Goal: Task Accomplishment & Management: Manage account settings

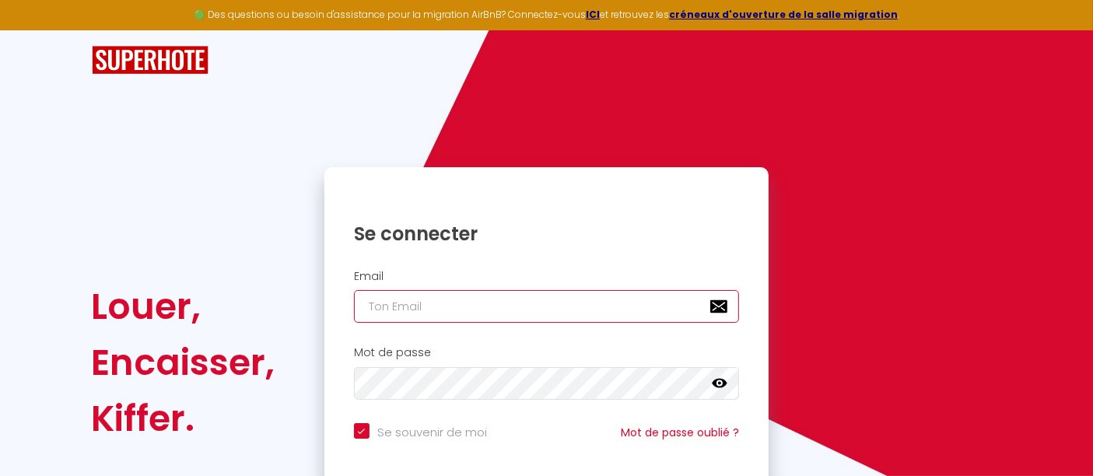
click at [462, 301] on input "email" at bounding box center [547, 306] width 386 height 33
click at [426, 313] on input "email" at bounding box center [547, 306] width 386 height 33
type input "F"
checkbox input "true"
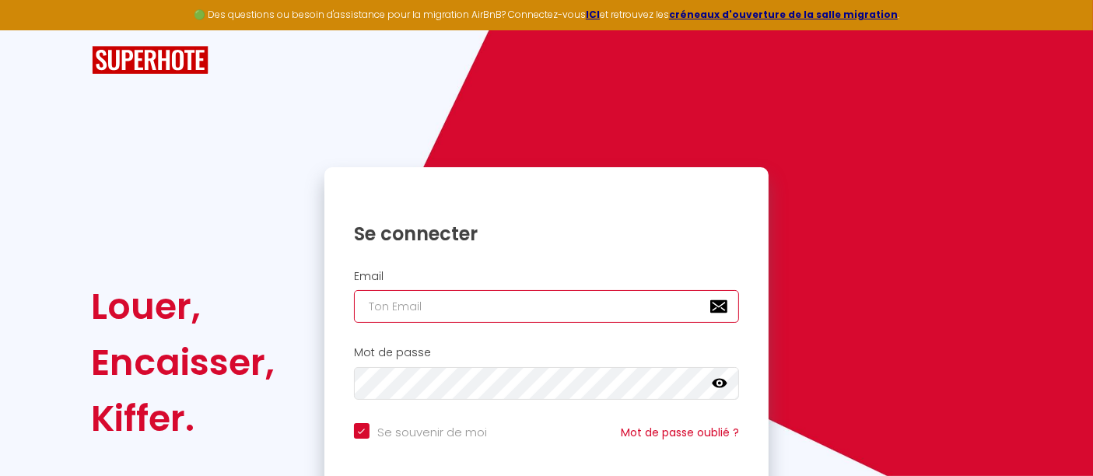
type input "S"
checkbox input "true"
type input "Sh"
checkbox input "true"
type input "She"
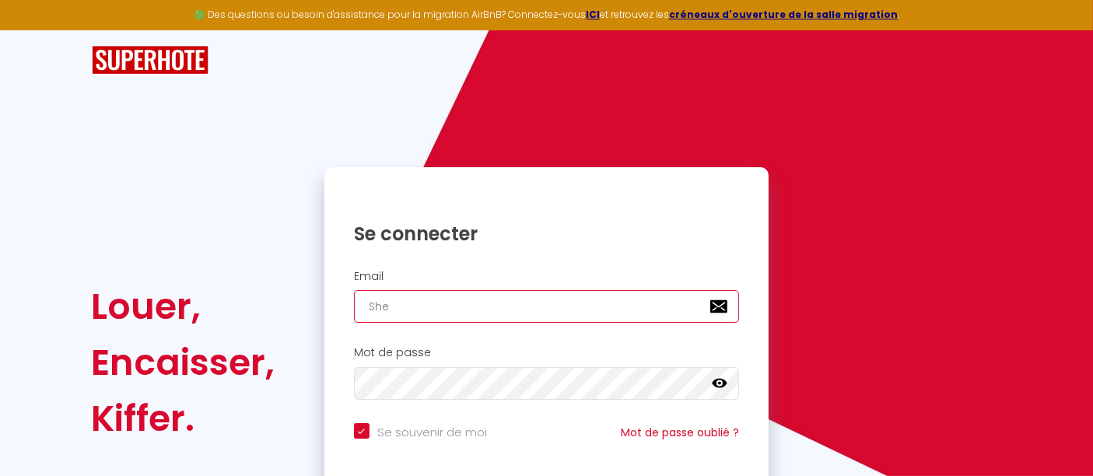
checkbox input "true"
type input "Sheh"
checkbox input "true"
type input "Sheha"
checkbox input "true"
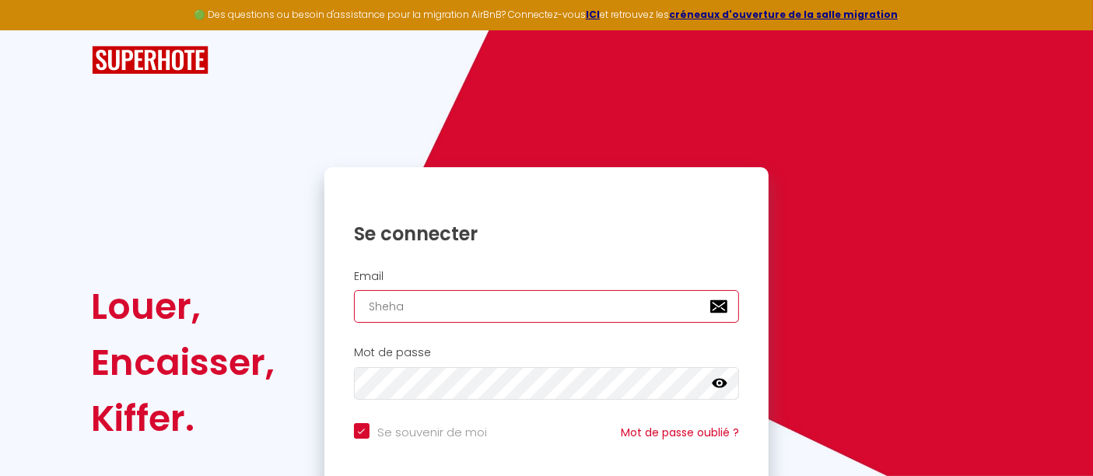
type input "[PERSON_NAME]"
checkbox input "true"
type input "[PERSON_NAME]."
checkbox input "true"
type input "[PERSON_NAME].r"
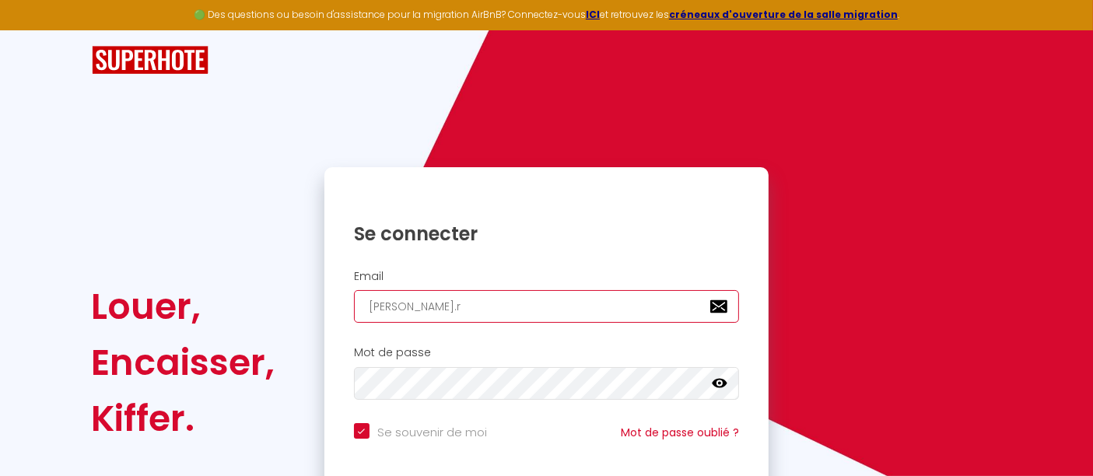
checkbox input "true"
type input "[PERSON_NAME].ra"
checkbox input "true"
type input "[PERSON_NAME].ran"
checkbox input "true"
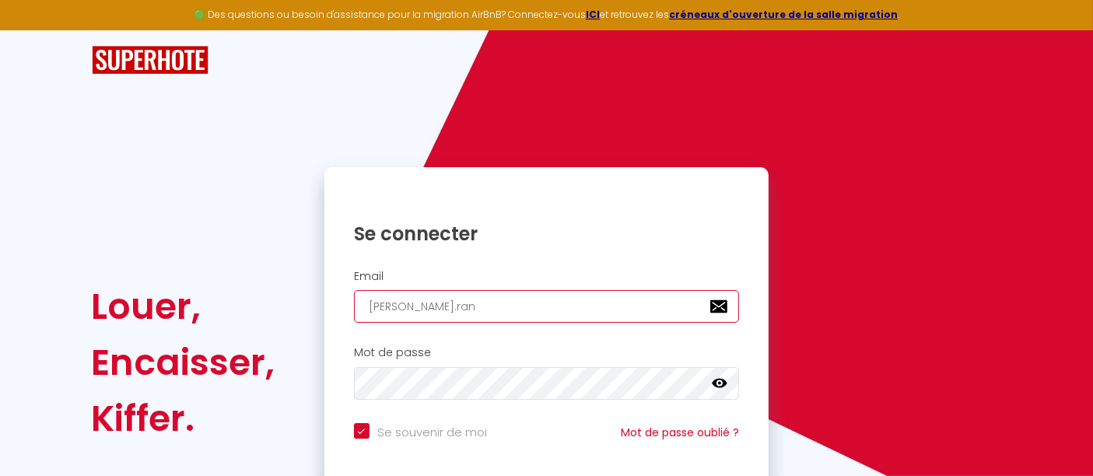
type input "[PERSON_NAME].[PERSON_NAME]"
checkbox input "true"
type input "[PERSON_NAME].[PERSON_NAME]"
checkbox input "true"
type input "[PERSON_NAME].[PERSON_NAME]"
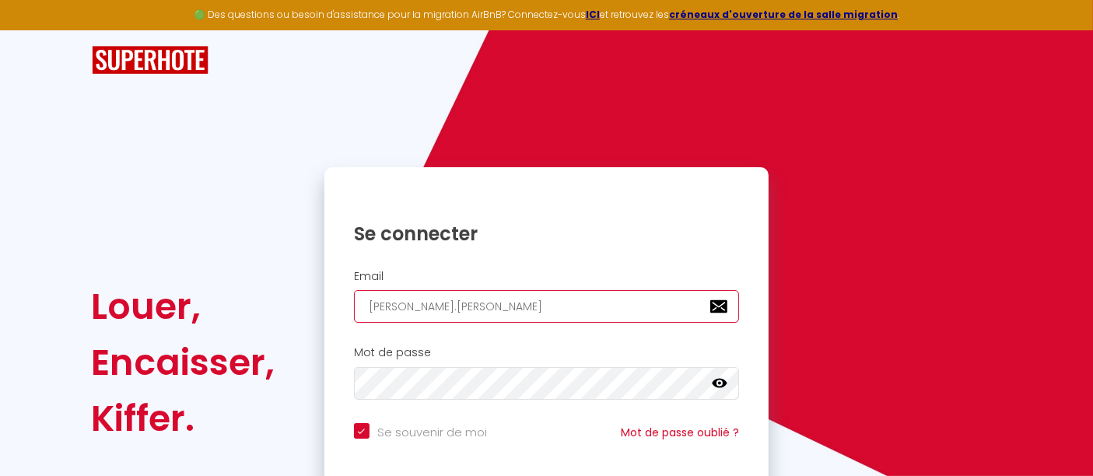
checkbox input "true"
type input "[PERSON_NAME].randeni"
checkbox input "true"
type input "[PERSON_NAME].randeniy"
checkbox input "true"
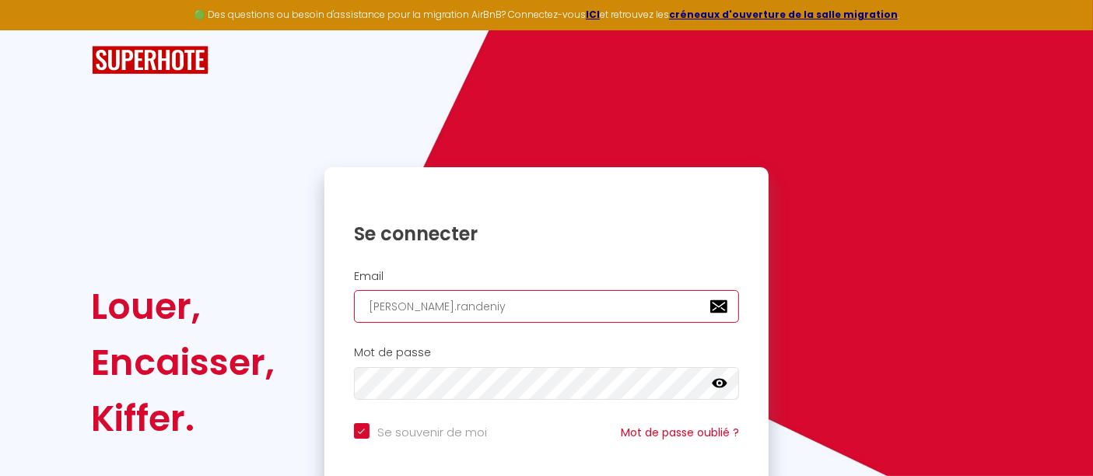
type input "[PERSON_NAME].randeniya"
checkbox input "true"
type input "[PERSON_NAME].randeniya@"
checkbox input "true"
type input "[PERSON_NAME].randeniya@o"
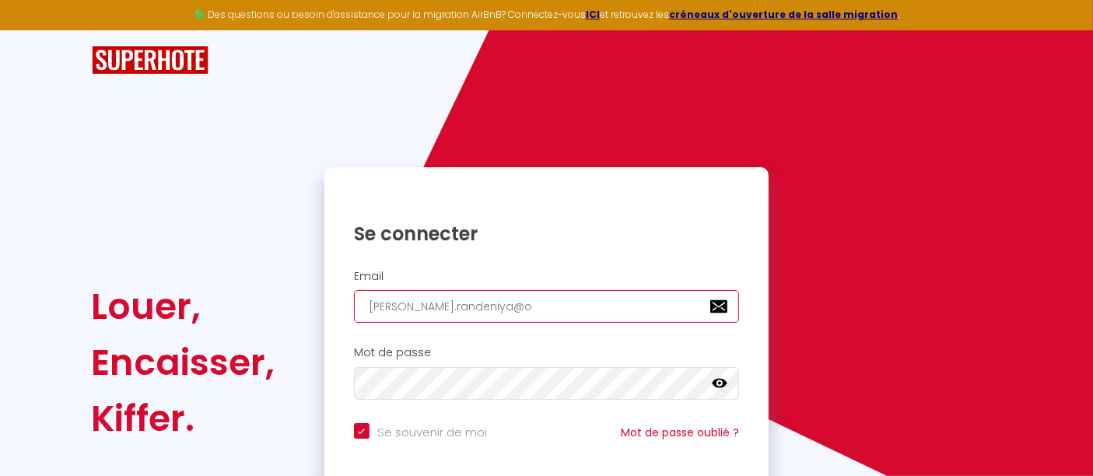
checkbox input "true"
type input "[PERSON_NAME].randeniya@ou"
checkbox input "true"
type input "[PERSON_NAME].randeniya@out"
checkbox input "true"
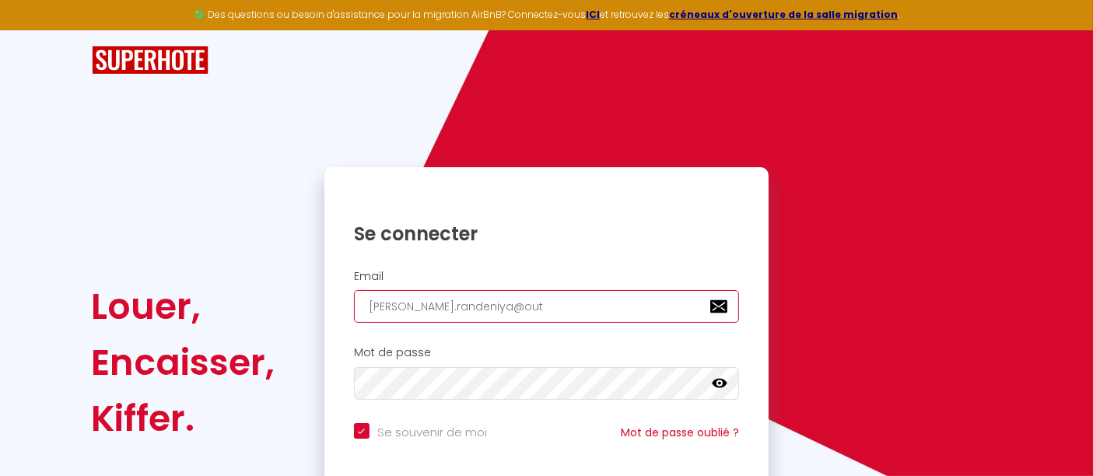
type input "[PERSON_NAME].randeniya@outl"
checkbox input "true"
type input "[PERSON_NAME].randeniya@outlo"
checkbox input "true"
type input "[PERSON_NAME].randeniya@outloo"
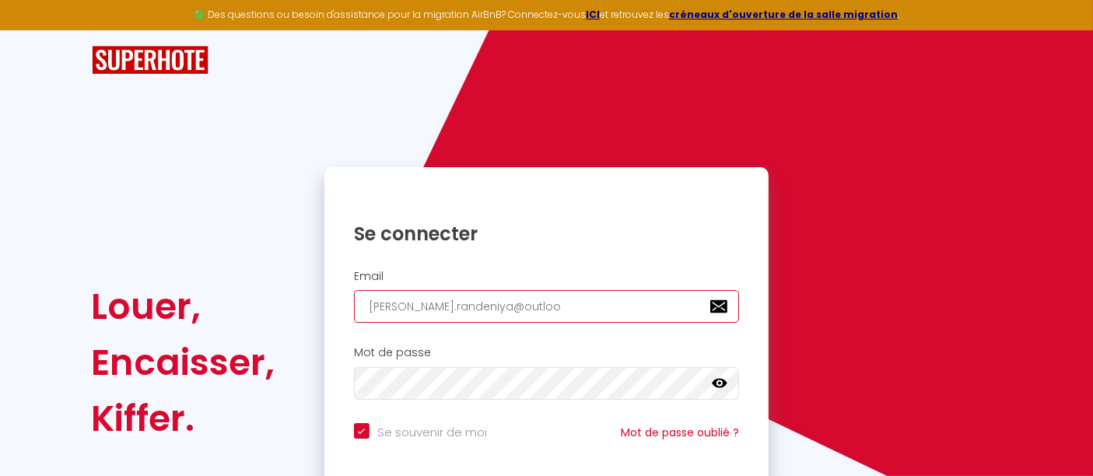
checkbox input "true"
type input "[PERSON_NAME][EMAIL_ADDRESS]"
checkbox input "true"
type input "[PERSON_NAME][EMAIL_ADDRESS]."
checkbox input "true"
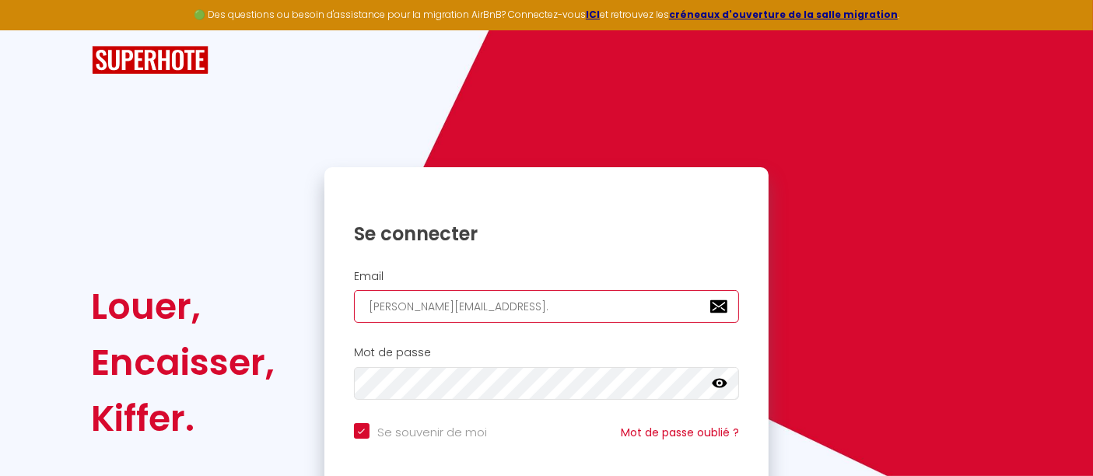
type input "[PERSON_NAME].randeniya@outlook.c"
checkbox input "true"
type input "[PERSON_NAME][EMAIL_ADDRESS][DOMAIN_NAME]"
checkbox input "true"
type input "[PERSON_NAME][EMAIL_ADDRESS][DOMAIN_NAME]"
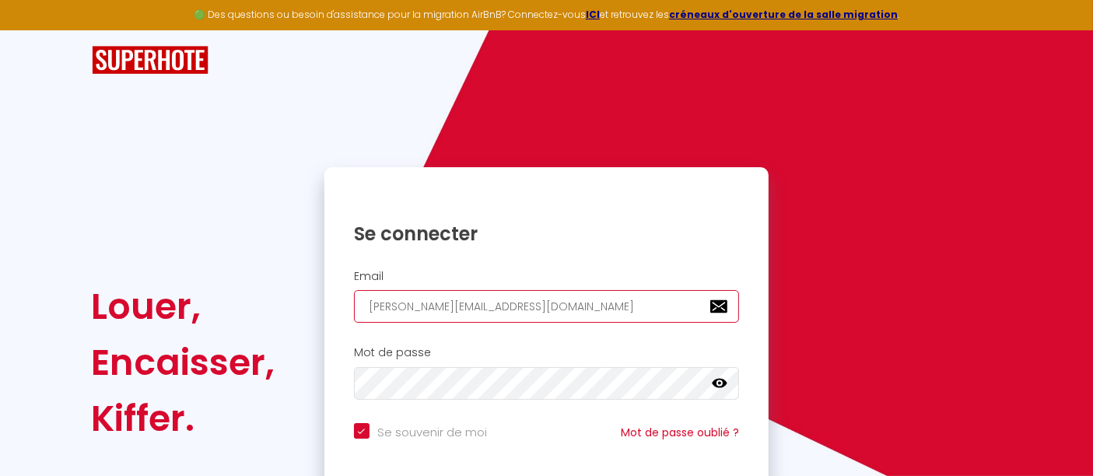
checkbox input "true"
type input "[PERSON_NAME][EMAIL_ADDRESS][DOMAIN_NAME]"
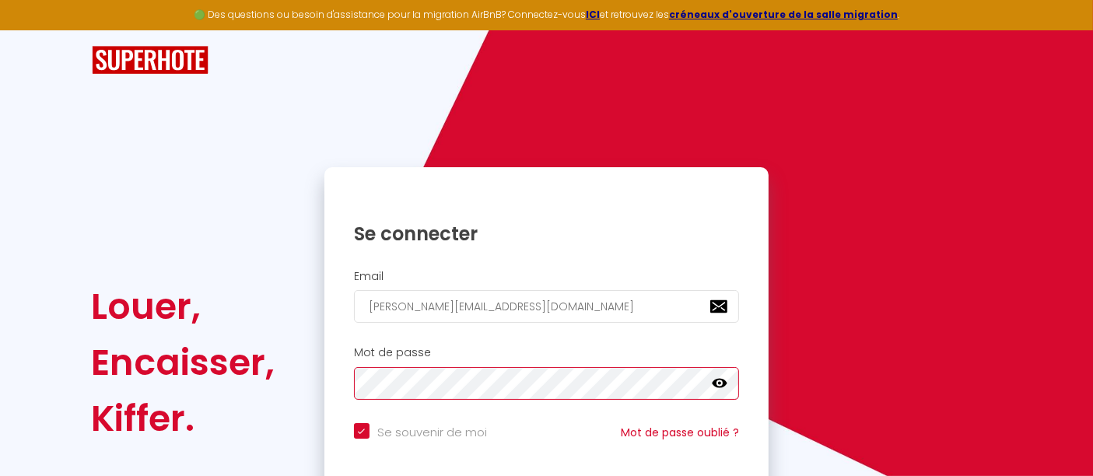
checkbox input "true"
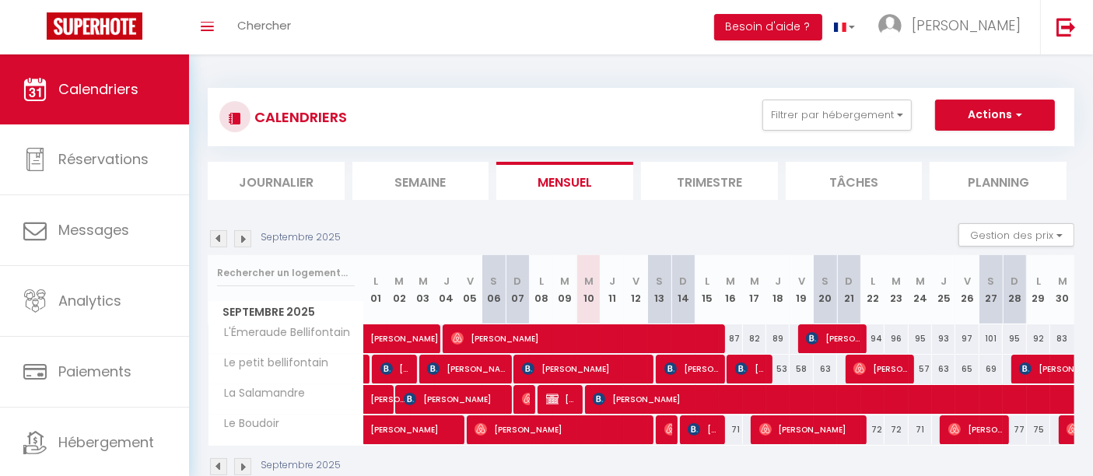
click at [223, 240] on img at bounding box center [218, 238] width 17 height 17
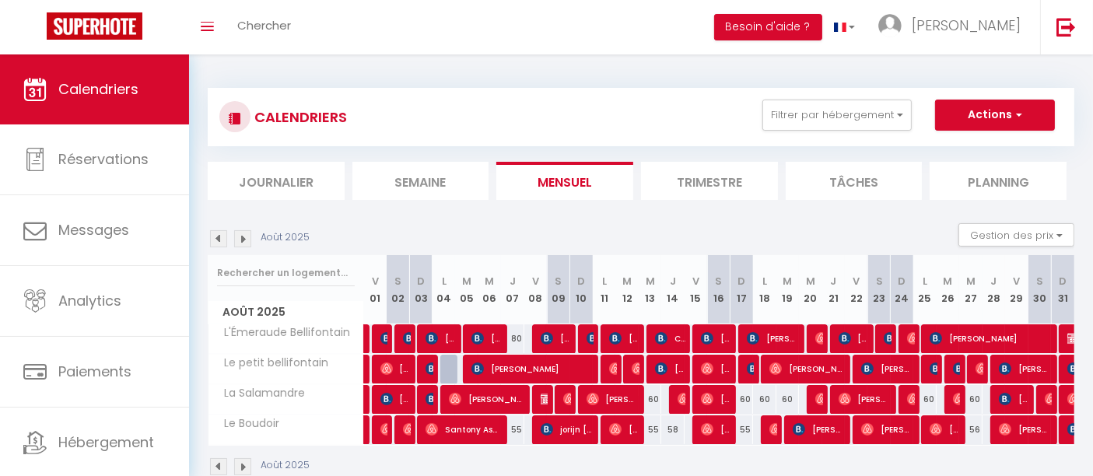
click at [754, 368] on div at bounding box center [747, 370] width 23 height 30
click at [749, 370] on img at bounding box center [753, 369] width 12 height 12
select select "OK"
select select "KO"
select select "0"
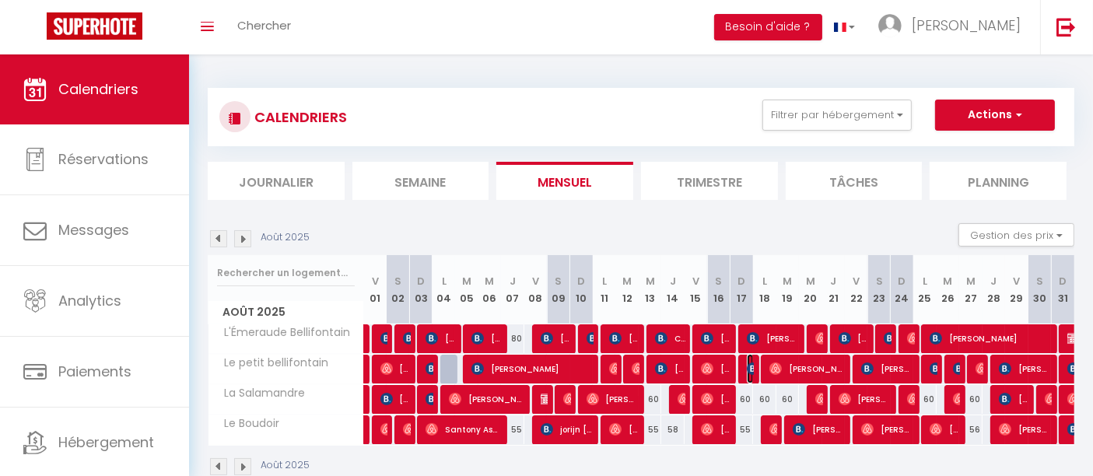
select select "0"
select select "1"
select select
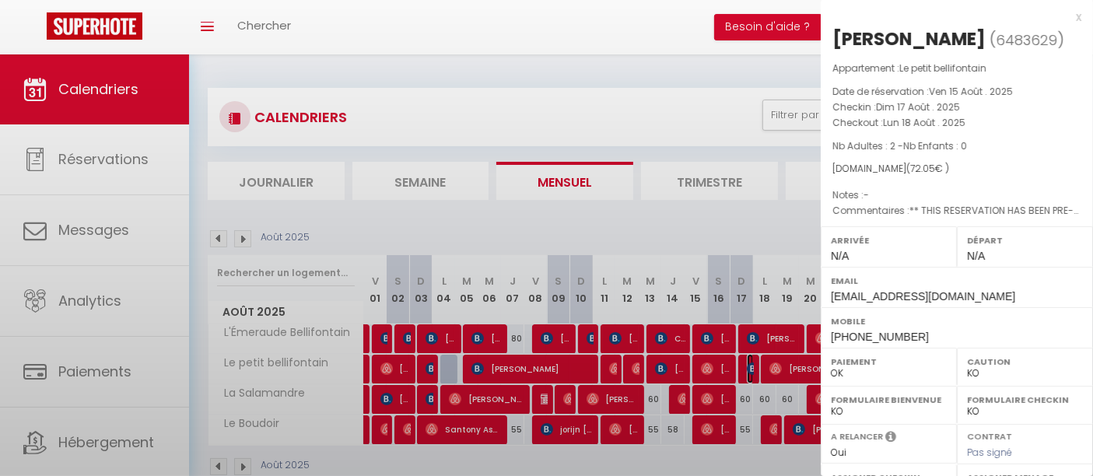
select select "23001"
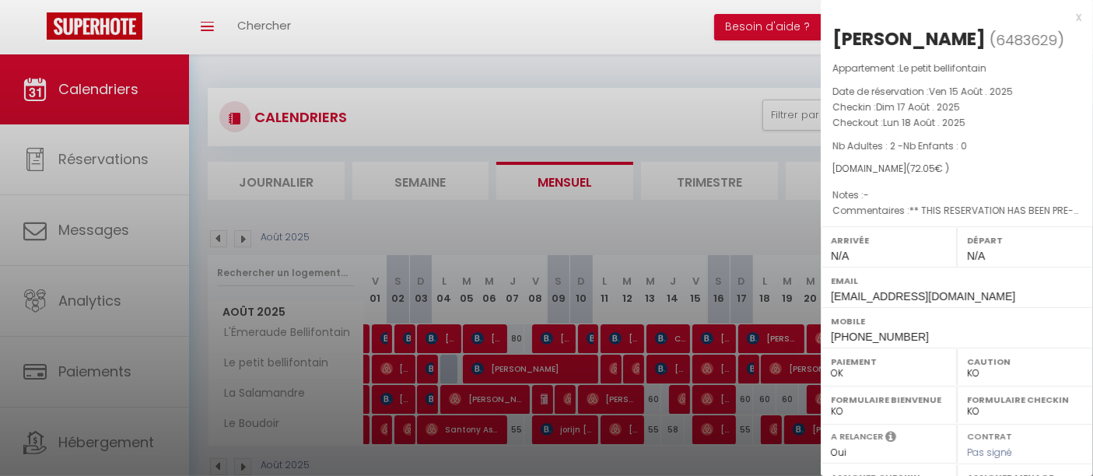
click at [749, 370] on div at bounding box center [546, 238] width 1093 height 476
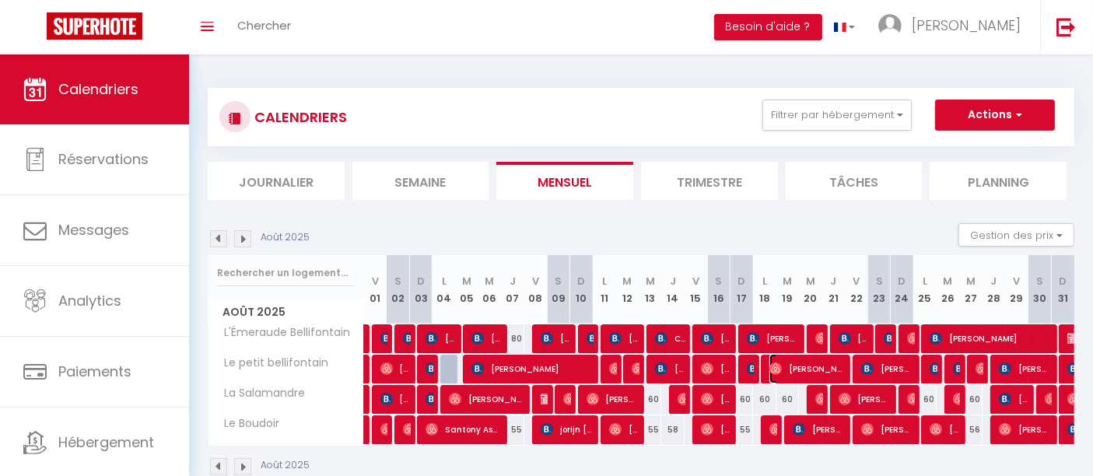
click at [811, 370] on span "[PERSON_NAME]" at bounding box center [806, 369] width 75 height 30
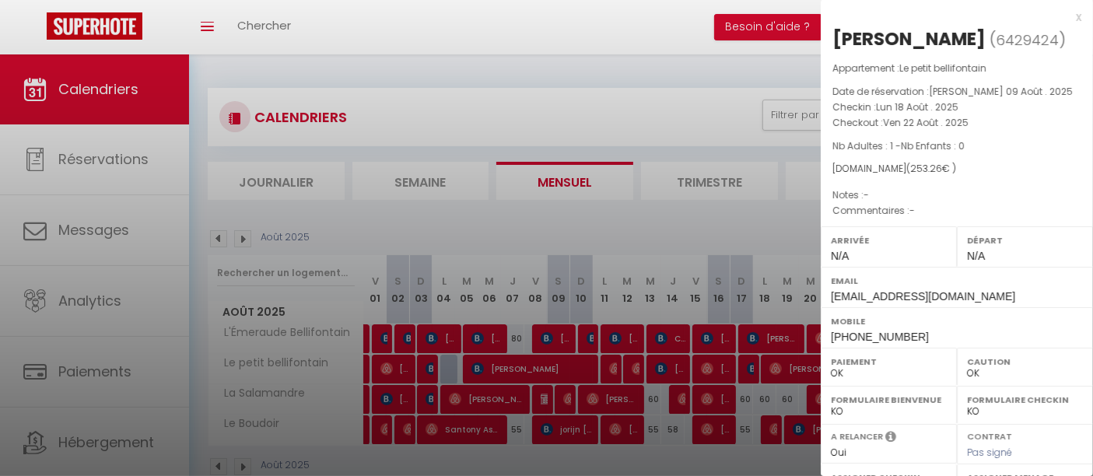
click at [803, 367] on div at bounding box center [546, 238] width 1093 height 476
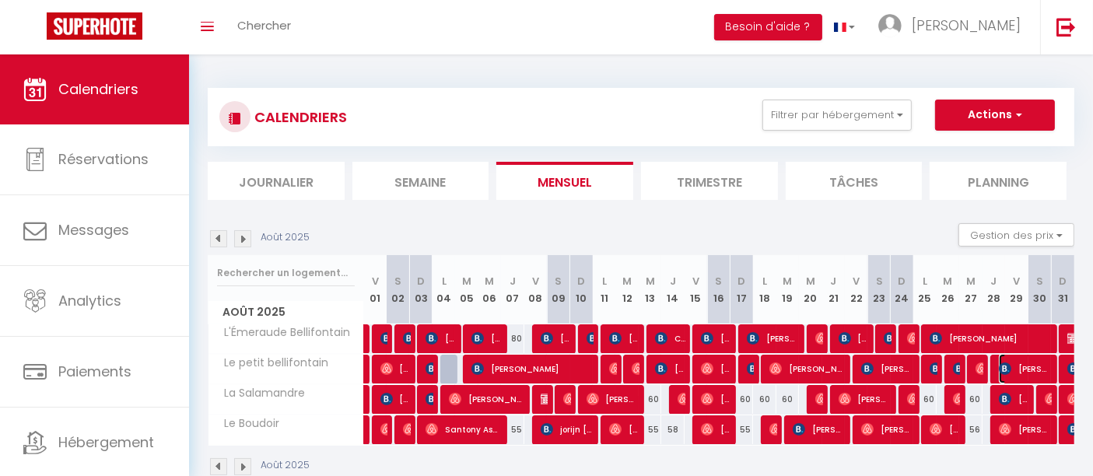
click at [1015, 367] on span "[PERSON_NAME]" at bounding box center [1025, 369] width 53 height 30
select select "KO"
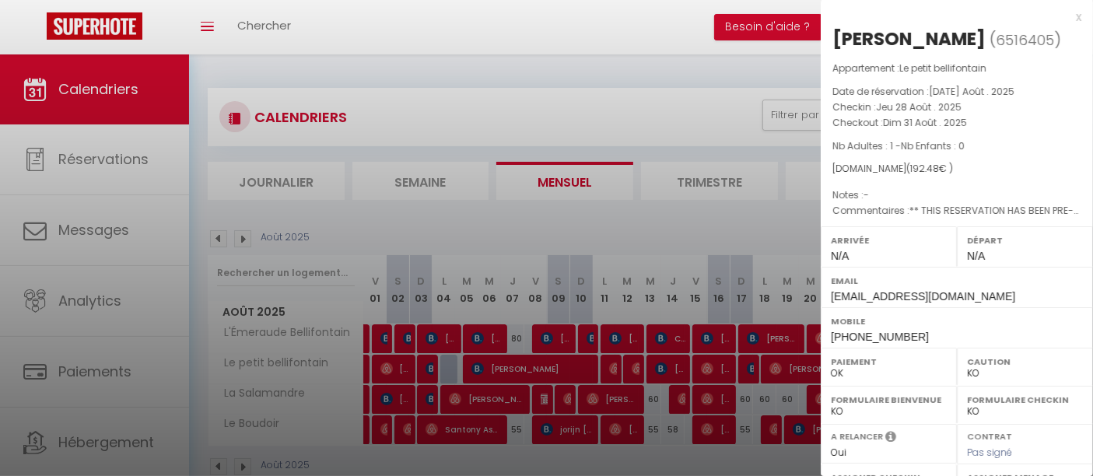
click at [804, 413] on div at bounding box center [546, 238] width 1093 height 476
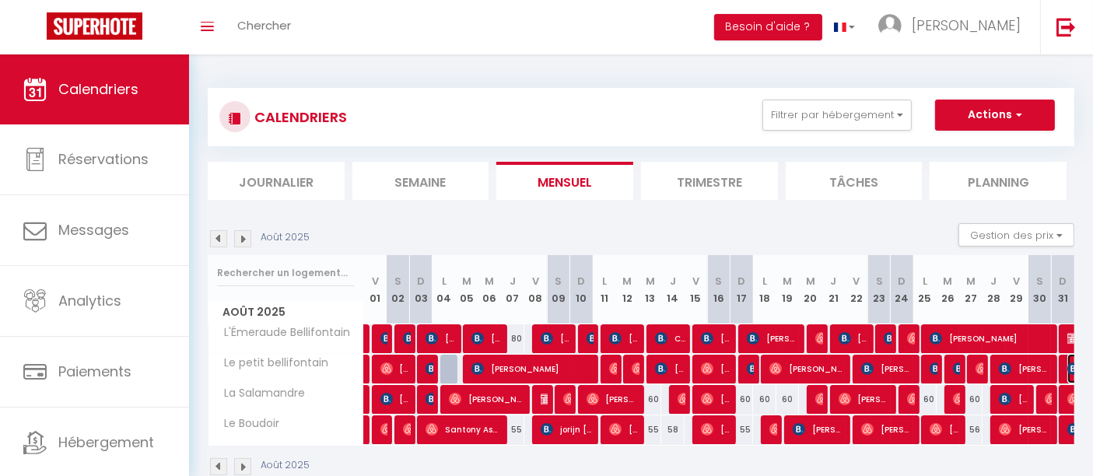
click at [1067, 368] on img at bounding box center [1073, 369] width 12 height 12
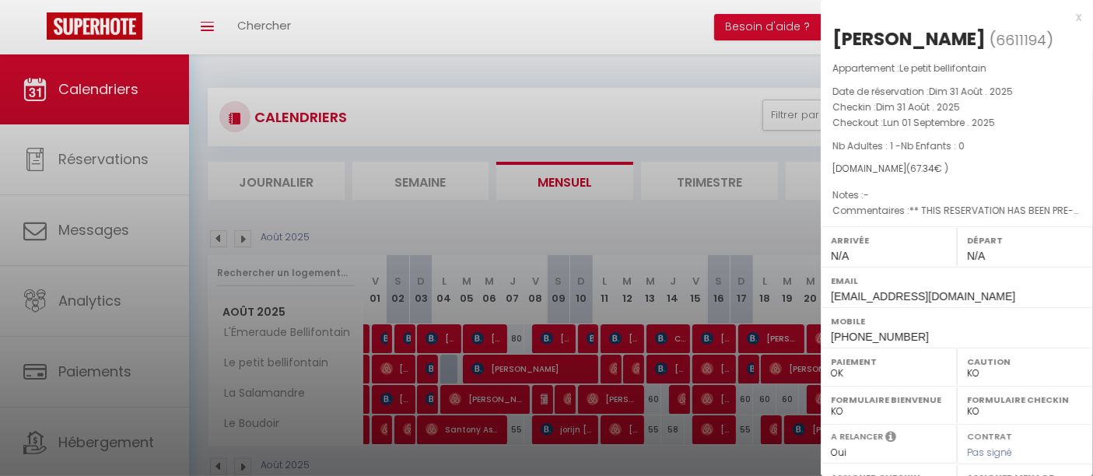
click at [524, 205] on div at bounding box center [546, 238] width 1093 height 476
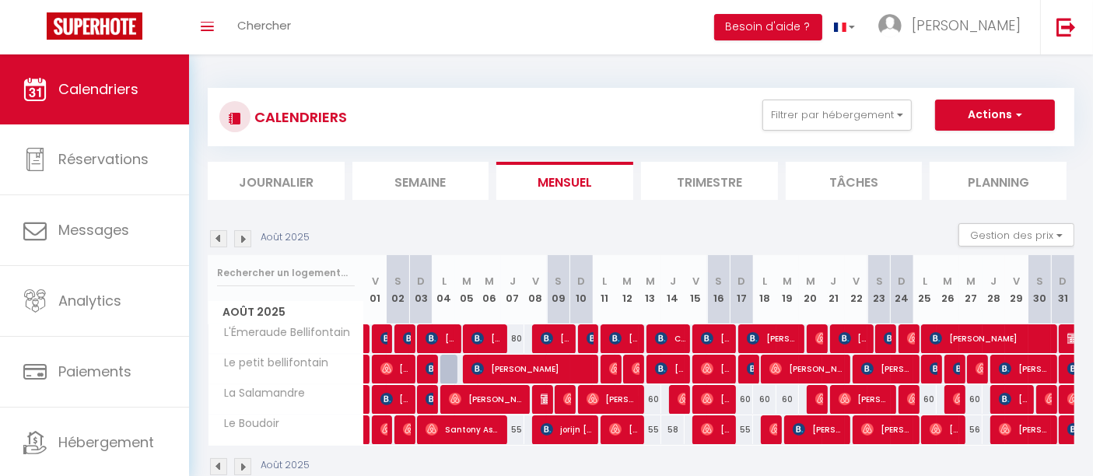
click at [244, 235] on img at bounding box center [242, 238] width 17 height 17
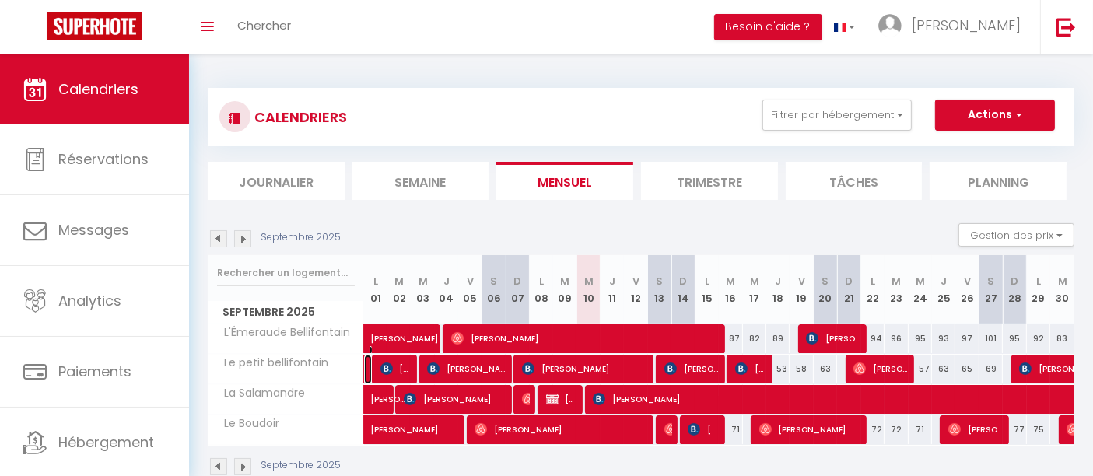
click at [364, 370] on link "[PERSON_NAME]" at bounding box center [368, 370] width 8 height 30
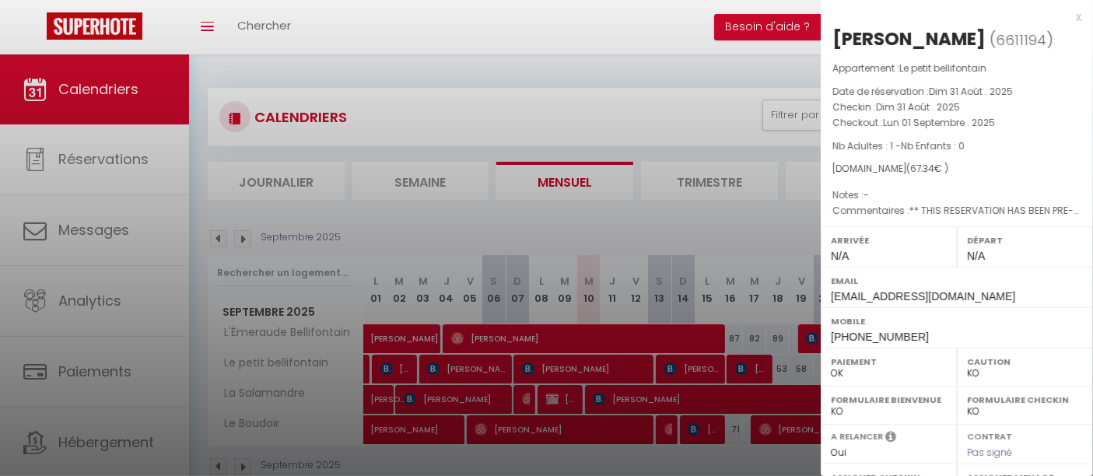
click at [514, 242] on div at bounding box center [546, 238] width 1093 height 476
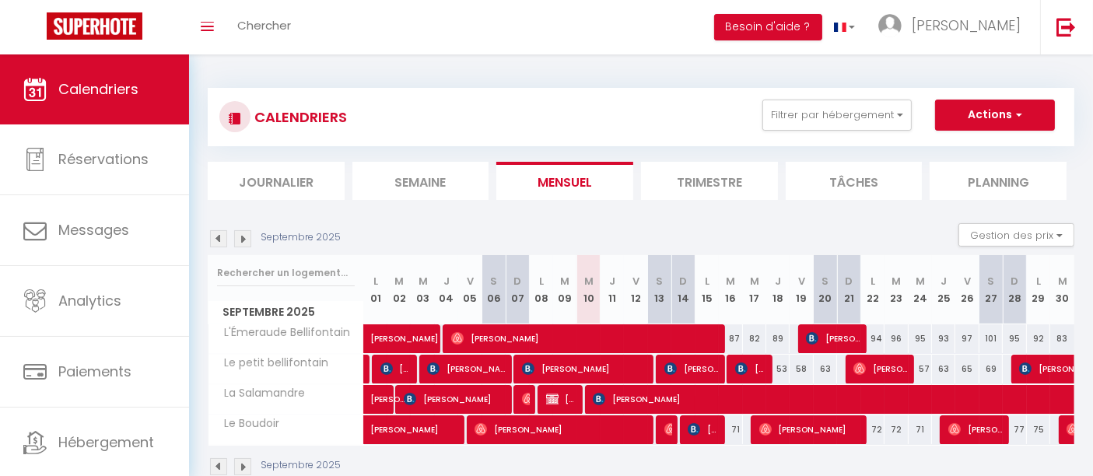
click at [222, 242] on img at bounding box center [218, 238] width 17 height 17
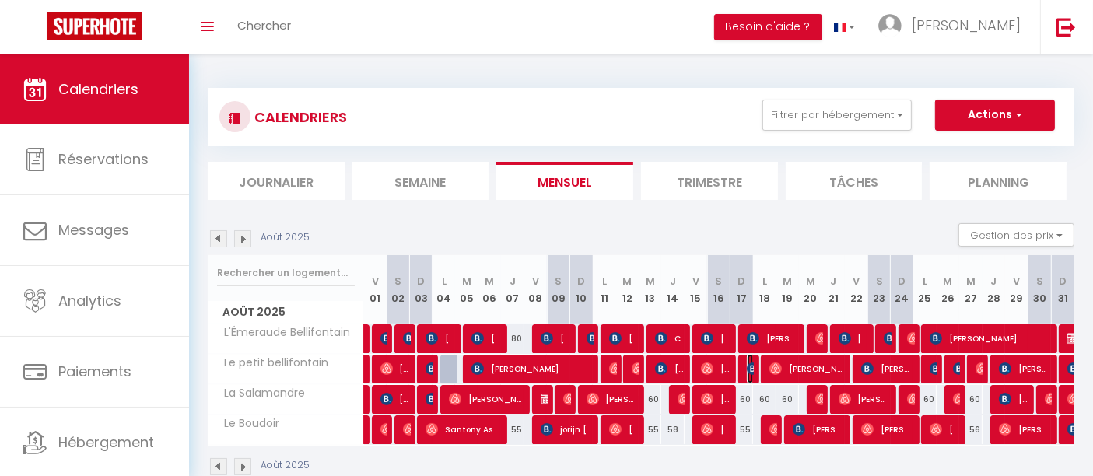
click at [748, 371] on img at bounding box center [753, 369] width 12 height 12
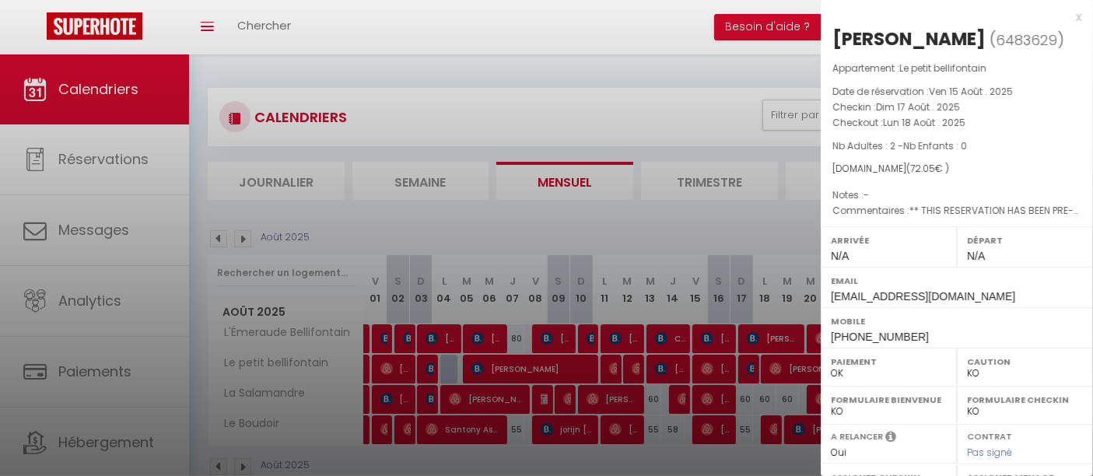
click at [765, 214] on div at bounding box center [546, 238] width 1093 height 476
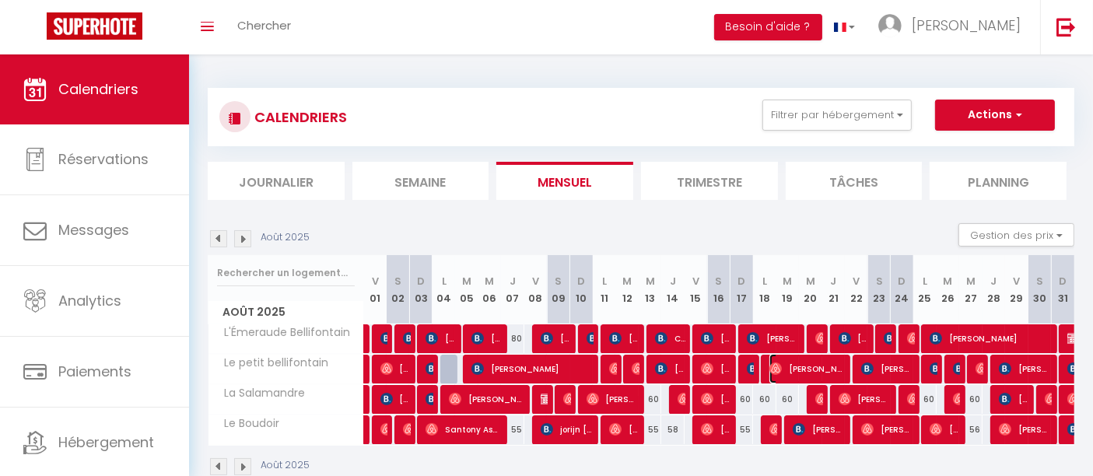
click at [799, 366] on span "[PERSON_NAME]" at bounding box center [806, 369] width 75 height 30
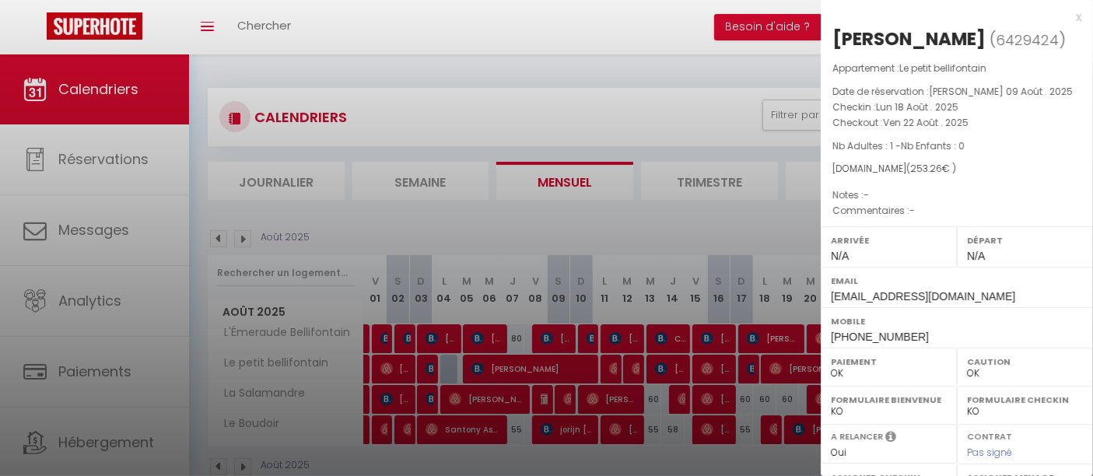
drag, startPoint x: 766, startPoint y: 260, endPoint x: 795, endPoint y: 294, distance: 44.7
click at [766, 260] on div at bounding box center [546, 238] width 1093 height 476
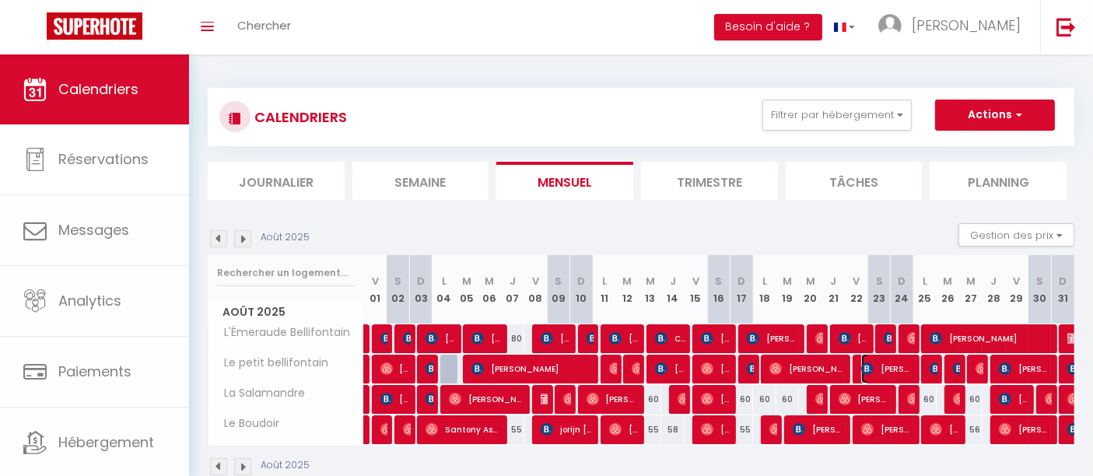
click at [880, 369] on span "[PERSON_NAME]" at bounding box center [887, 369] width 53 height 30
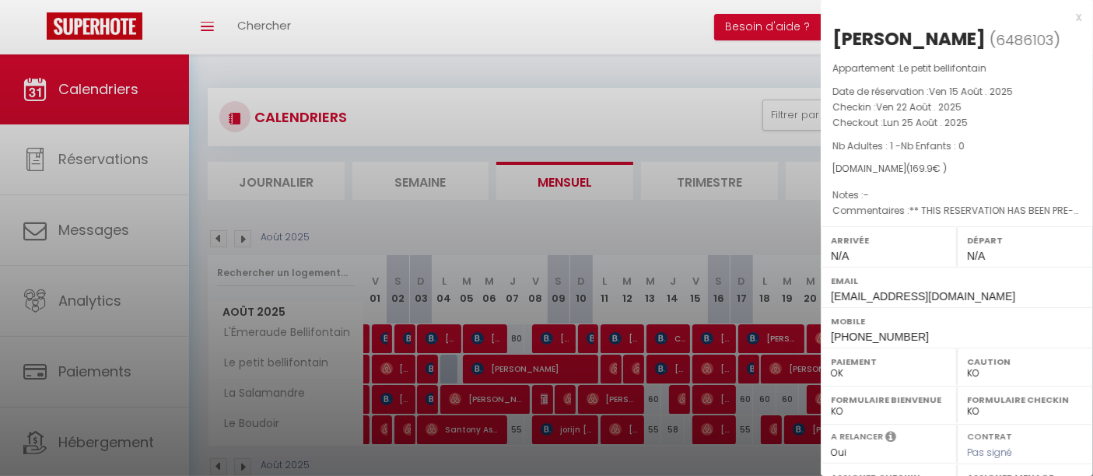
click at [755, 272] on div at bounding box center [546, 238] width 1093 height 476
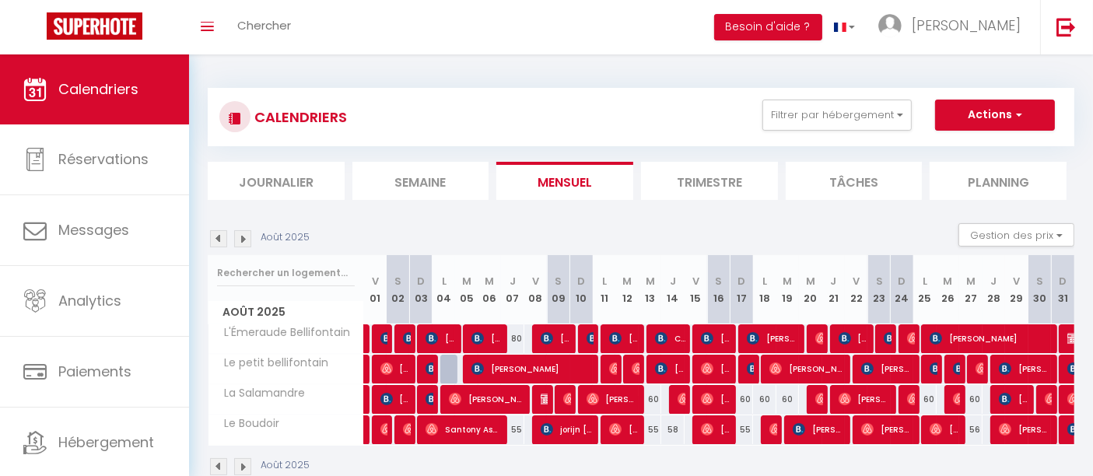
click at [937, 367] on div at bounding box center [931, 370] width 23 height 30
click at [931, 367] on img at bounding box center [936, 369] width 12 height 12
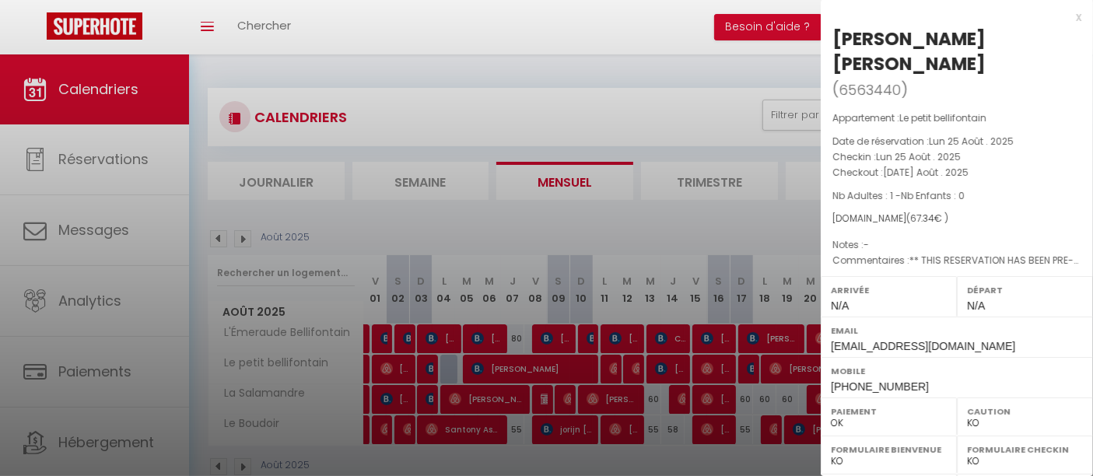
click at [742, 255] on div at bounding box center [546, 238] width 1093 height 476
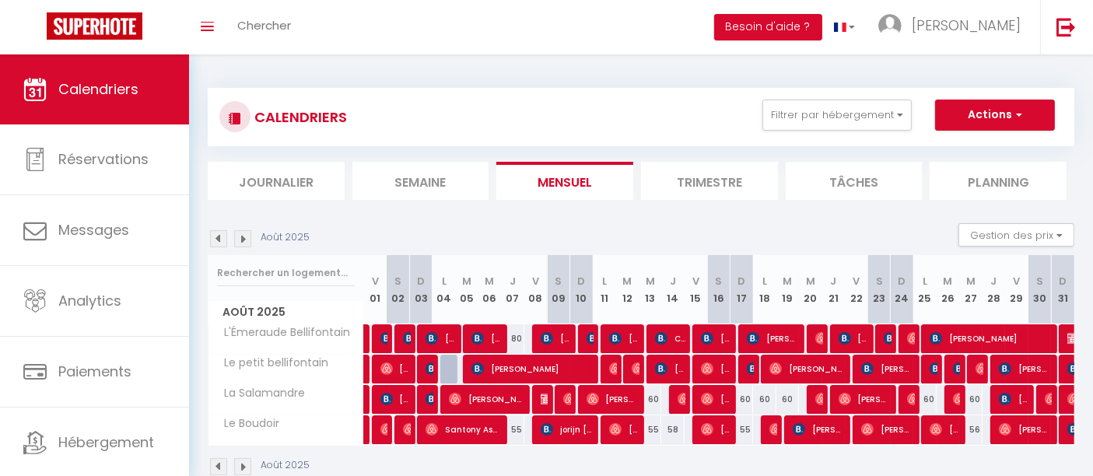
click at [962, 370] on div at bounding box center [953, 370] width 23 height 30
click at [958, 370] on img at bounding box center [959, 369] width 12 height 12
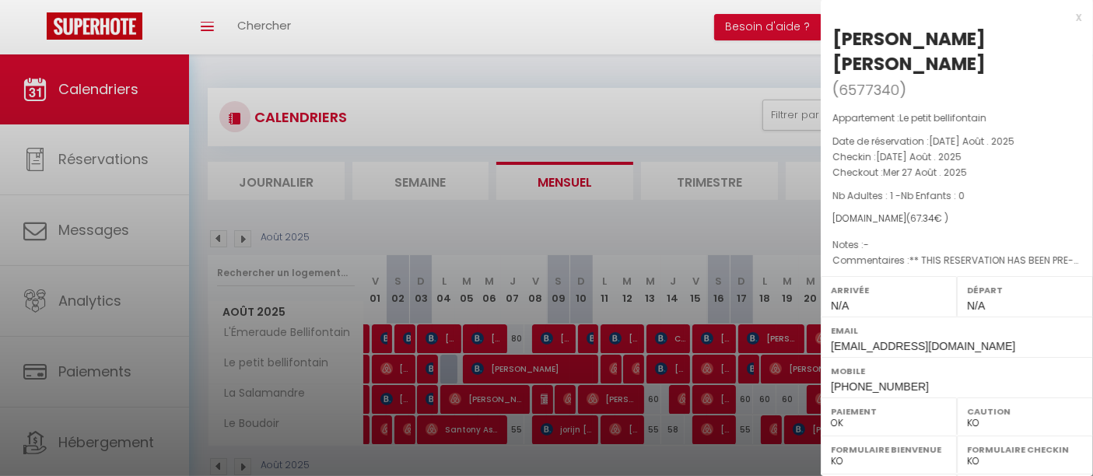
click at [669, 233] on div at bounding box center [546, 238] width 1093 height 476
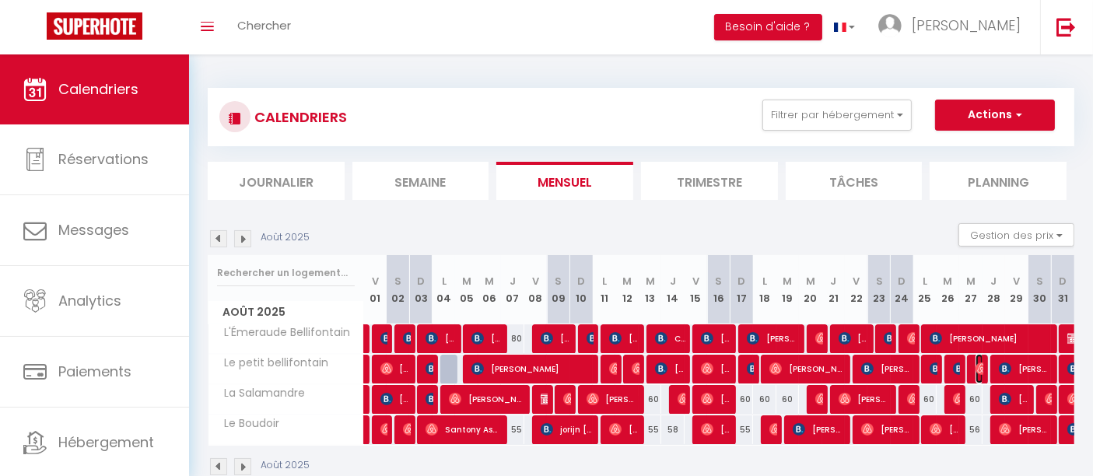
click at [978, 370] on img at bounding box center [982, 369] width 12 height 12
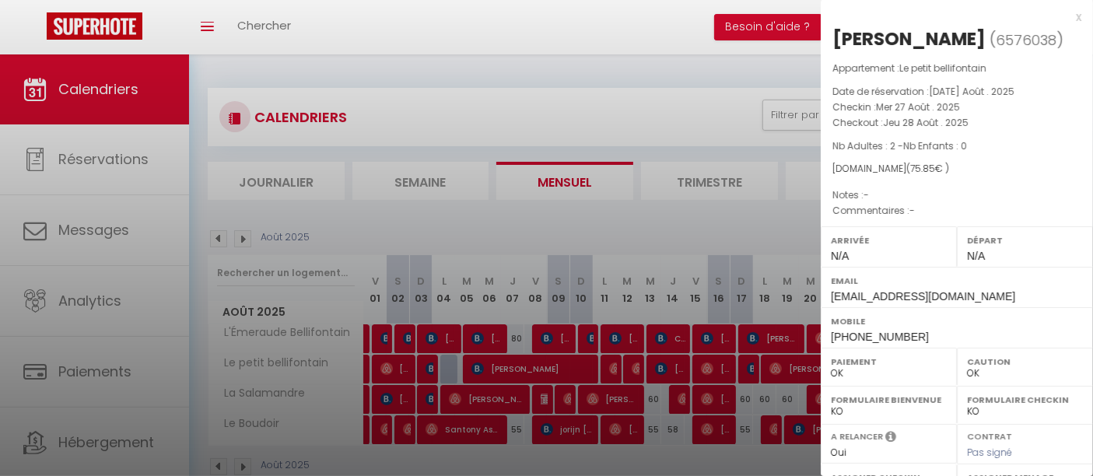
click at [666, 234] on div at bounding box center [546, 238] width 1093 height 476
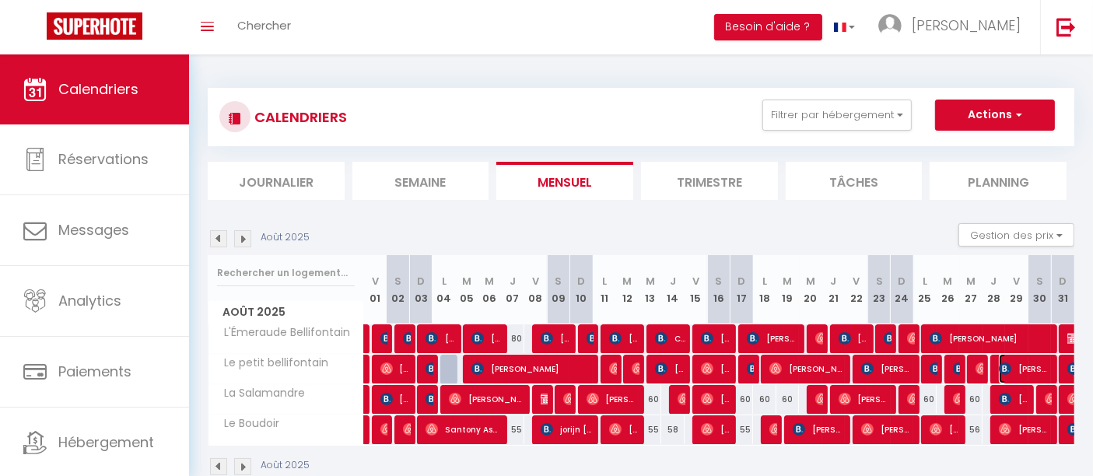
click at [1017, 364] on span "[PERSON_NAME]" at bounding box center [1025, 369] width 53 height 30
select select "KO"
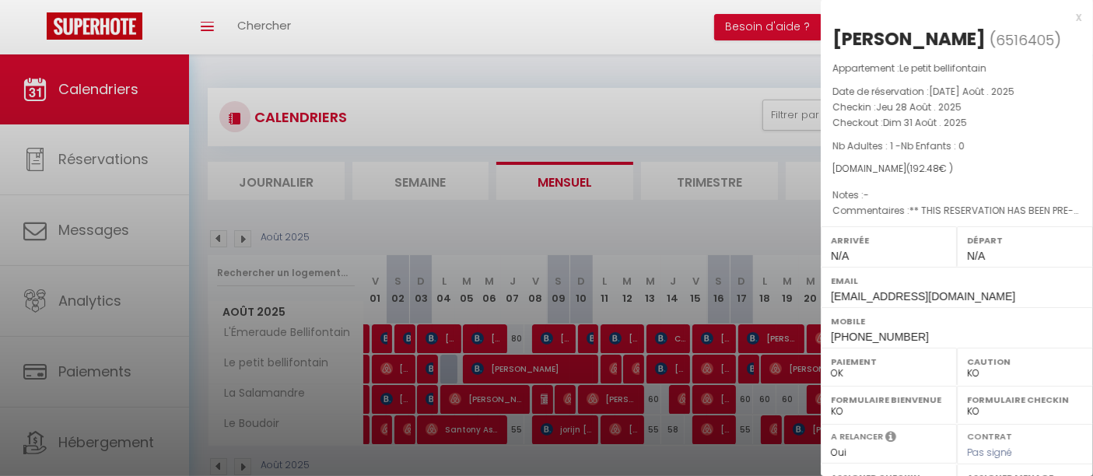
click at [653, 226] on div at bounding box center [546, 238] width 1093 height 476
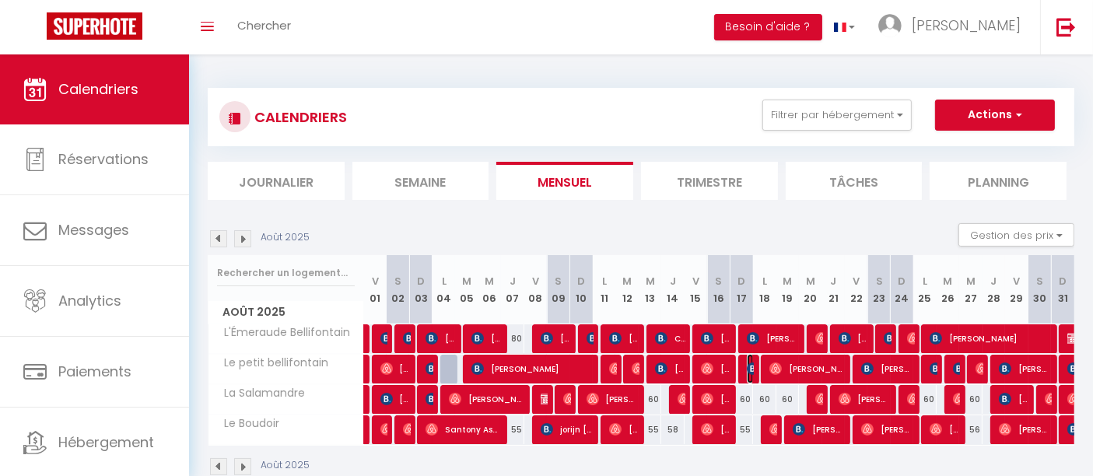
click at [751, 372] on img at bounding box center [753, 369] width 12 height 12
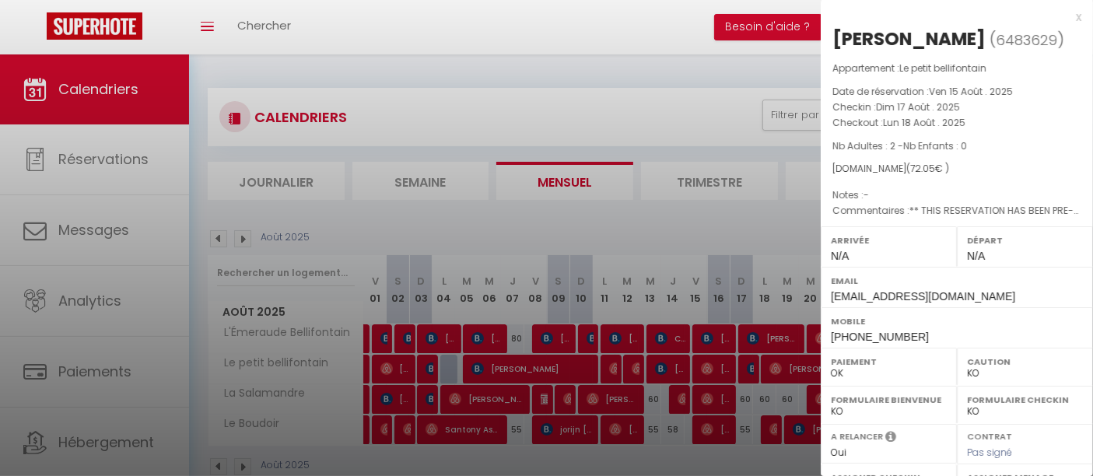
click at [751, 372] on div at bounding box center [546, 238] width 1093 height 476
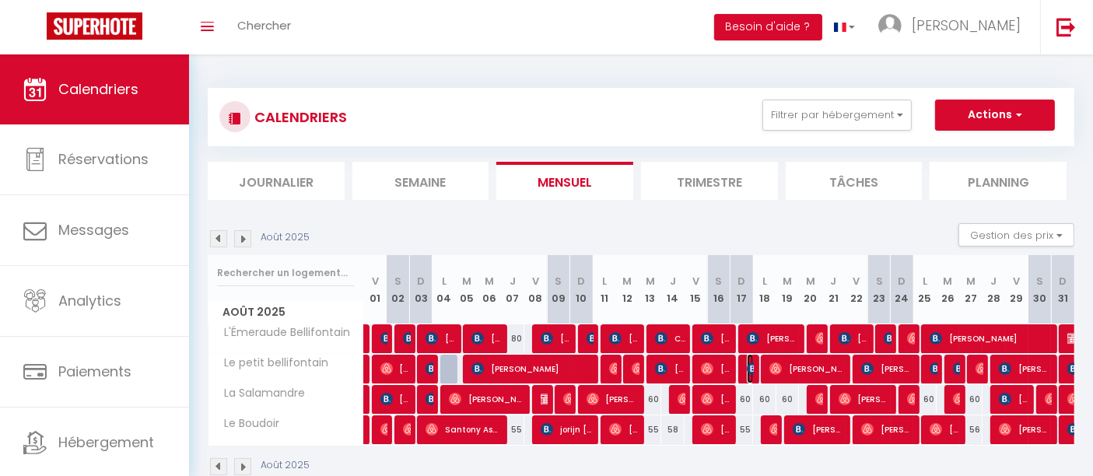
click at [750, 370] on img at bounding box center [753, 369] width 12 height 12
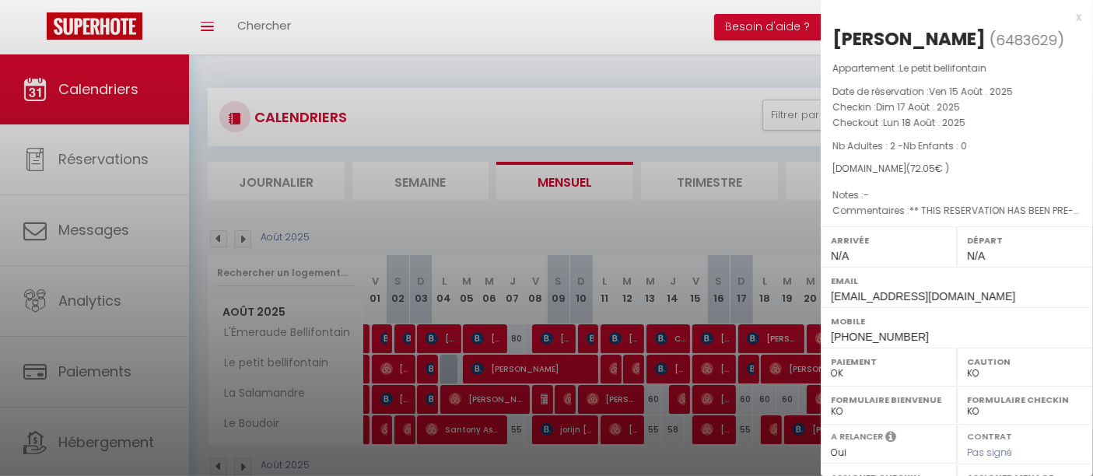
click at [750, 370] on div at bounding box center [546, 238] width 1093 height 476
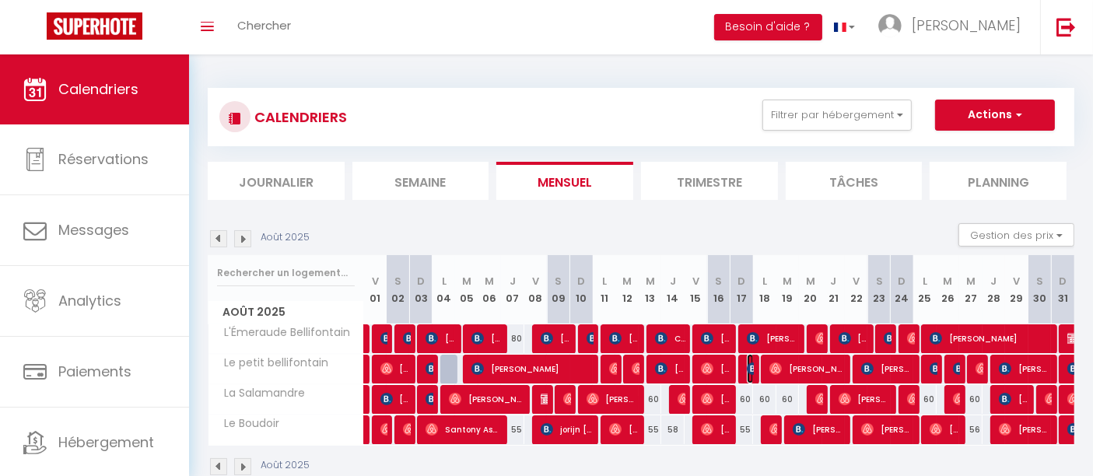
click at [747, 366] on img at bounding box center [753, 369] width 12 height 12
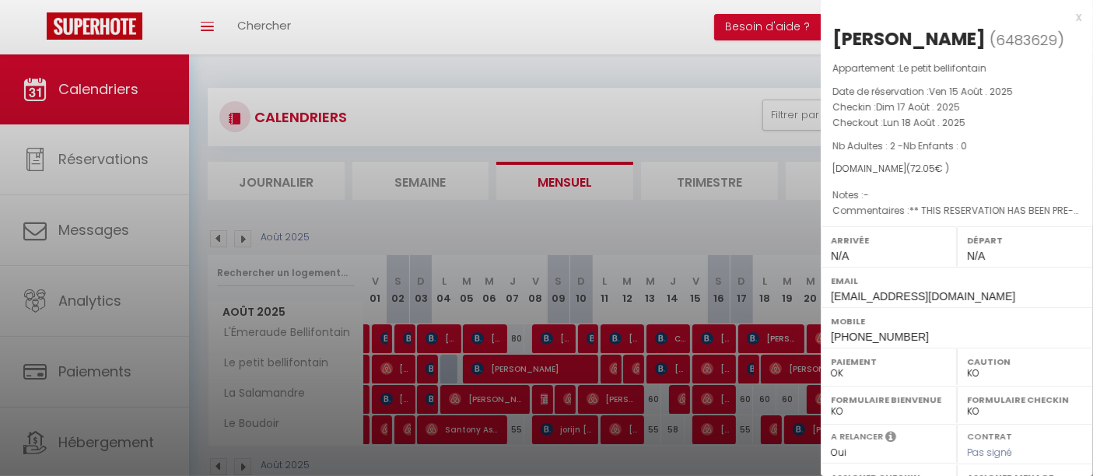
click at [745, 368] on div at bounding box center [546, 238] width 1093 height 476
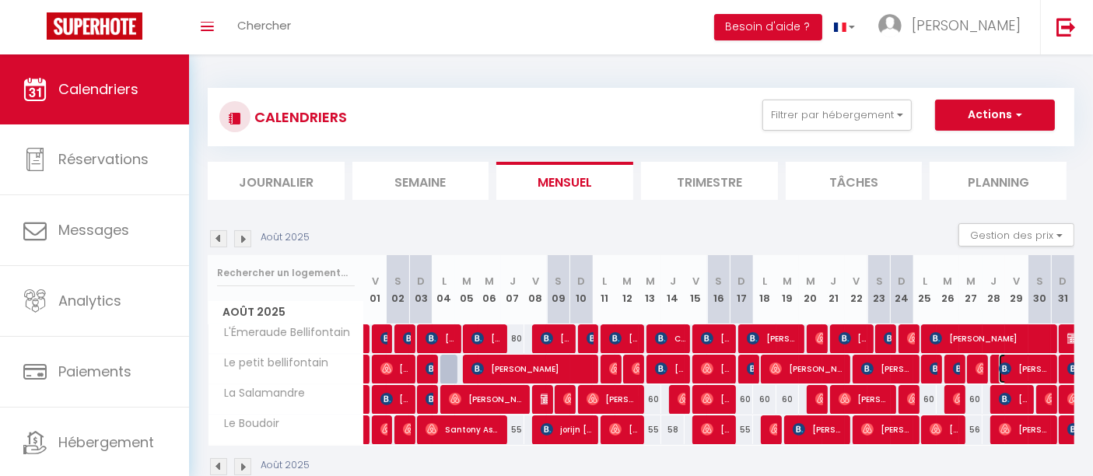
click at [1011, 370] on span "[PERSON_NAME]" at bounding box center [1025, 369] width 53 height 30
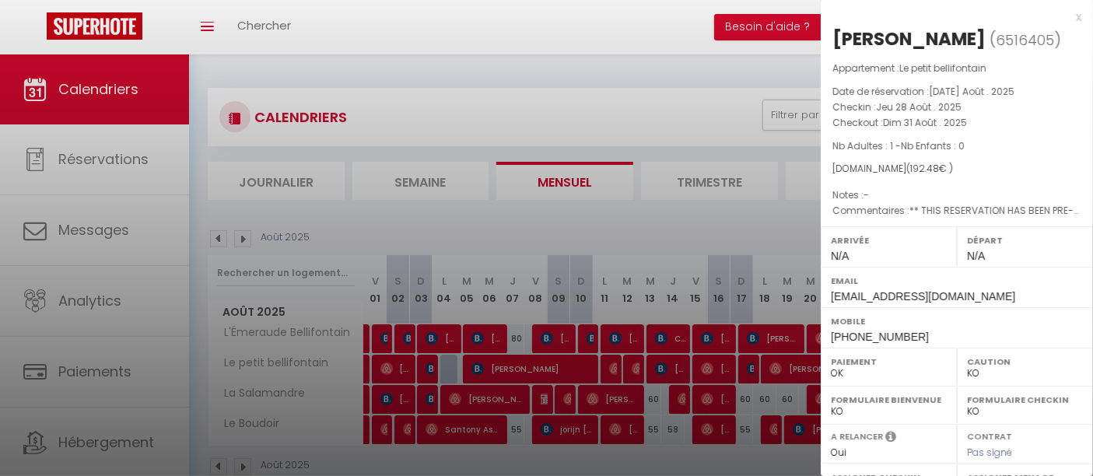
click at [789, 363] on div at bounding box center [546, 238] width 1093 height 476
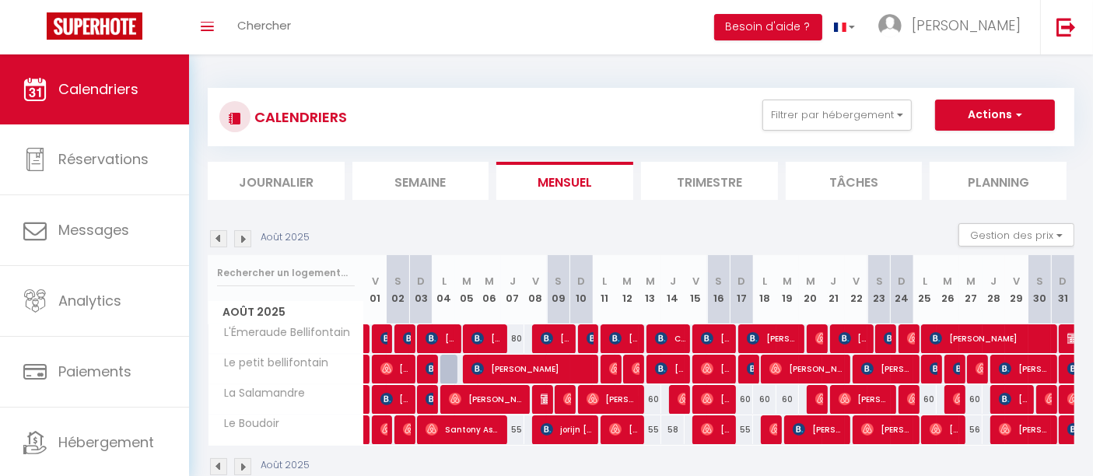
click at [221, 239] on img at bounding box center [218, 238] width 17 height 17
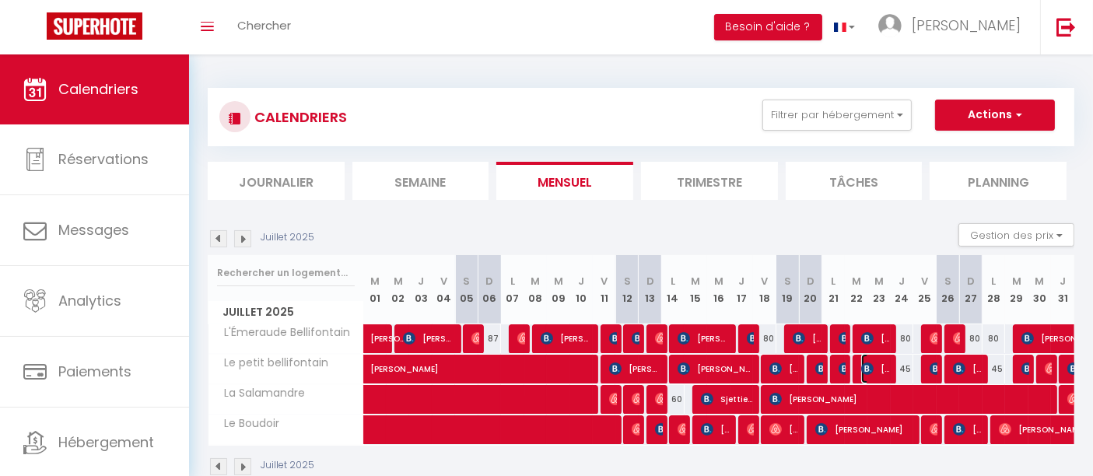
click at [885, 369] on span "[PERSON_NAME]" at bounding box center [876, 369] width 30 height 30
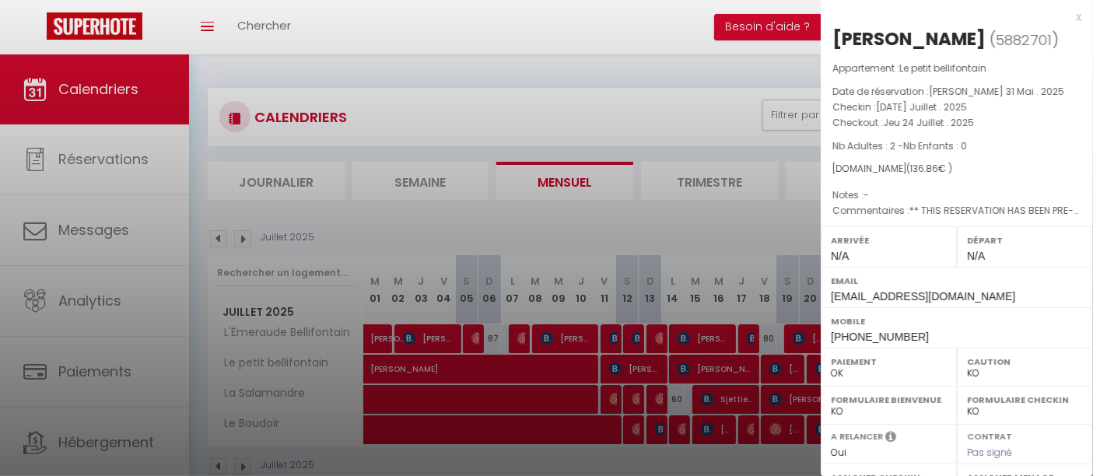
click at [764, 268] on div at bounding box center [546, 238] width 1093 height 476
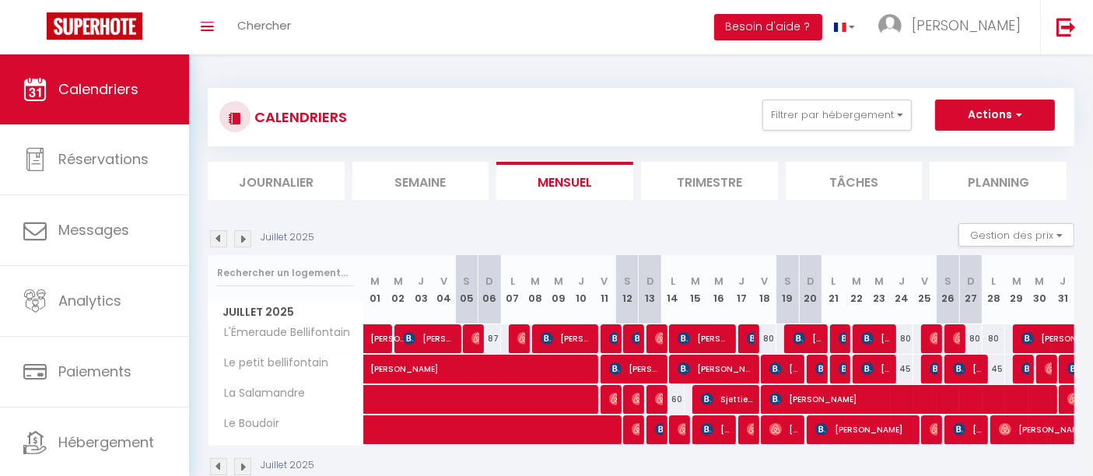
click at [241, 244] on img at bounding box center [242, 238] width 17 height 17
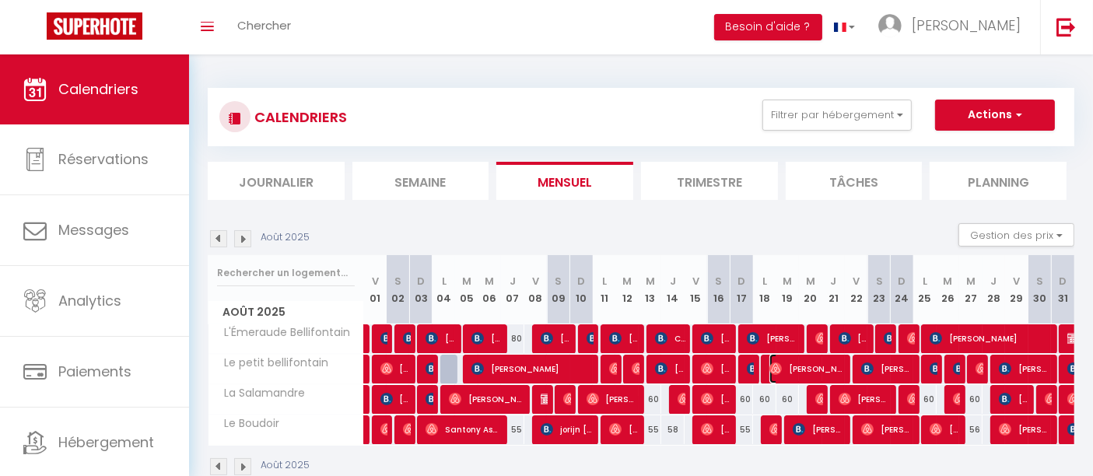
click at [790, 366] on span "[PERSON_NAME]" at bounding box center [806, 369] width 75 height 30
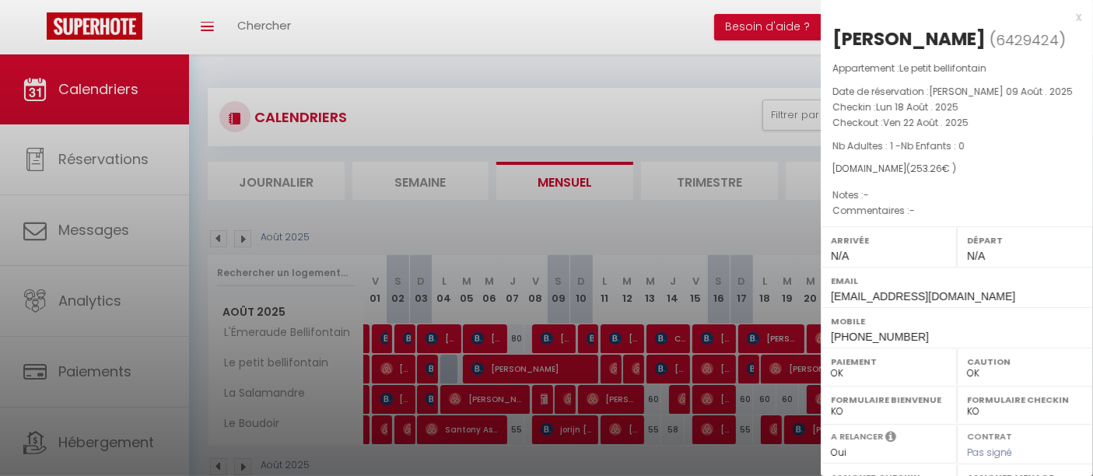
click at [786, 367] on div at bounding box center [546, 238] width 1093 height 476
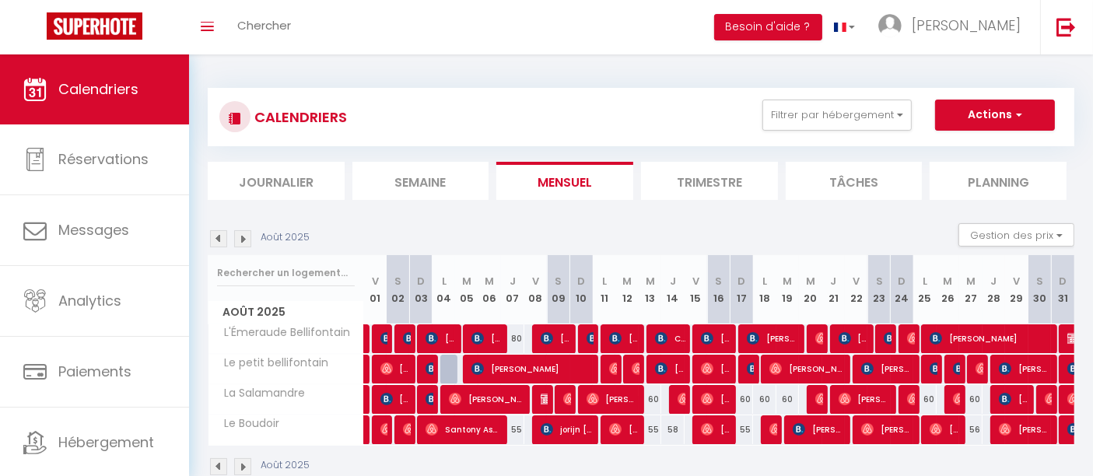
click at [744, 371] on div at bounding box center [749, 370] width 23 height 30
click at [748, 370] on img at bounding box center [753, 369] width 12 height 12
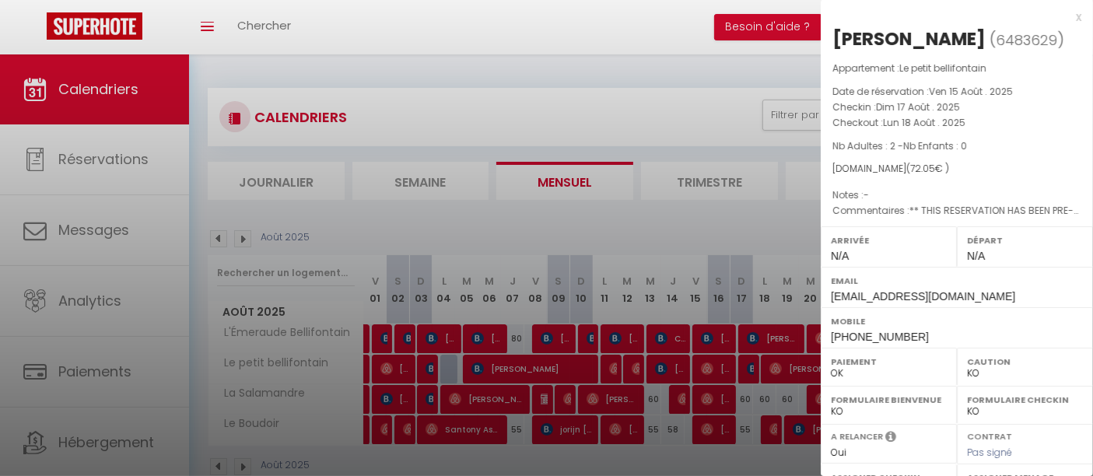
click at [748, 370] on div at bounding box center [546, 238] width 1093 height 476
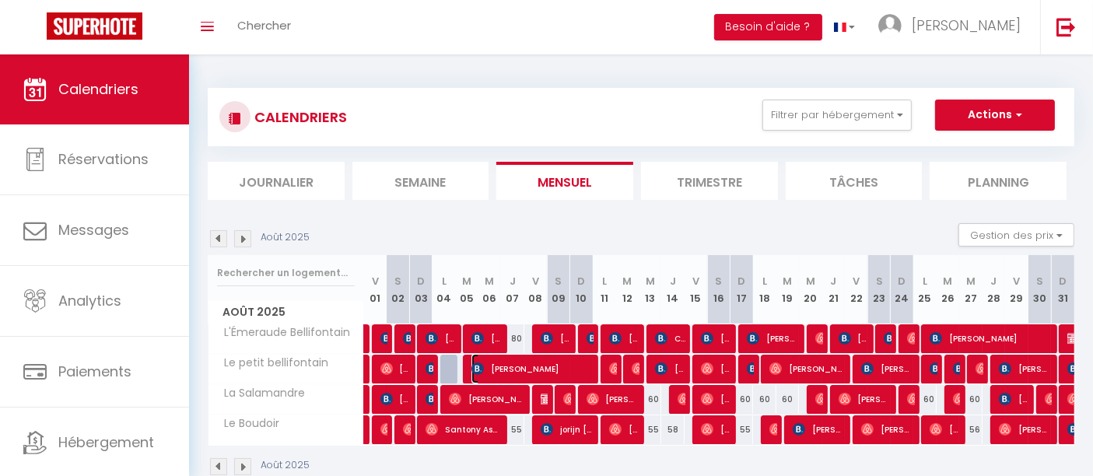
click at [533, 365] on span "[PERSON_NAME]" at bounding box center [531, 369] width 121 height 30
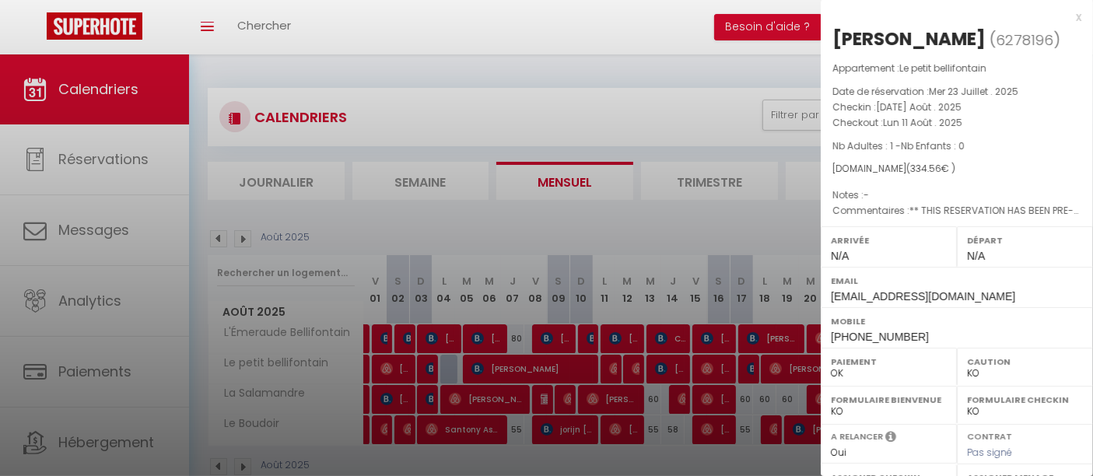
click at [533, 365] on div at bounding box center [546, 238] width 1093 height 476
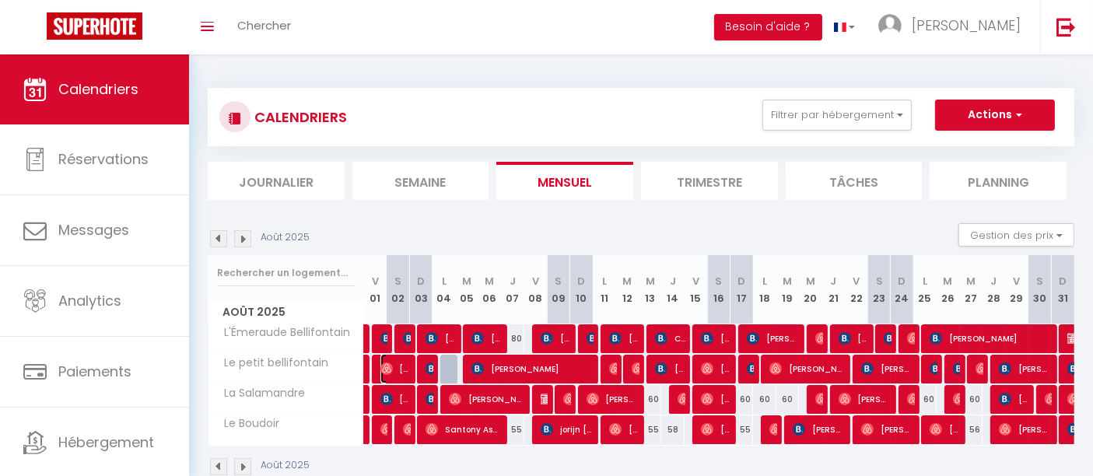
click at [405, 366] on span "[PERSON_NAME]" at bounding box center [395, 369] width 30 height 30
select select "OK"
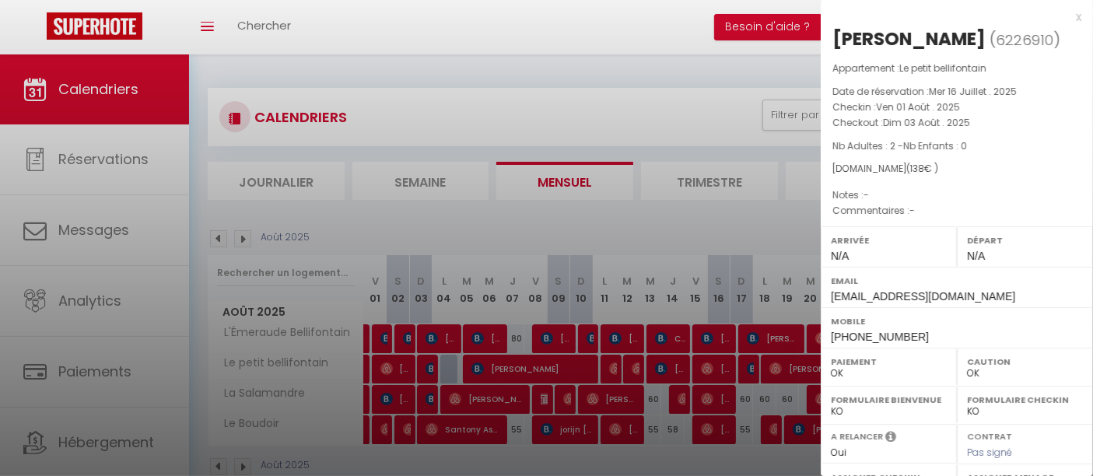
click at [405, 367] on div at bounding box center [546, 238] width 1093 height 476
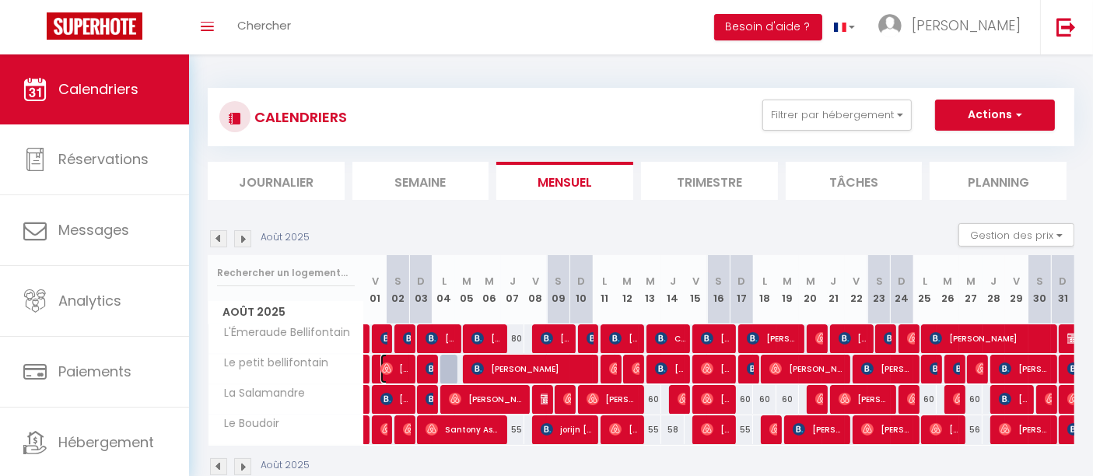
click at [406, 367] on span "[PERSON_NAME]" at bounding box center [395, 369] width 30 height 30
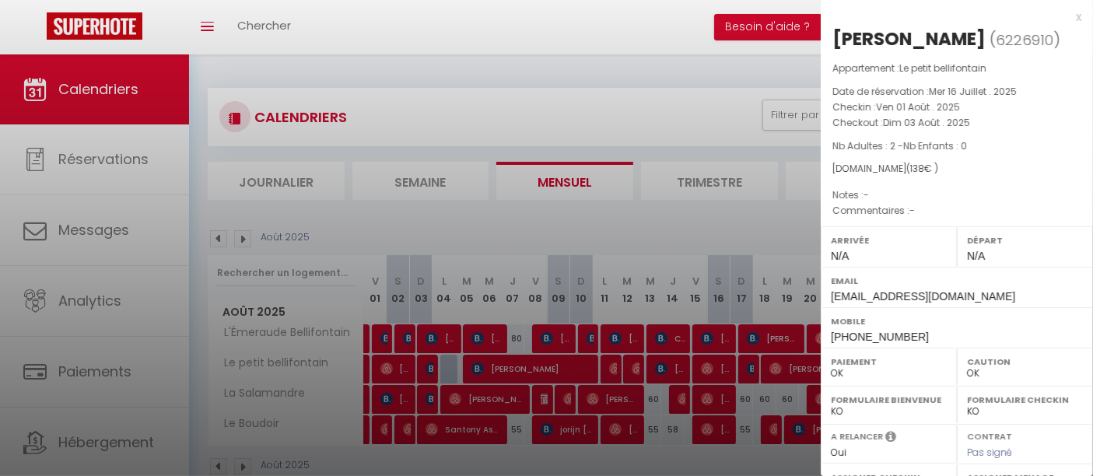
click at [406, 367] on div at bounding box center [546, 238] width 1093 height 476
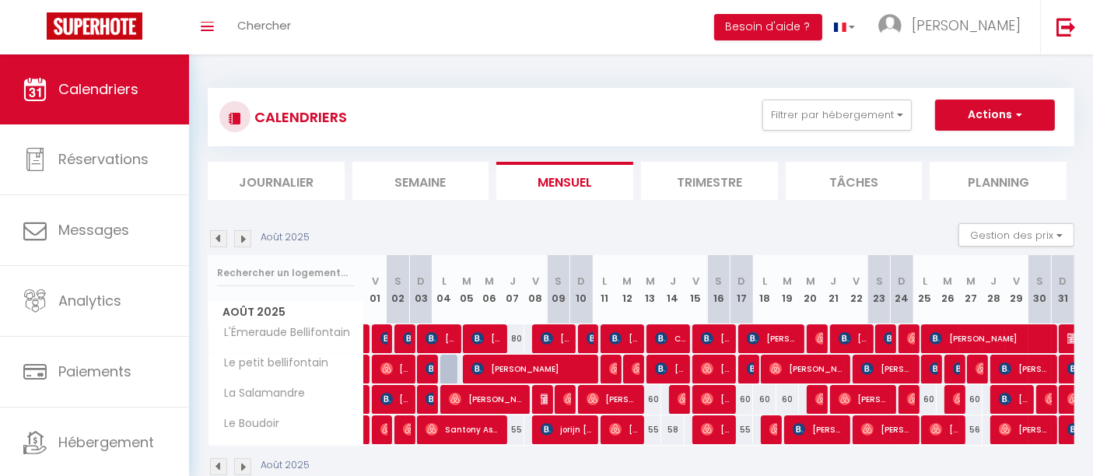
click at [215, 242] on img at bounding box center [218, 238] width 17 height 17
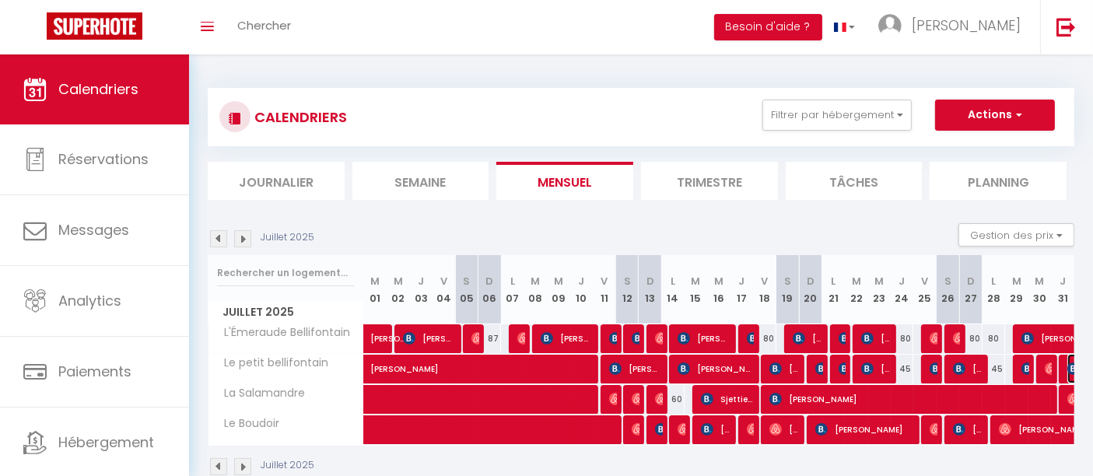
click at [1070, 370] on img at bounding box center [1073, 369] width 12 height 12
select select "KO"
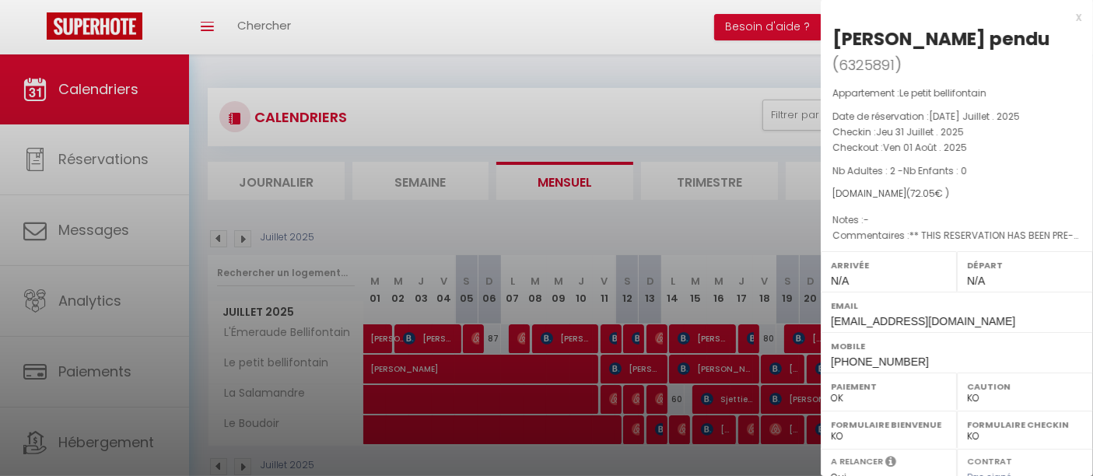
click at [729, 268] on div at bounding box center [546, 238] width 1093 height 476
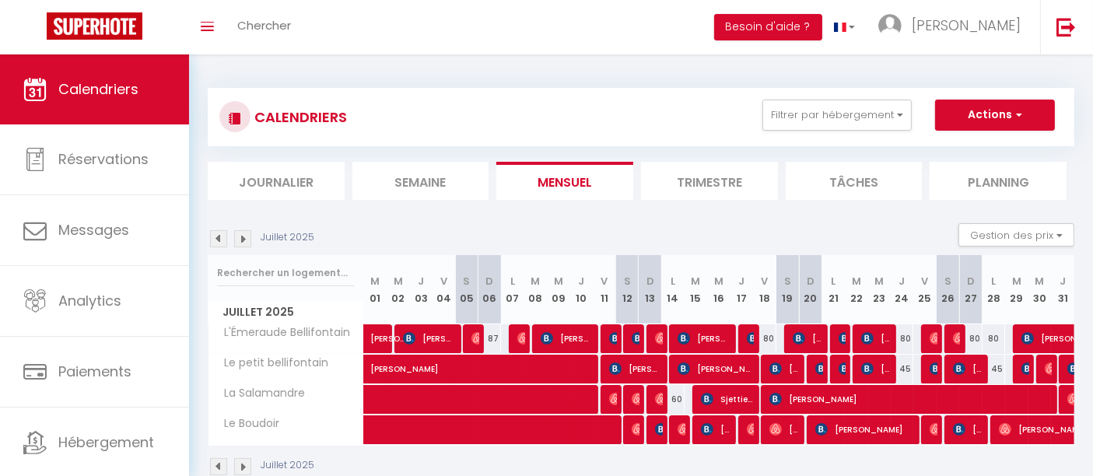
click at [244, 239] on img at bounding box center [242, 238] width 17 height 17
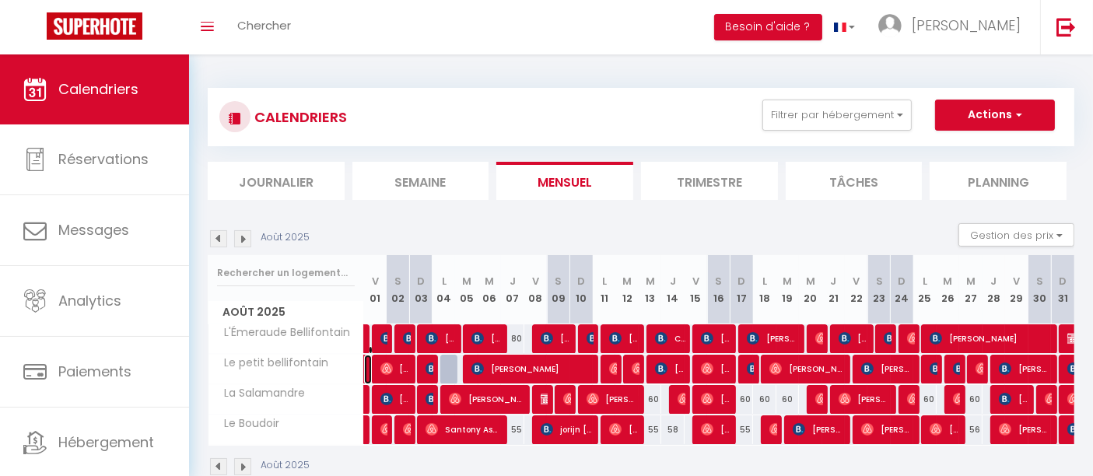
click at [366, 366] on link "[PERSON_NAME] pendu" at bounding box center [368, 370] width 8 height 30
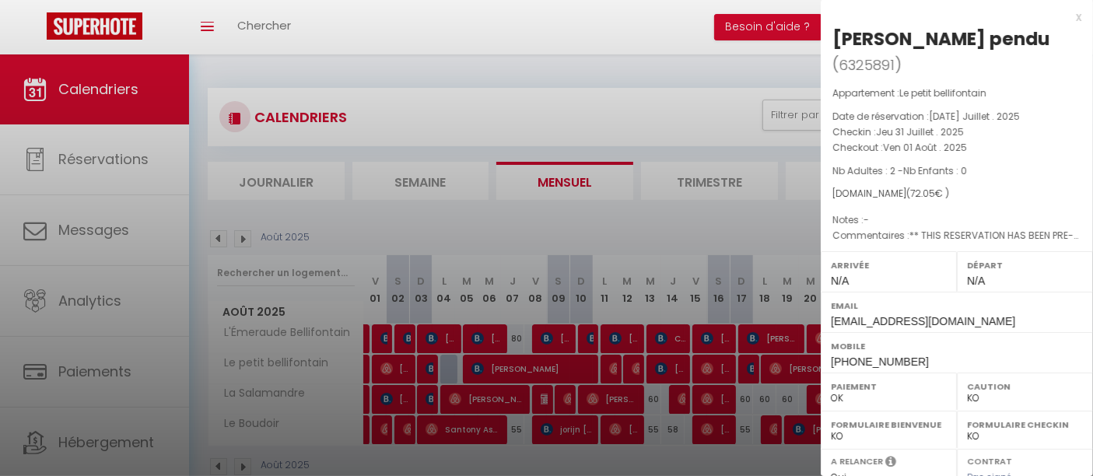
click at [366, 366] on div at bounding box center [546, 238] width 1093 height 476
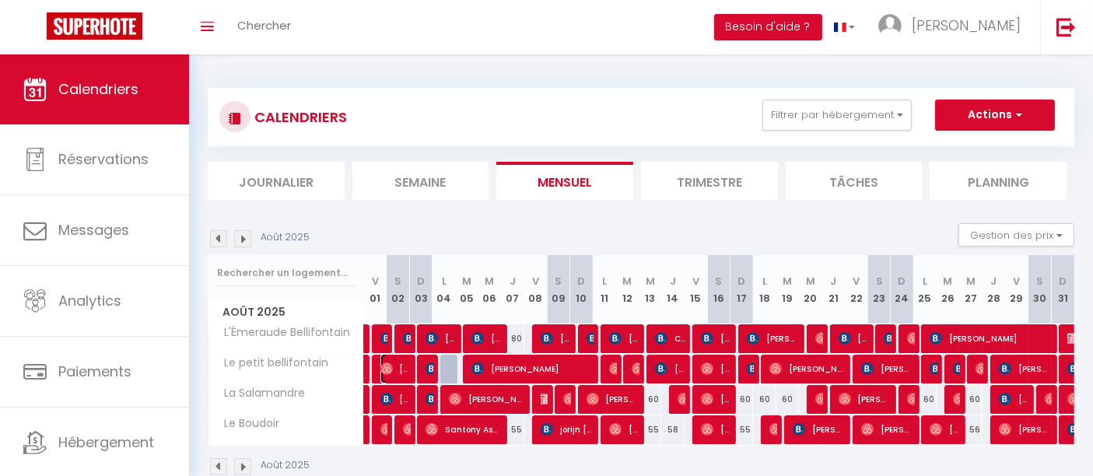
click at [381, 366] on img at bounding box center [386, 369] width 12 height 12
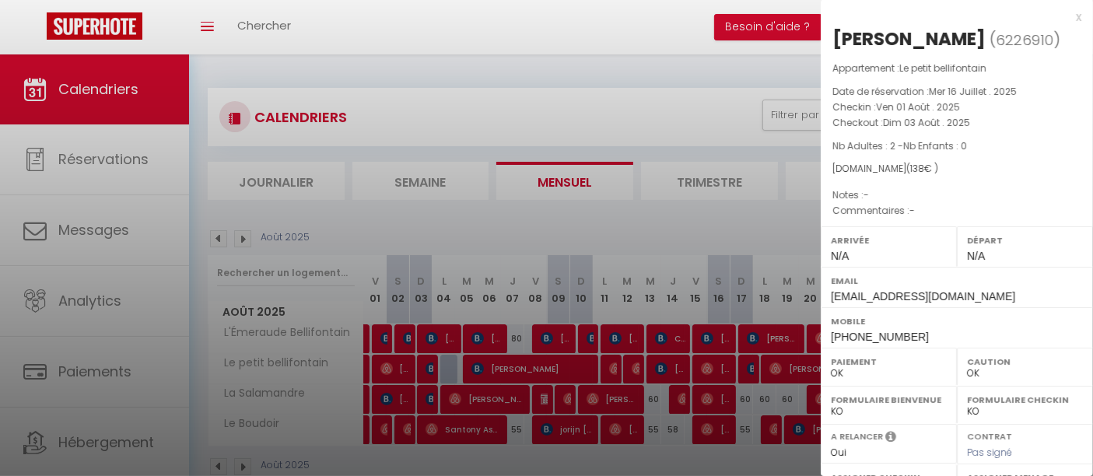
click at [388, 366] on div at bounding box center [546, 238] width 1093 height 476
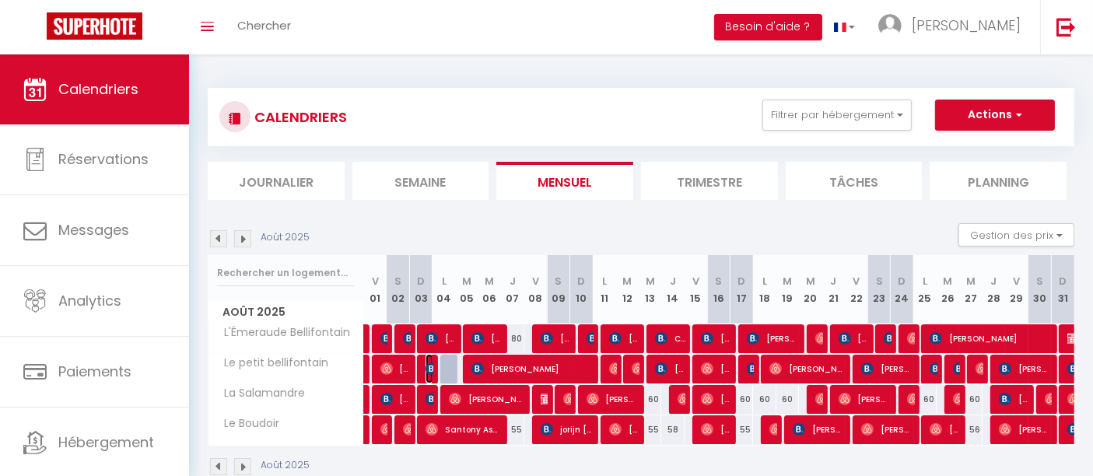
click at [426, 365] on img at bounding box center [432, 369] width 12 height 12
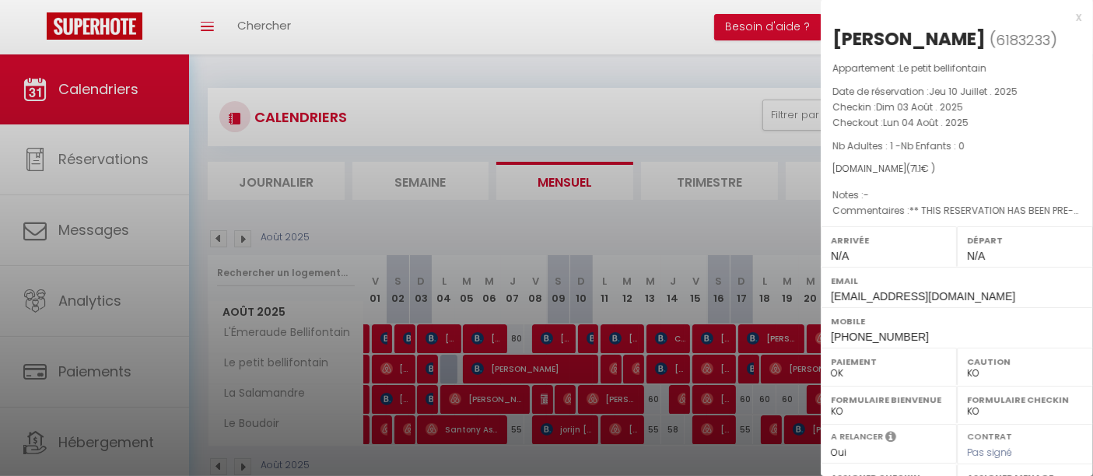
click at [426, 365] on div at bounding box center [546, 238] width 1093 height 476
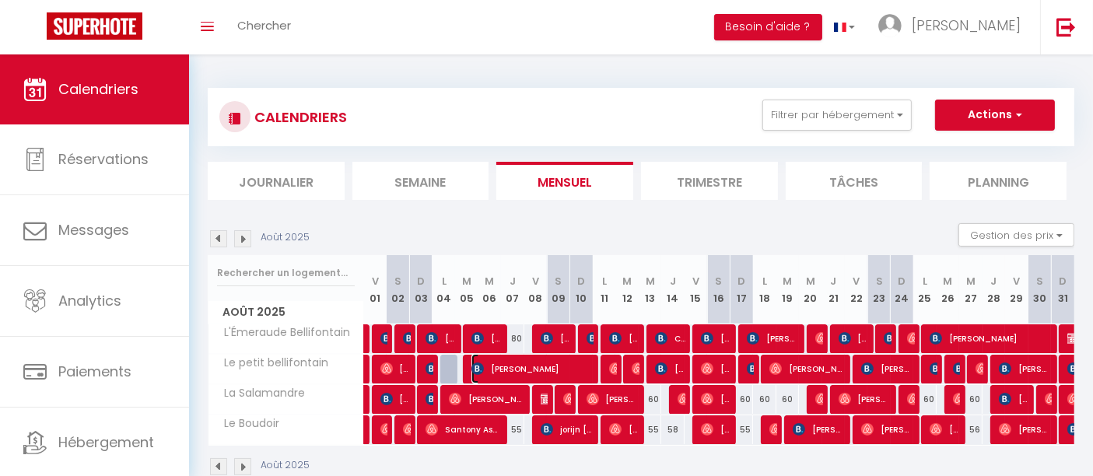
click at [560, 367] on span "[PERSON_NAME]" at bounding box center [531, 369] width 121 height 30
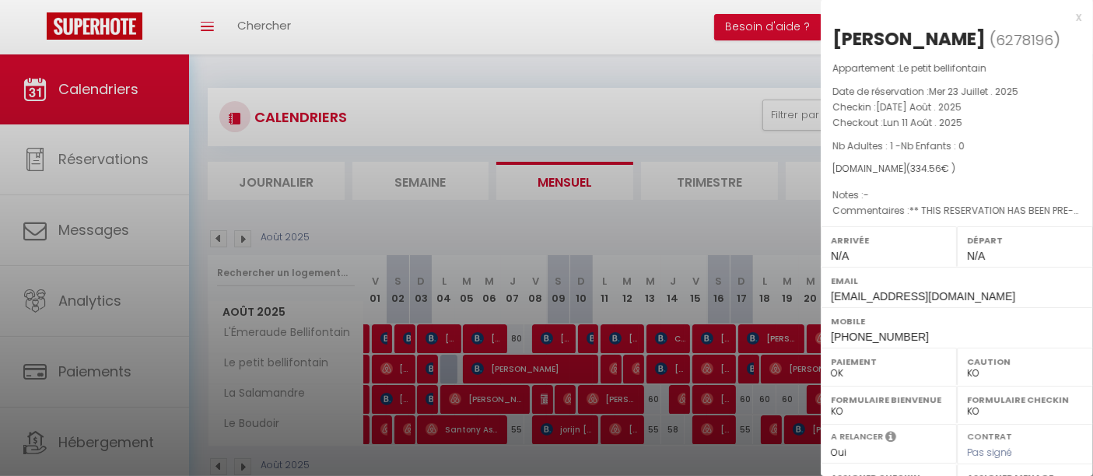
click at [531, 360] on div at bounding box center [546, 238] width 1093 height 476
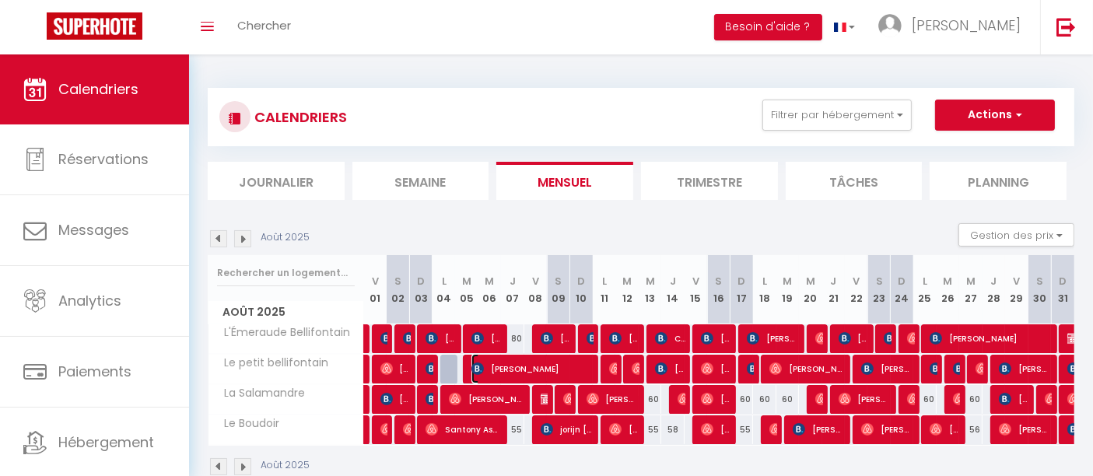
click at [531, 360] on span "[PERSON_NAME]" at bounding box center [531, 369] width 121 height 30
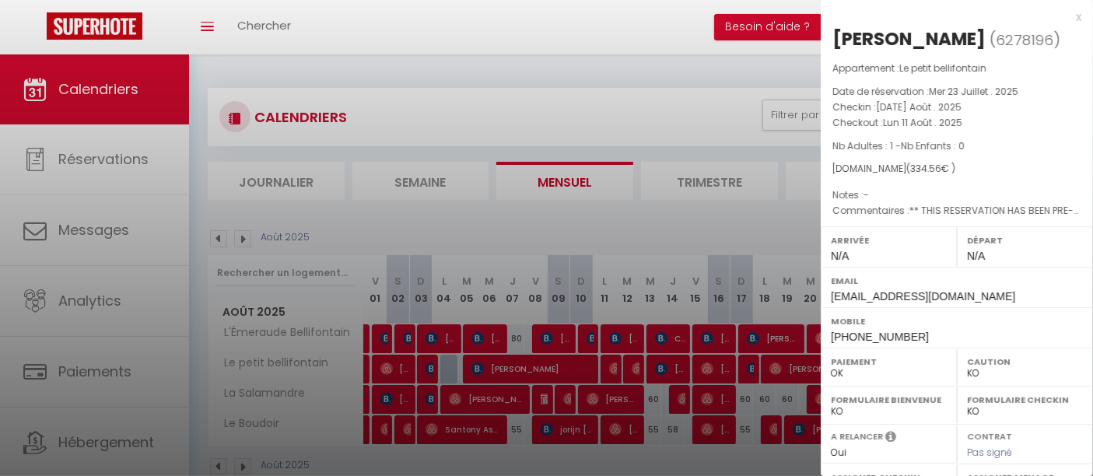
click at [531, 360] on div at bounding box center [546, 238] width 1093 height 476
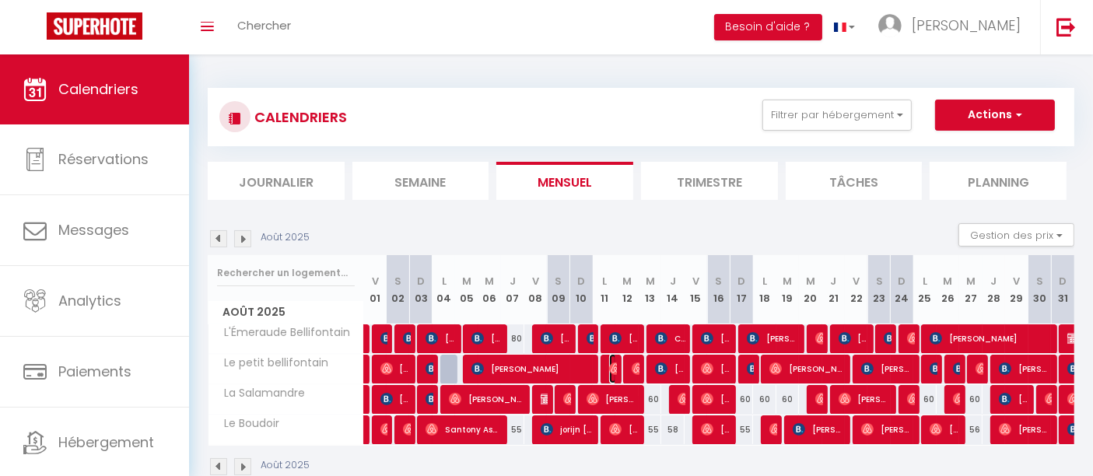
click at [609, 366] on img at bounding box center [615, 369] width 12 height 12
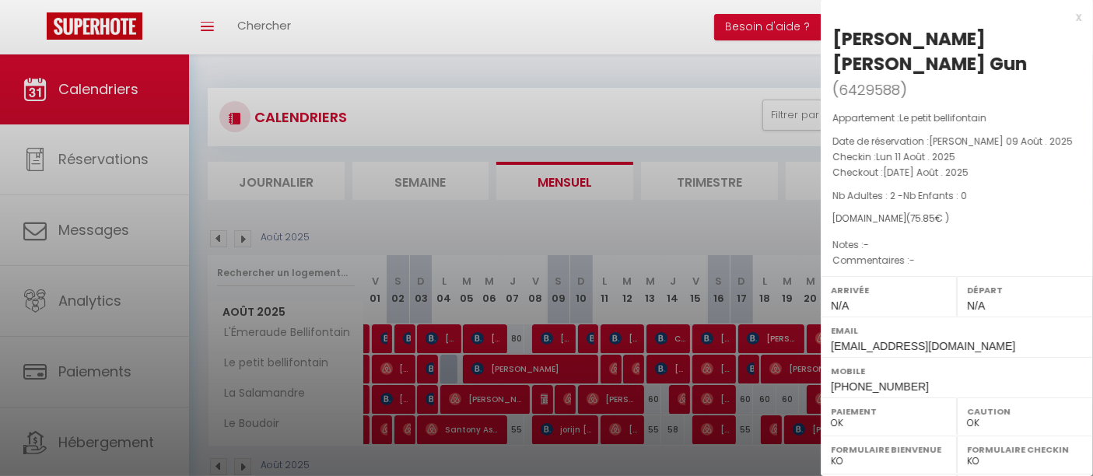
click at [608, 366] on div at bounding box center [546, 238] width 1093 height 476
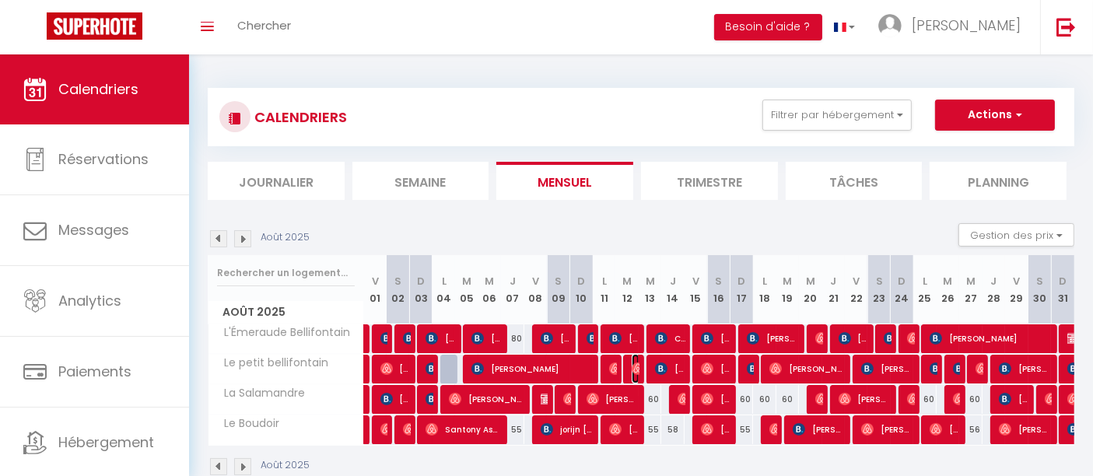
click at [639, 368] on img at bounding box center [638, 369] width 12 height 12
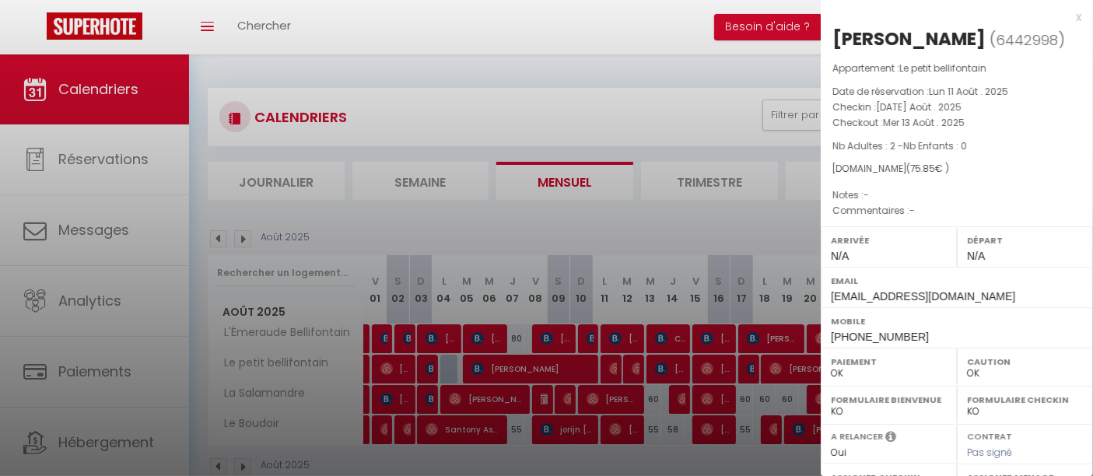
click at [639, 368] on div at bounding box center [546, 238] width 1093 height 476
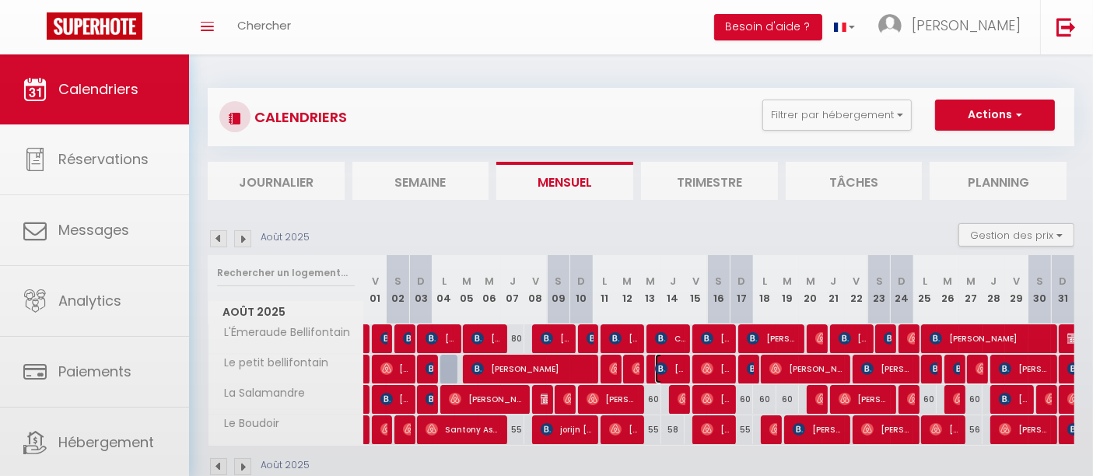
click at [668, 367] on span "[PERSON_NAME]" at bounding box center [670, 369] width 30 height 30
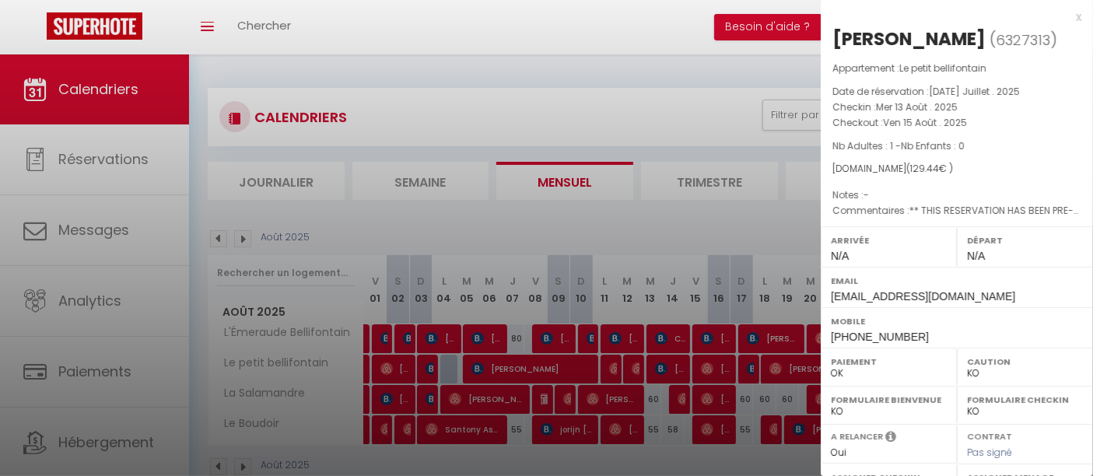
click at [668, 367] on div at bounding box center [546, 238] width 1093 height 476
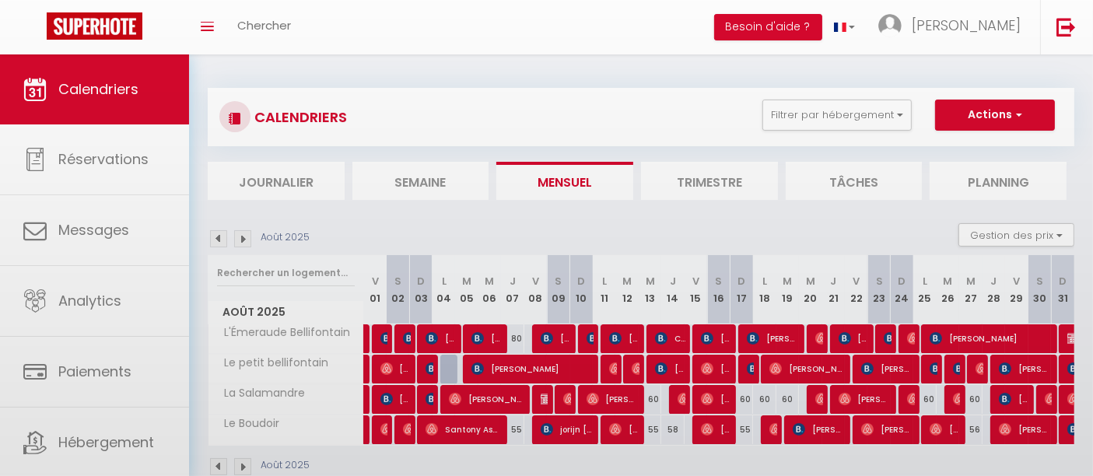
click at [709, 366] on body "🟢 Des questions ou besoin d'assistance pour la migration AirBnB? Connectez-vous…" at bounding box center [546, 292] width 1093 height 476
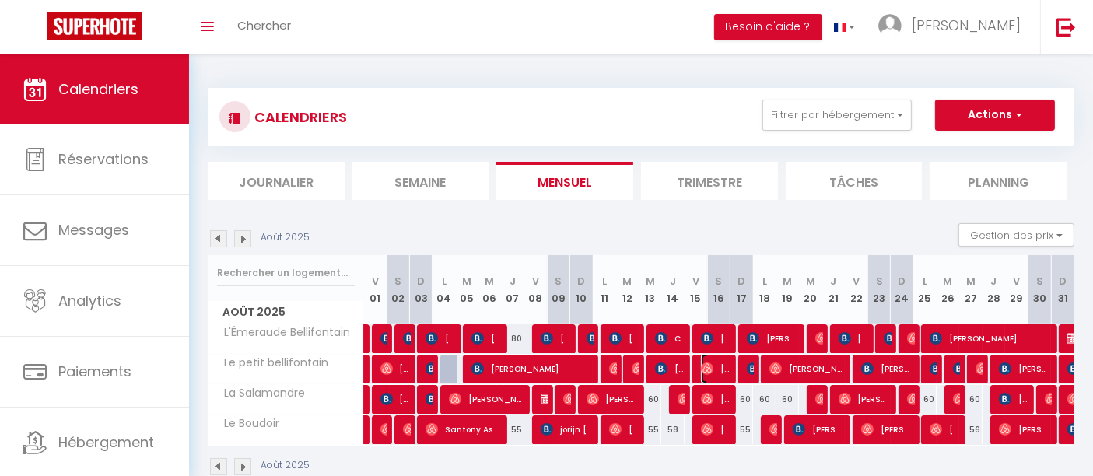
click at [716, 366] on span "[PERSON_NAME]" at bounding box center [716, 369] width 30 height 30
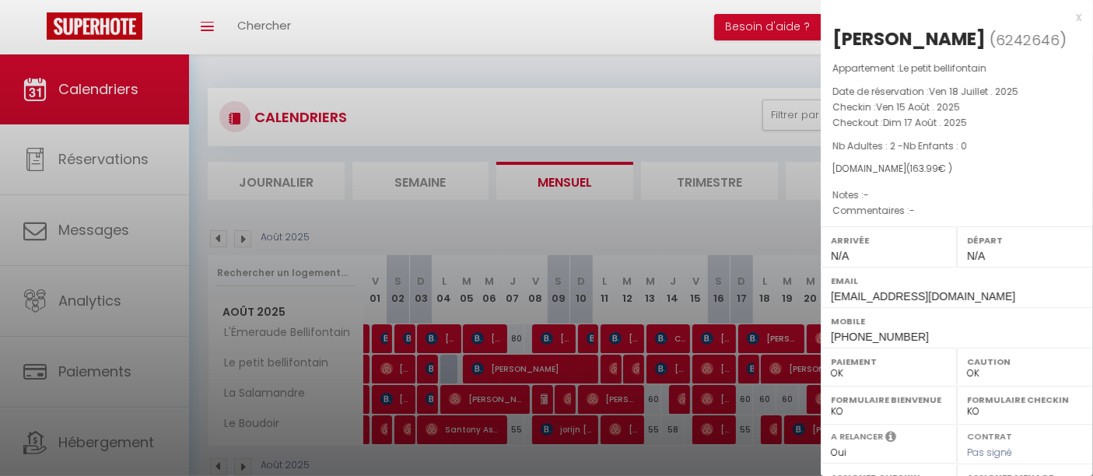
click at [716, 366] on div at bounding box center [546, 238] width 1093 height 476
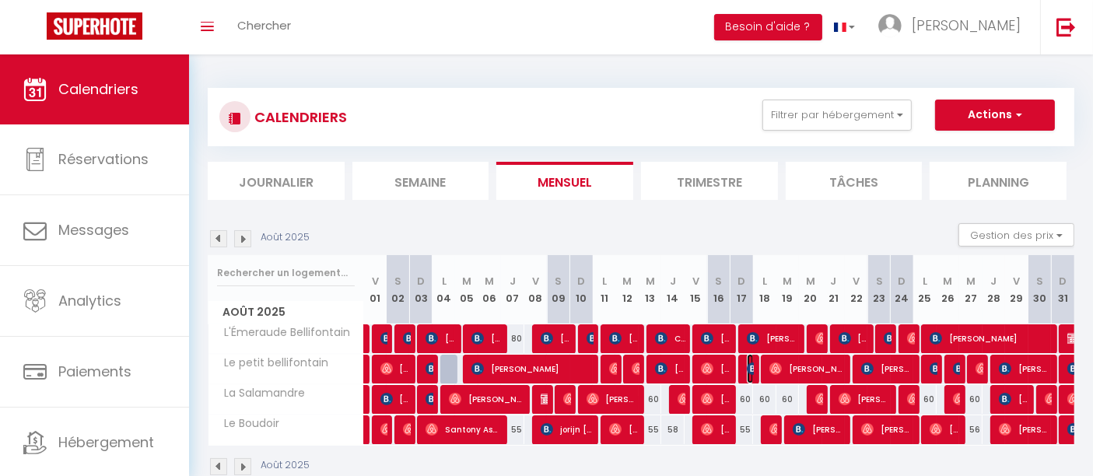
click at [749, 363] on img at bounding box center [753, 369] width 12 height 12
select select "KO"
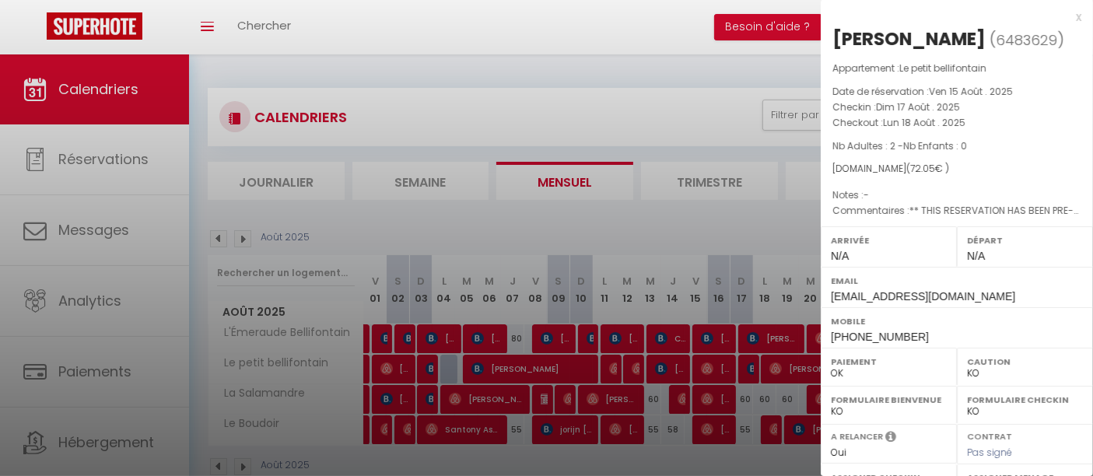
click at [749, 363] on div at bounding box center [546, 238] width 1093 height 476
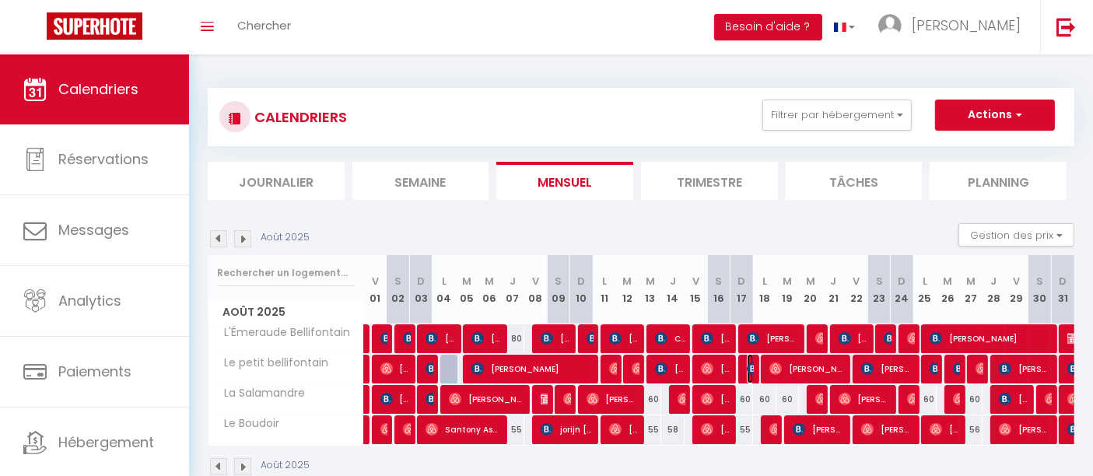
click at [749, 363] on img at bounding box center [753, 369] width 12 height 12
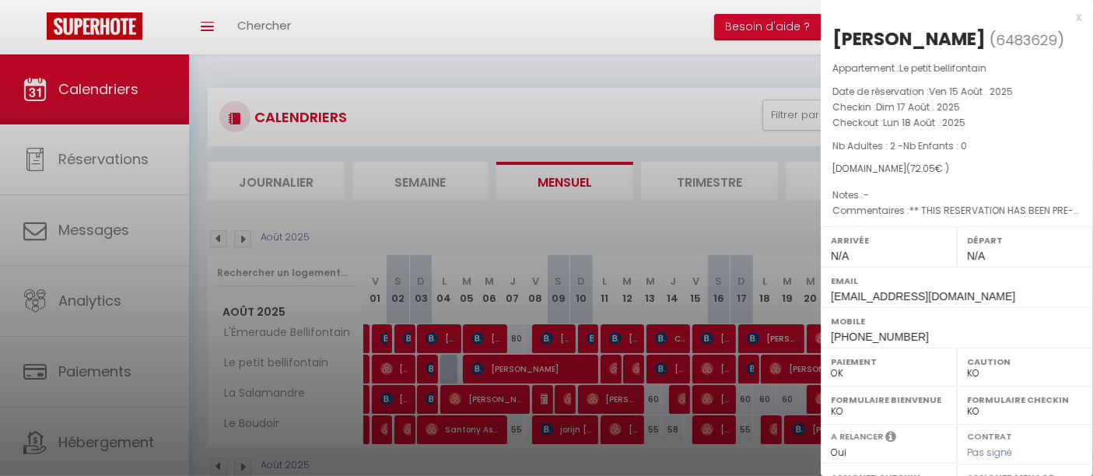
click at [749, 363] on div at bounding box center [546, 238] width 1093 height 476
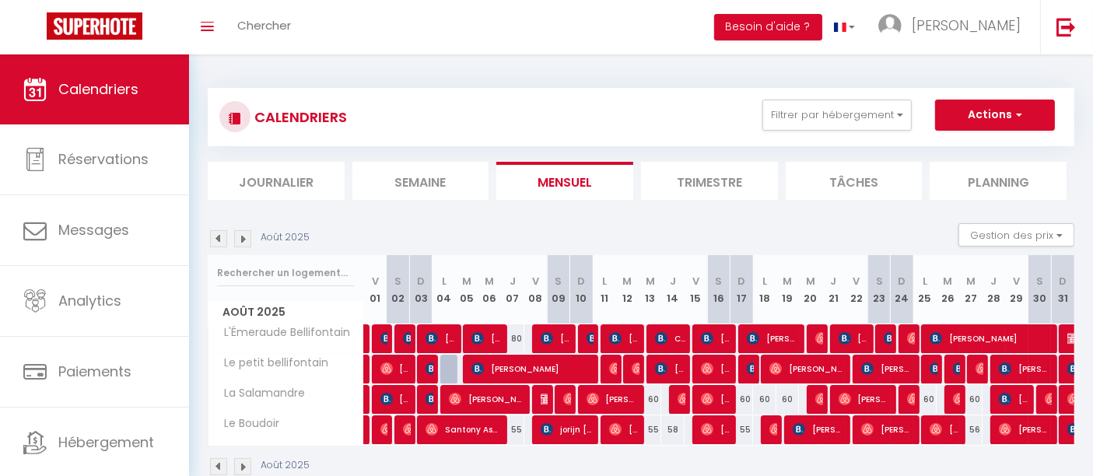
click at [449, 366] on div at bounding box center [451, 370] width 23 height 30
type input "45"
type input "Lun 04 Août 2025"
type input "[DATE] Août 2025"
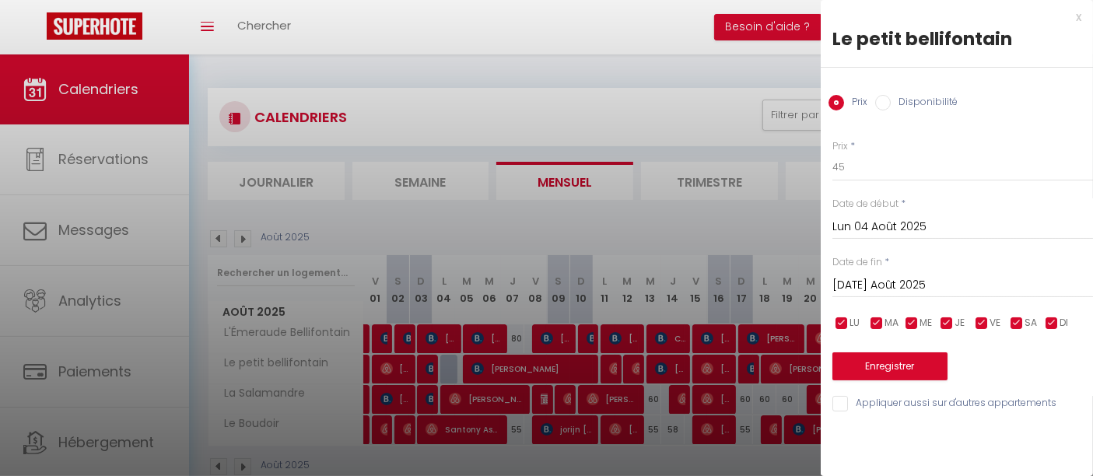
click at [449, 366] on div at bounding box center [546, 238] width 1093 height 476
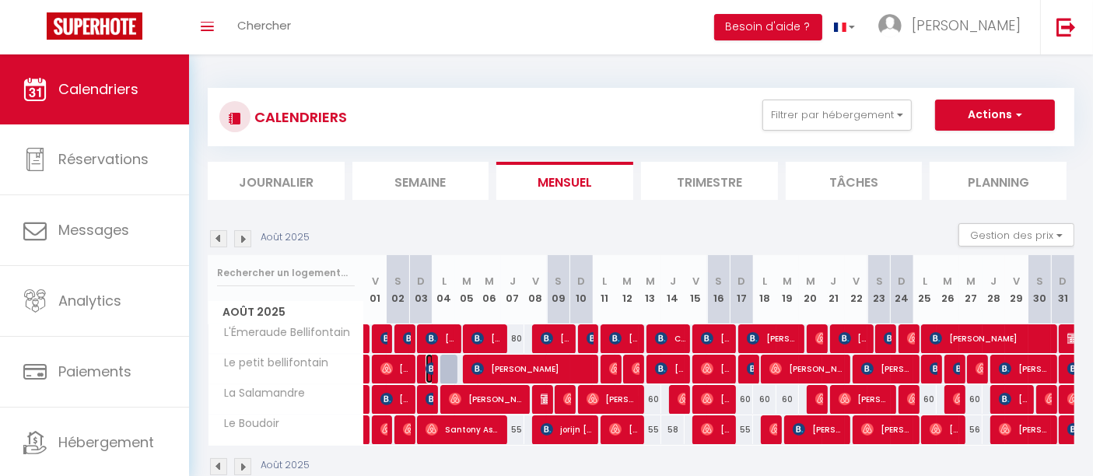
click at [429, 365] on img at bounding box center [432, 369] width 12 height 12
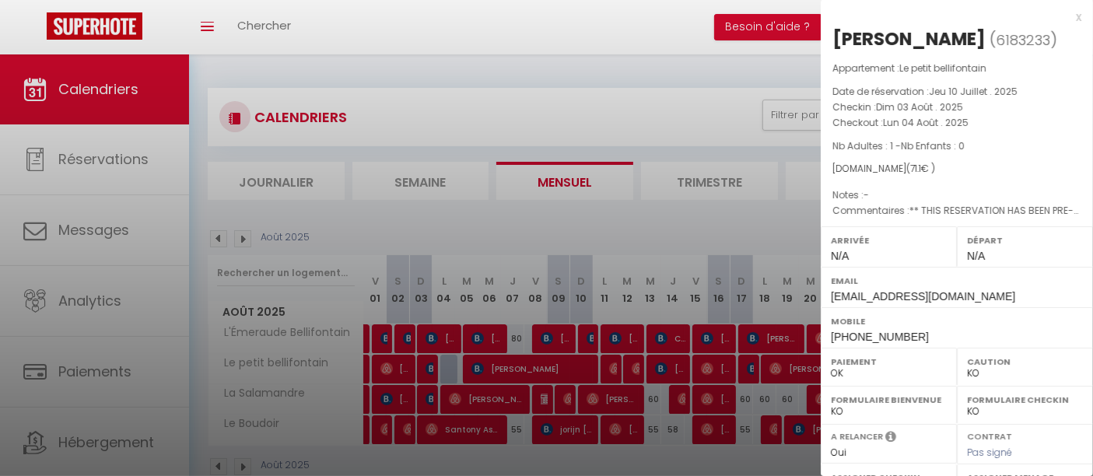
click at [429, 365] on div at bounding box center [546, 238] width 1093 height 476
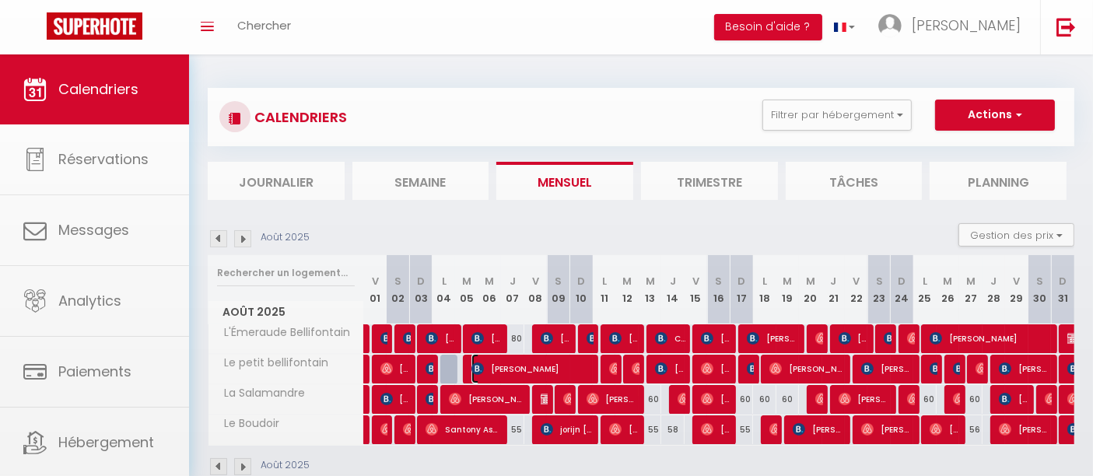
click at [499, 366] on span "[PERSON_NAME]" at bounding box center [531, 369] width 121 height 30
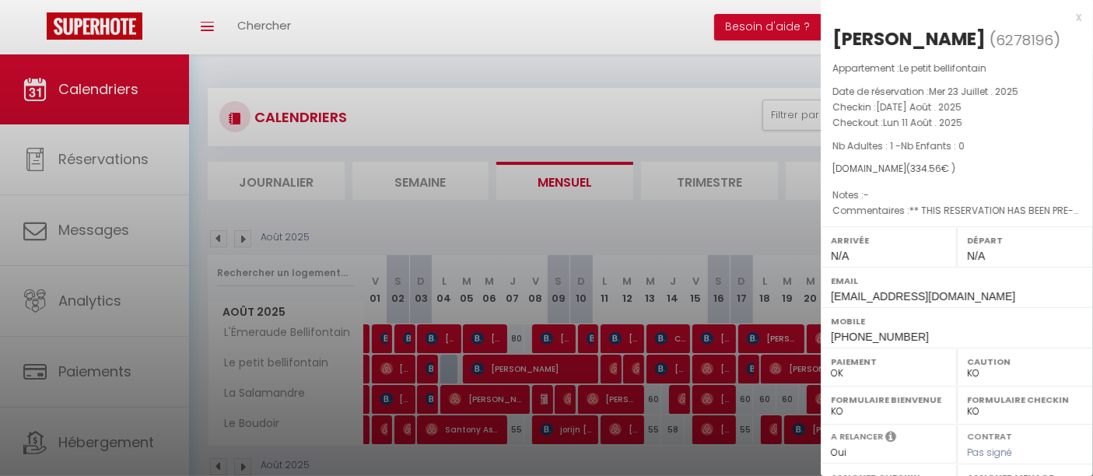
click at [499, 366] on div at bounding box center [546, 238] width 1093 height 476
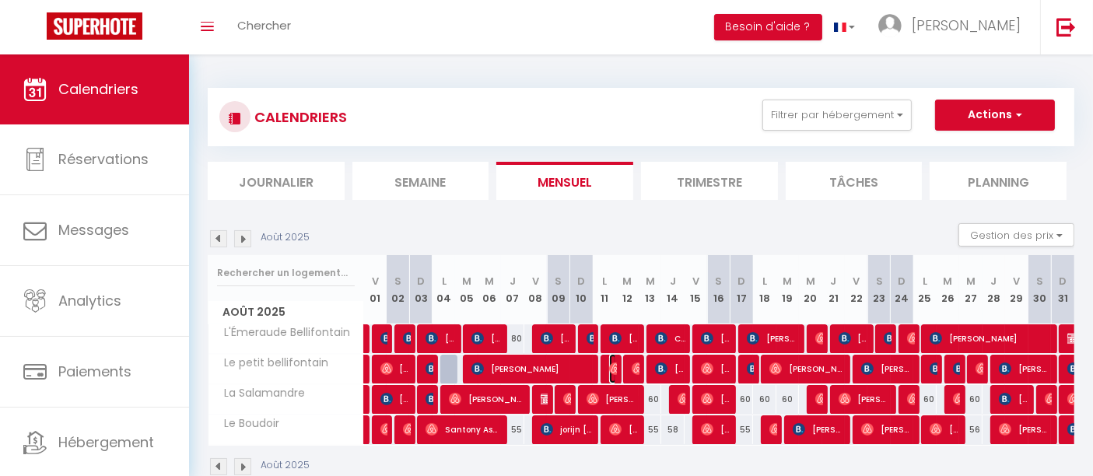
click at [615, 366] on img at bounding box center [615, 369] width 12 height 12
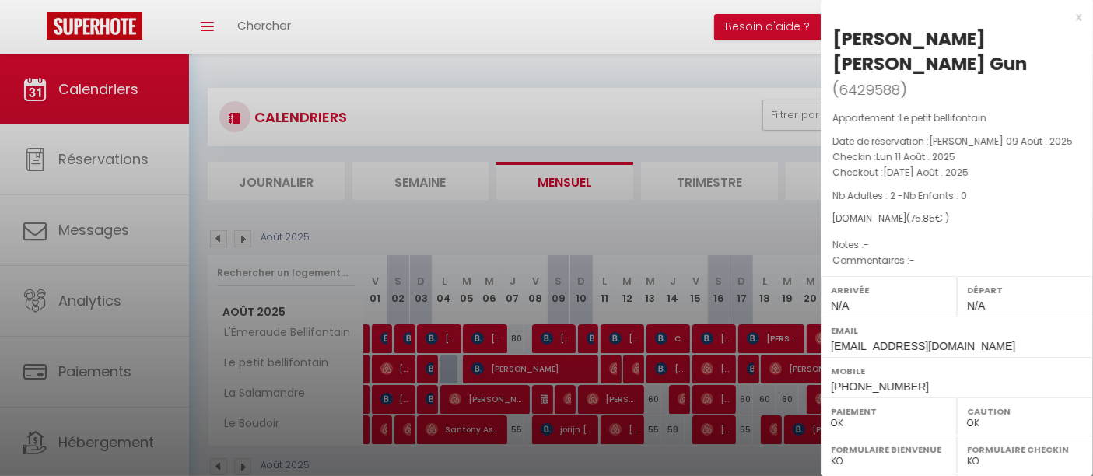
click at [615, 366] on div at bounding box center [546, 238] width 1093 height 476
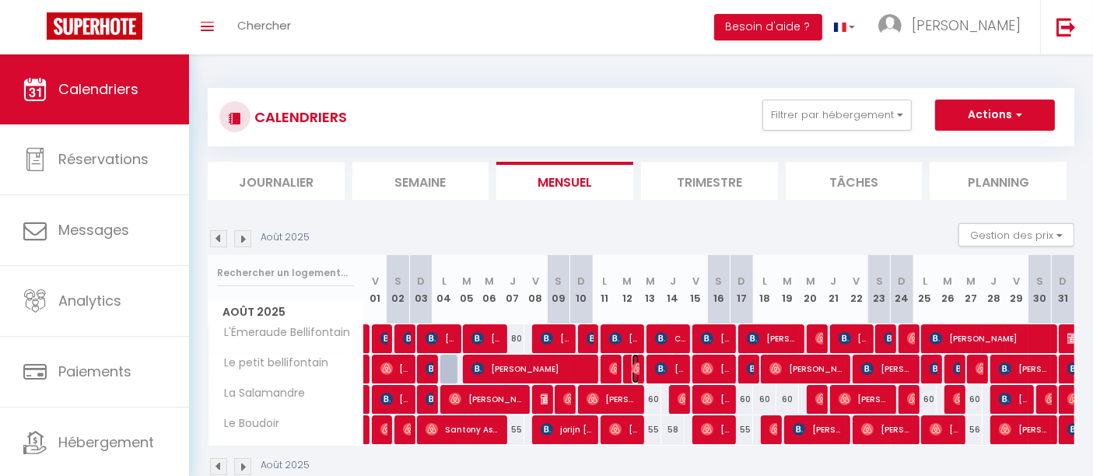
click at [634, 368] on img at bounding box center [638, 369] width 12 height 12
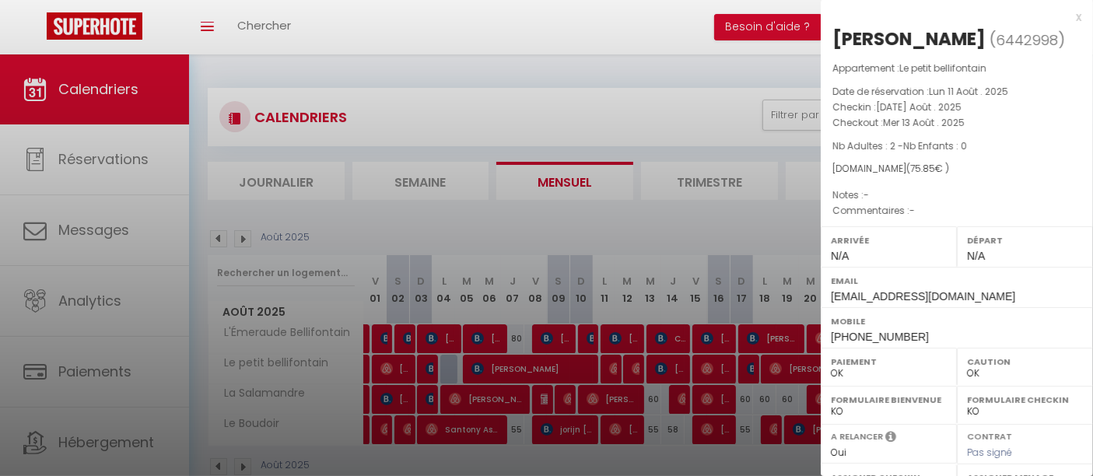
click at [634, 368] on div at bounding box center [546, 238] width 1093 height 476
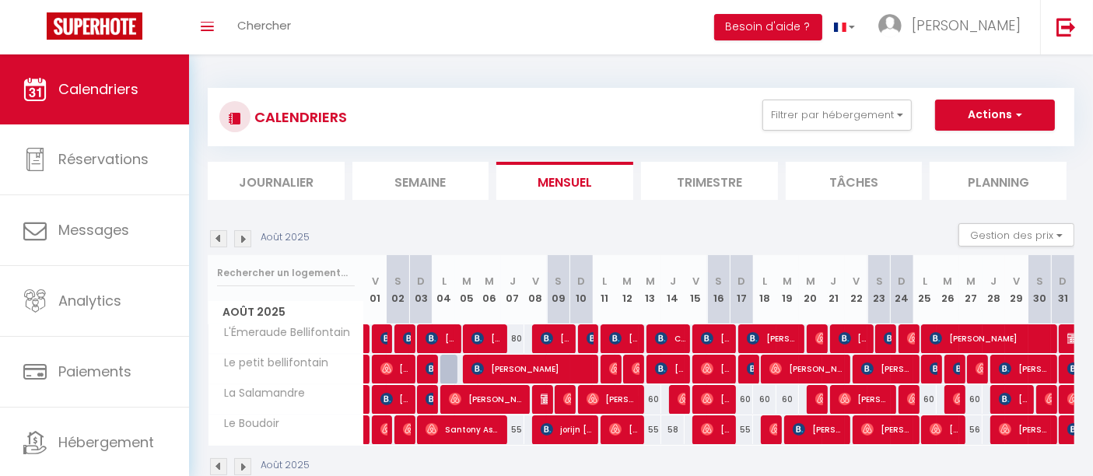
click at [653, 370] on div at bounding box center [657, 370] width 23 height 30
click at [664, 366] on img at bounding box center [661, 369] width 12 height 12
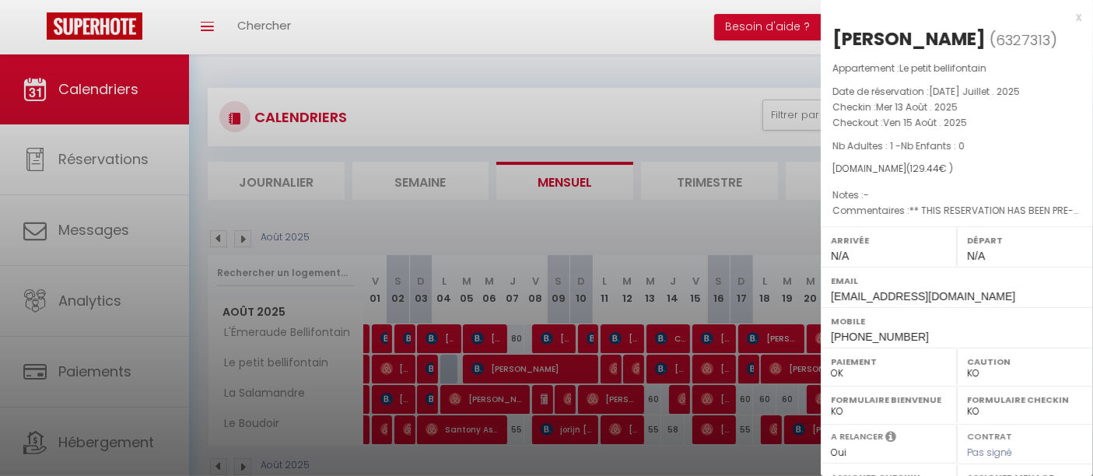
click at [664, 366] on div at bounding box center [546, 238] width 1093 height 476
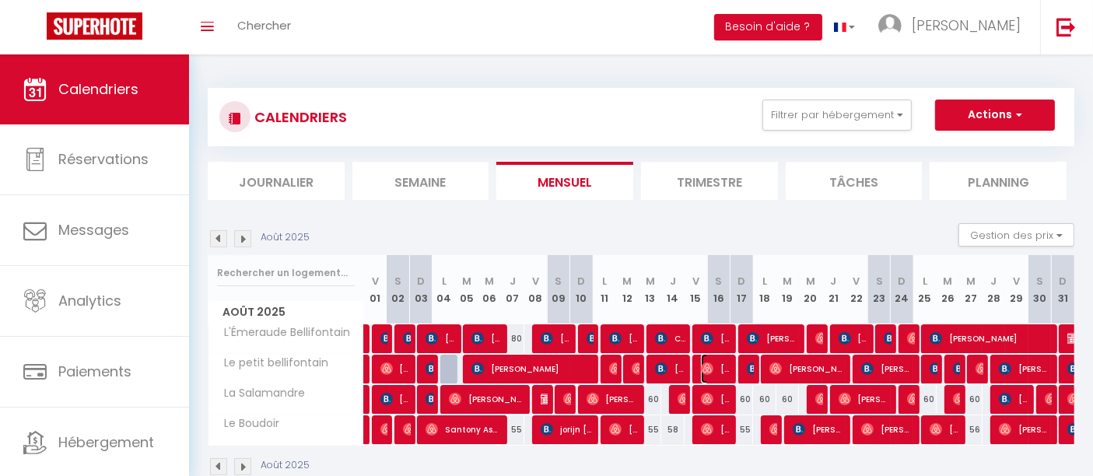
click at [704, 367] on img at bounding box center [707, 369] width 12 height 12
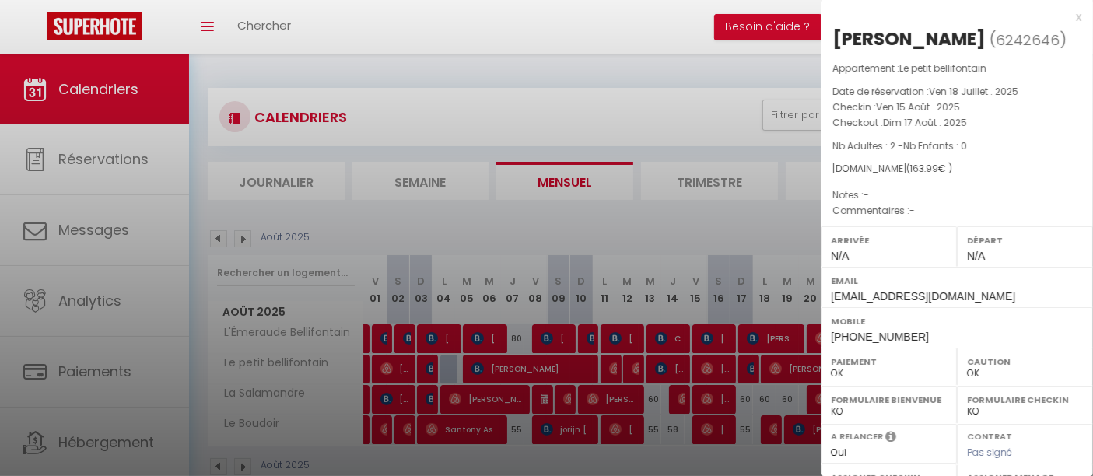
click at [704, 367] on div at bounding box center [546, 238] width 1093 height 476
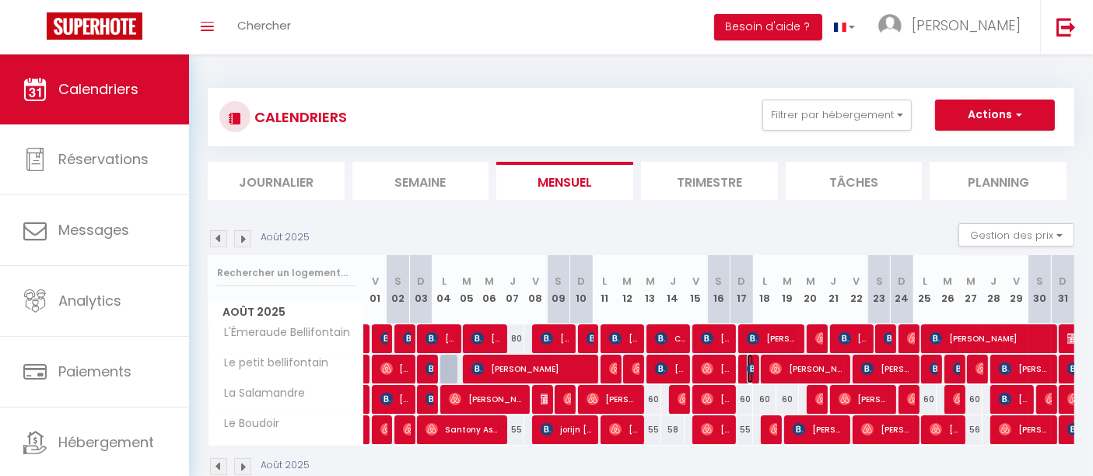
click at [747, 366] on img at bounding box center [753, 369] width 12 height 12
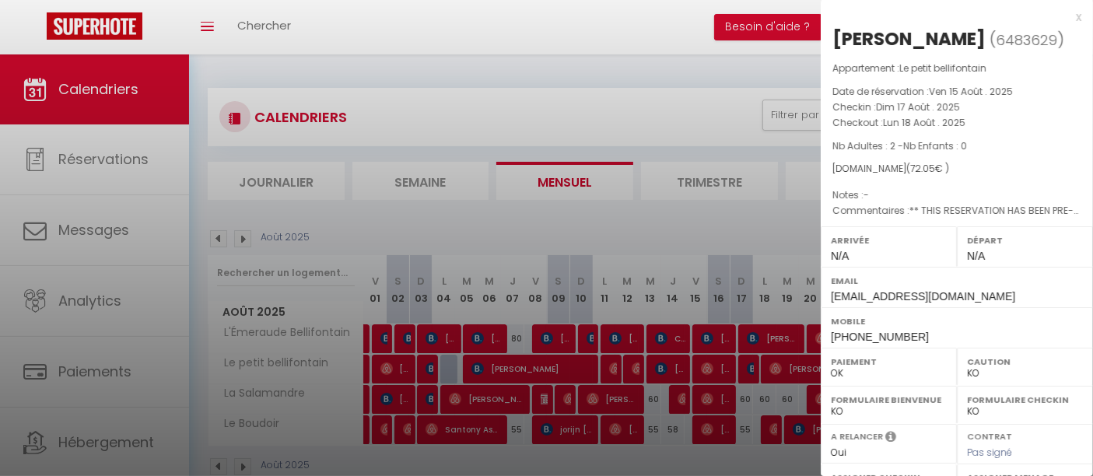
click at [720, 222] on div at bounding box center [546, 238] width 1093 height 476
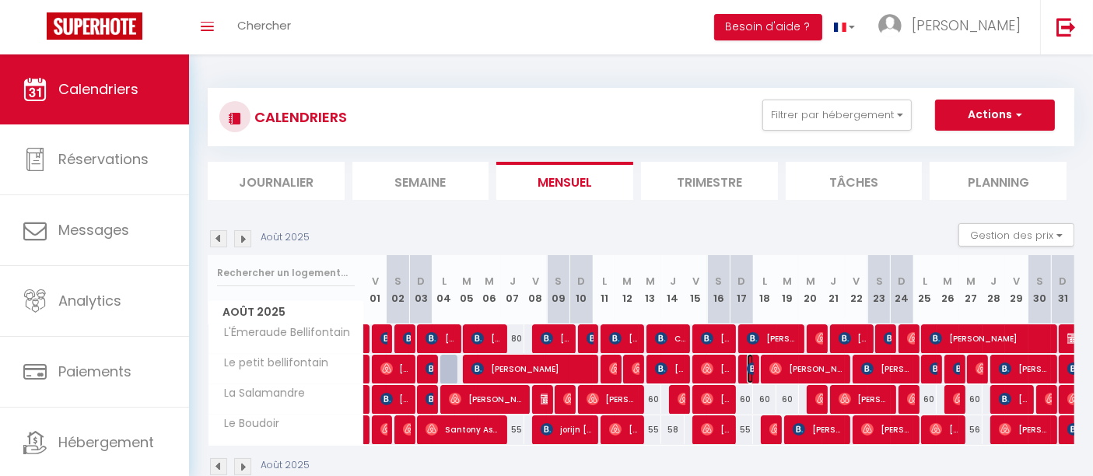
click at [747, 366] on img at bounding box center [753, 369] width 12 height 12
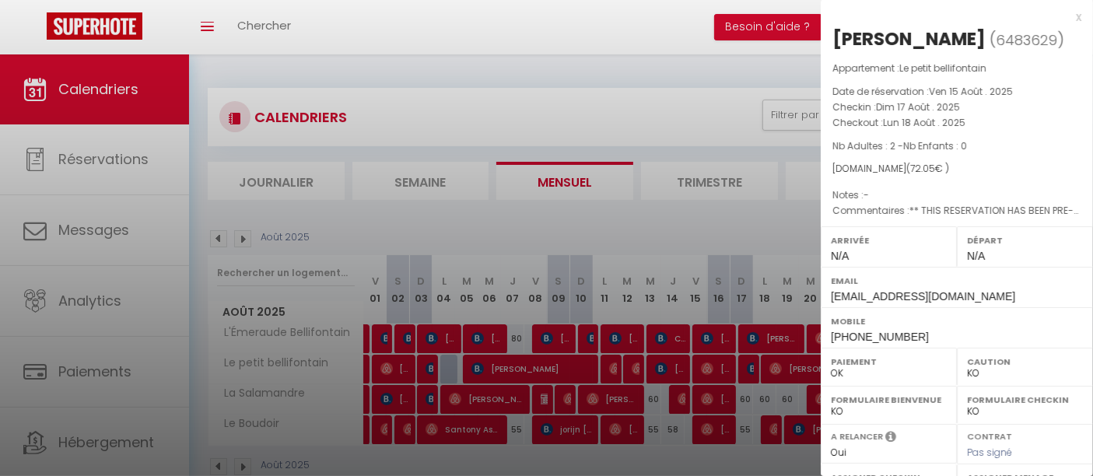
click at [747, 366] on div at bounding box center [546, 238] width 1093 height 476
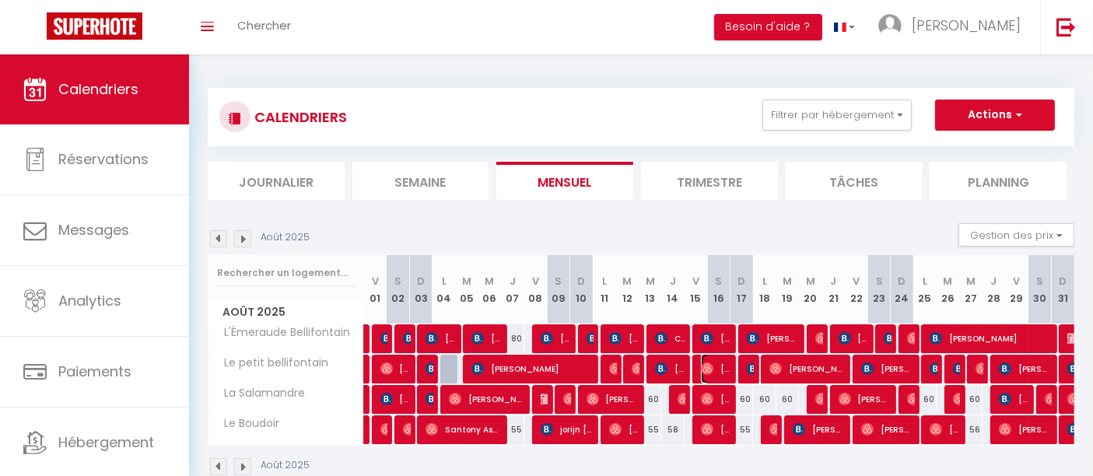
click at [722, 367] on span "[PERSON_NAME]" at bounding box center [716, 369] width 30 height 30
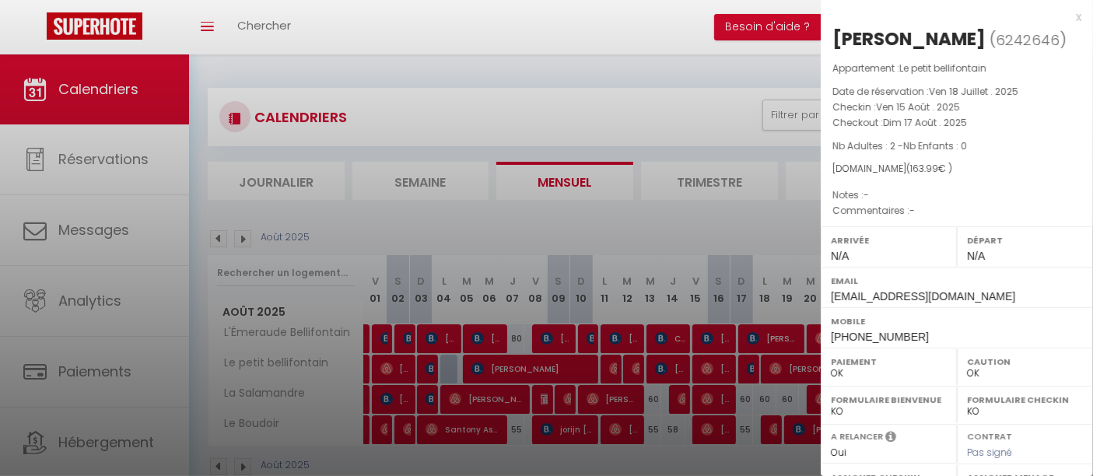
click at [722, 367] on div at bounding box center [546, 238] width 1093 height 476
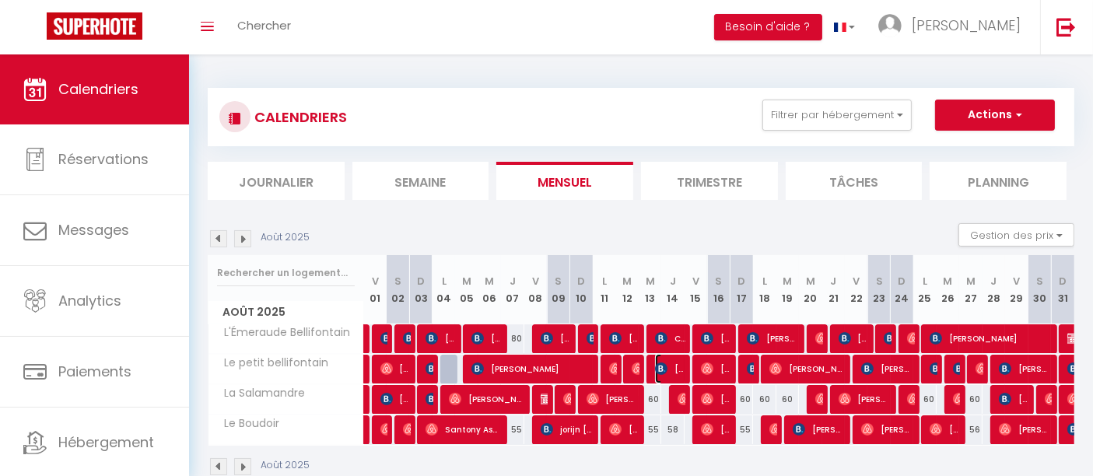
click at [673, 366] on span "[PERSON_NAME]" at bounding box center [670, 369] width 30 height 30
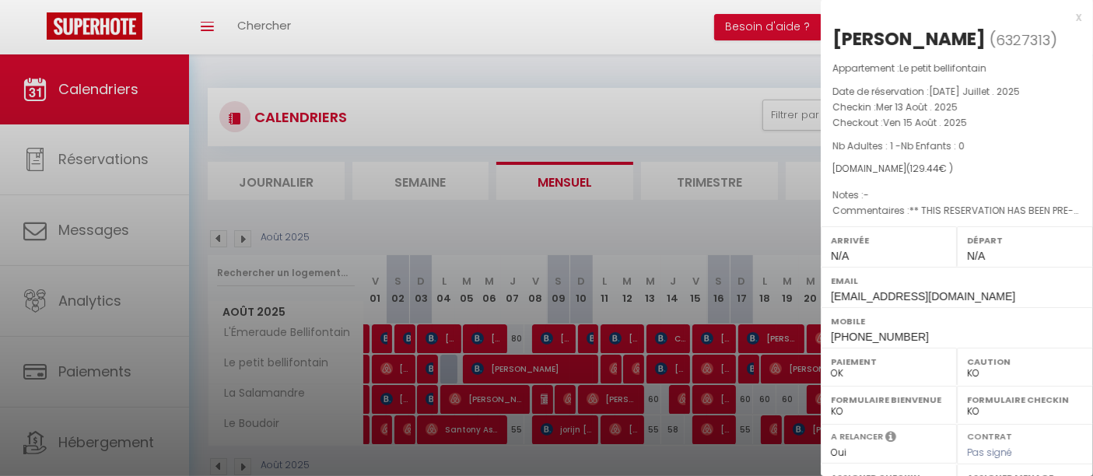
click at [673, 366] on div at bounding box center [546, 238] width 1093 height 476
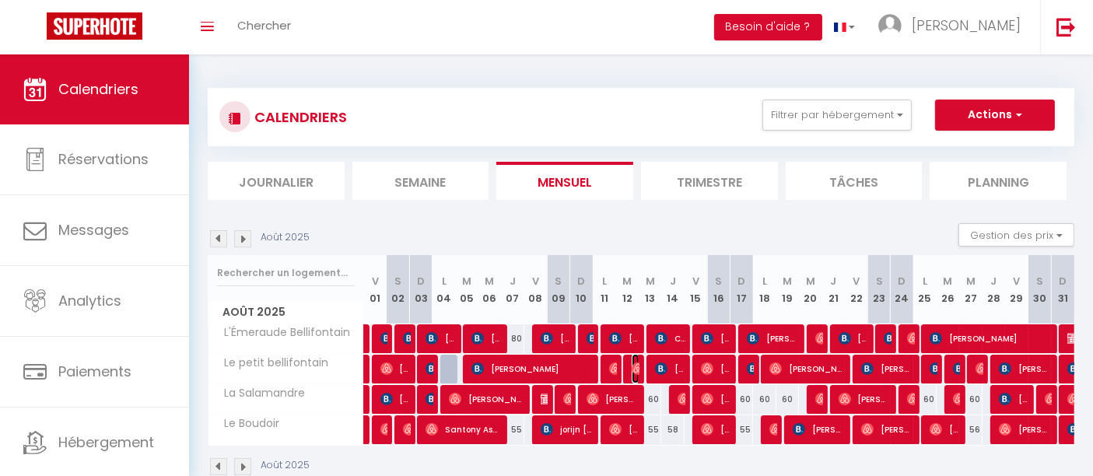
click at [638, 366] on img at bounding box center [638, 369] width 12 height 12
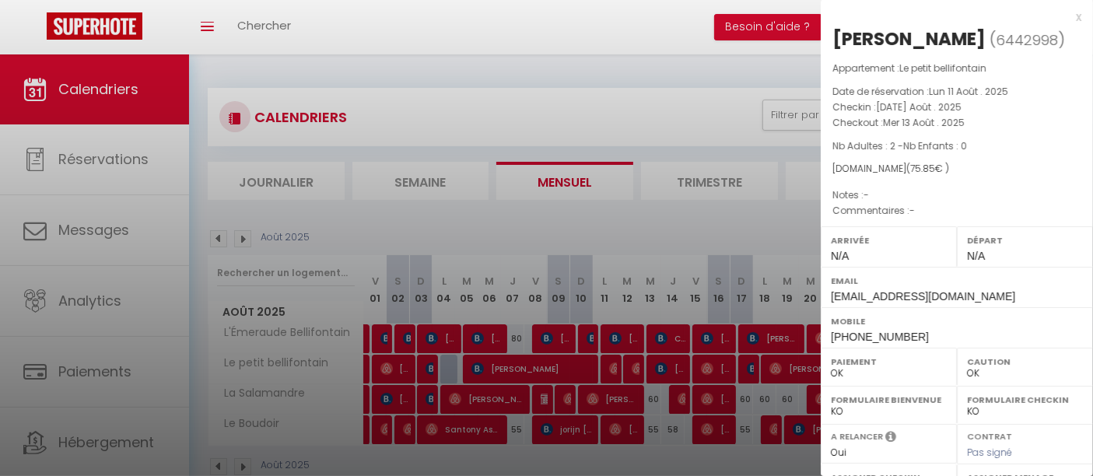
click at [638, 366] on div at bounding box center [546, 238] width 1093 height 476
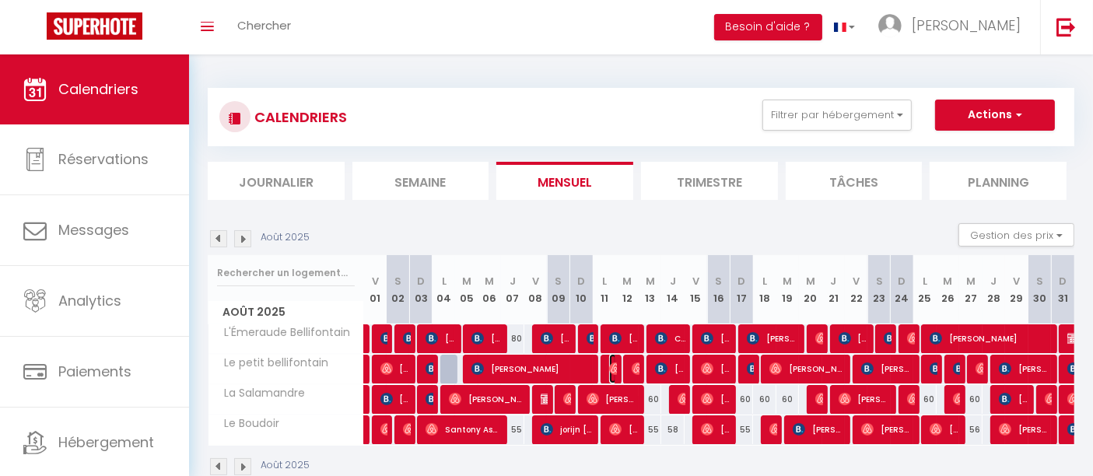
click at [616, 364] on img at bounding box center [615, 369] width 12 height 12
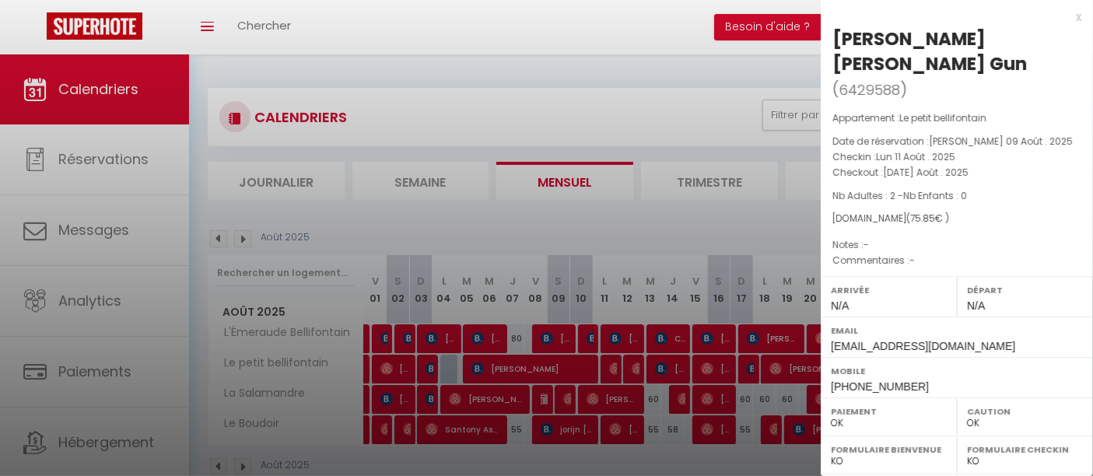
click at [616, 364] on div at bounding box center [546, 238] width 1093 height 476
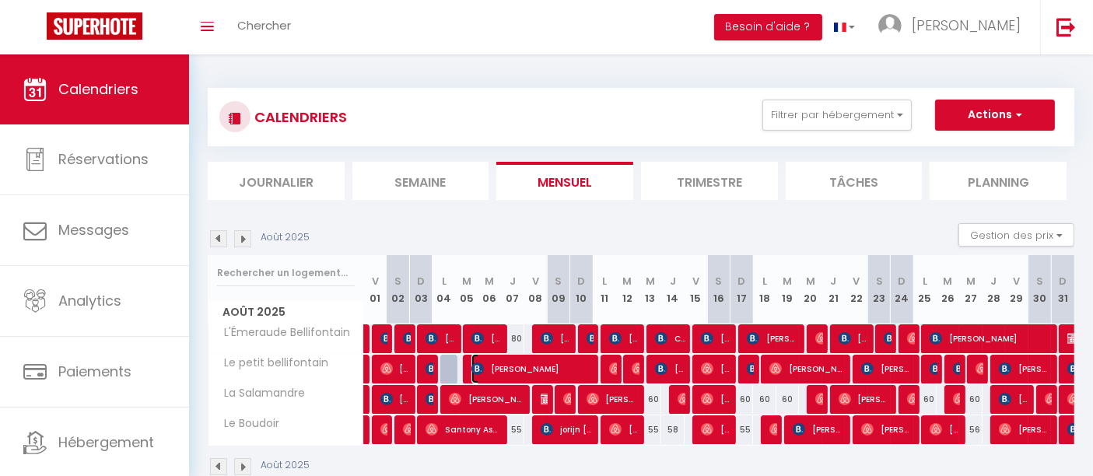
click at [517, 363] on span "[PERSON_NAME]" at bounding box center [531, 369] width 121 height 30
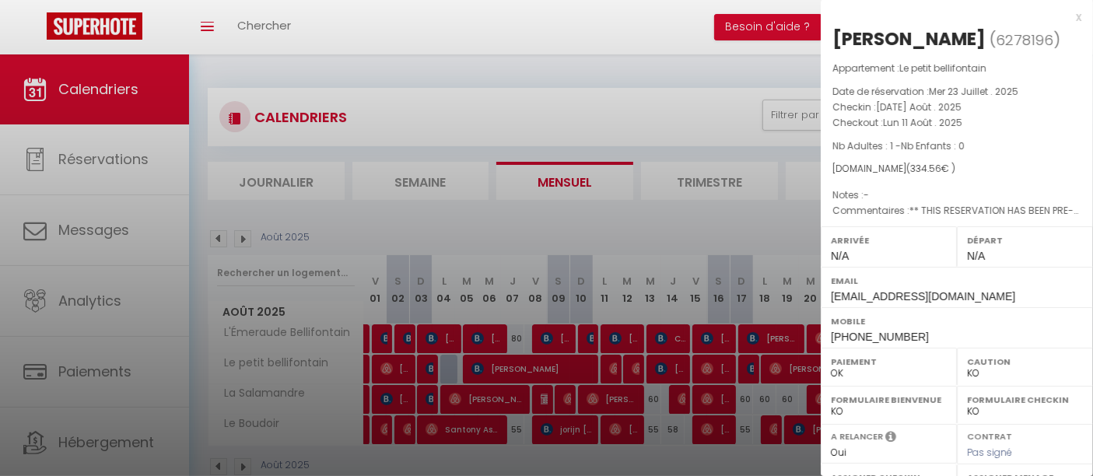
click at [517, 363] on div at bounding box center [546, 238] width 1093 height 476
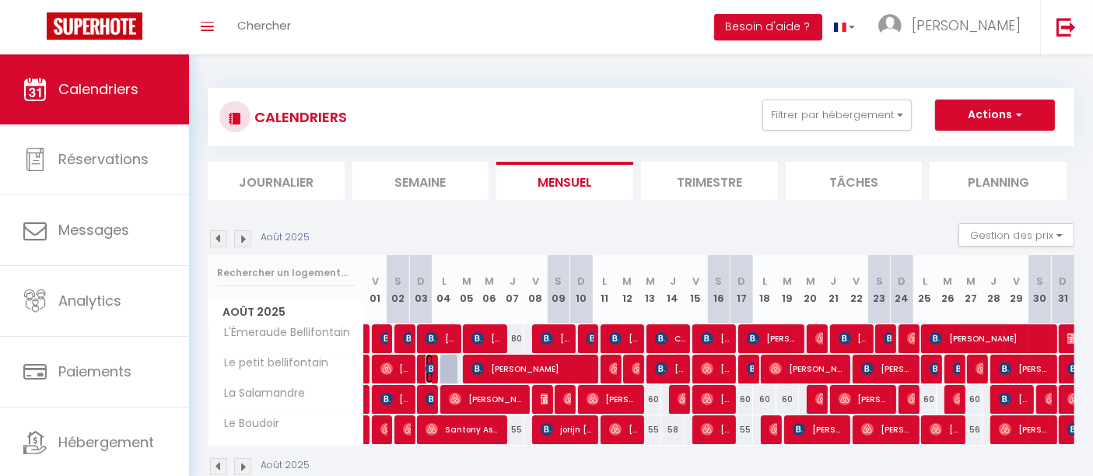
click at [429, 363] on img at bounding box center [432, 369] width 12 height 12
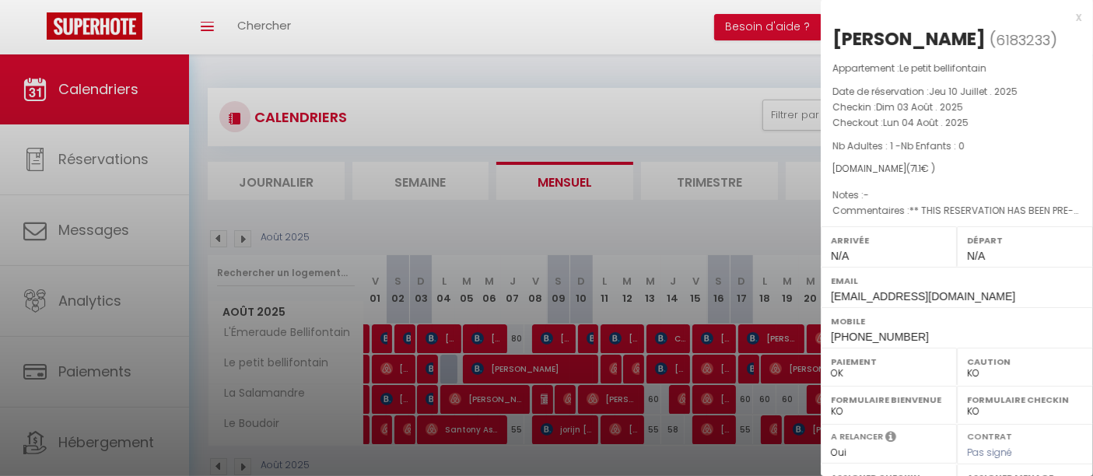
click at [429, 363] on div at bounding box center [546, 238] width 1093 height 476
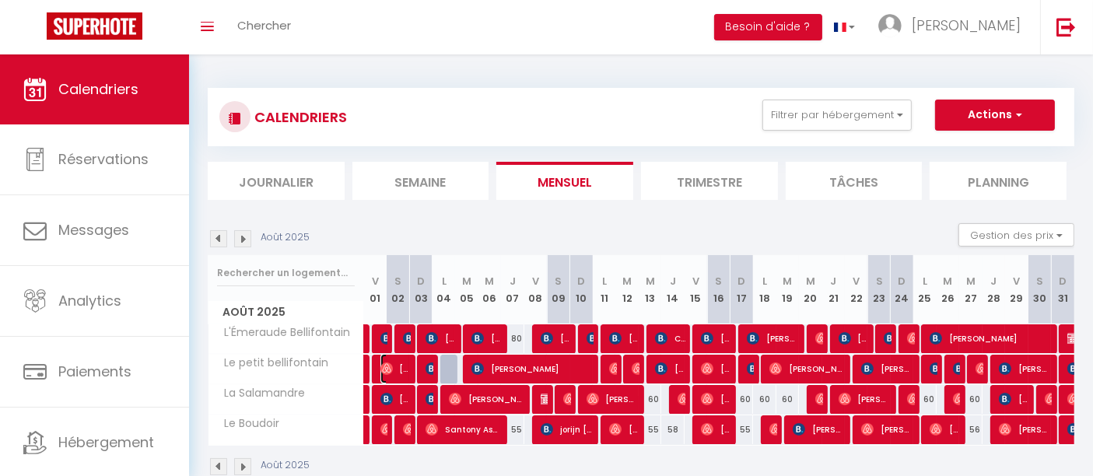
click at [406, 364] on span "[PERSON_NAME]" at bounding box center [395, 369] width 30 height 30
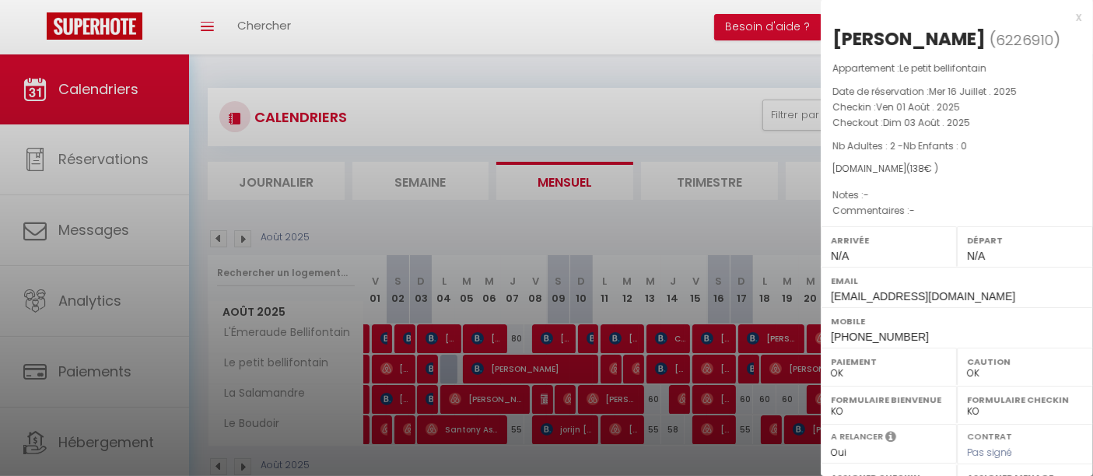
click at [406, 364] on div at bounding box center [546, 238] width 1093 height 476
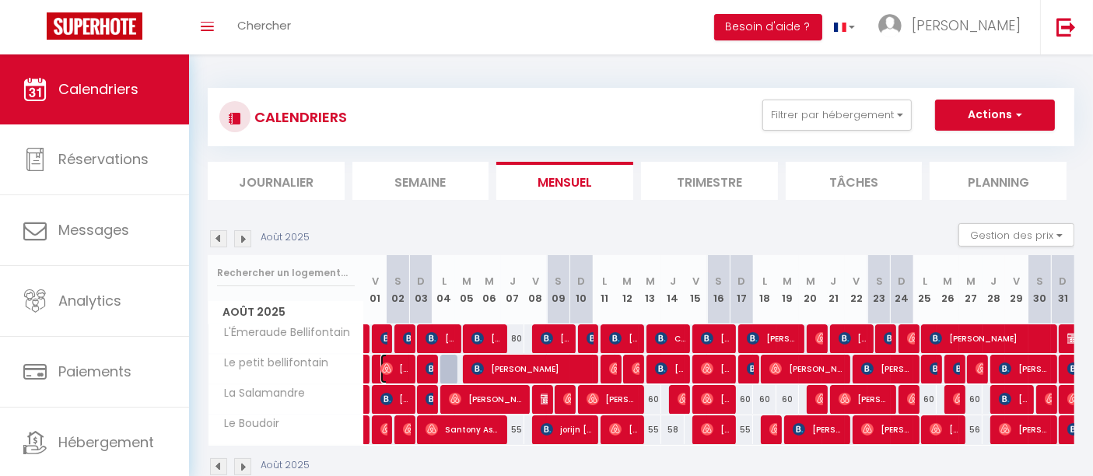
click at [384, 364] on img at bounding box center [386, 369] width 12 height 12
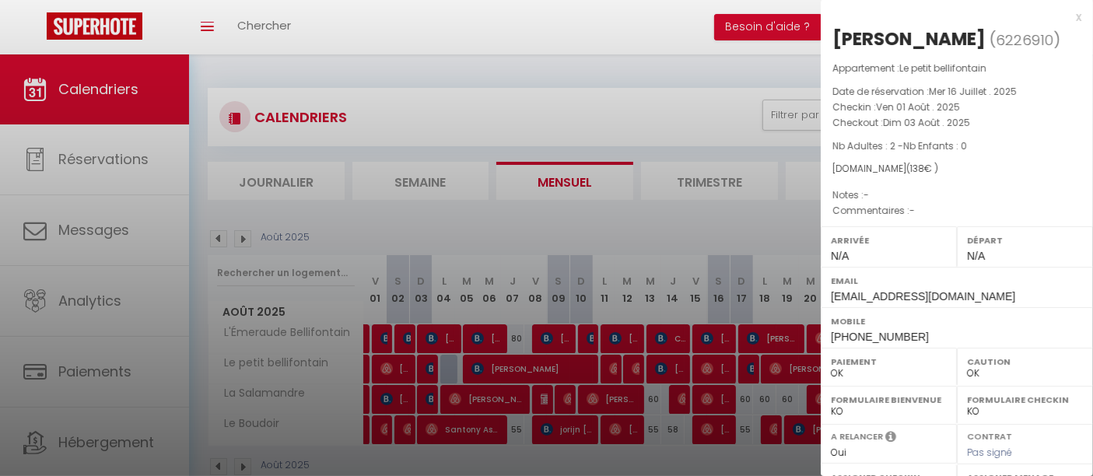
click at [384, 364] on div at bounding box center [546, 238] width 1093 height 476
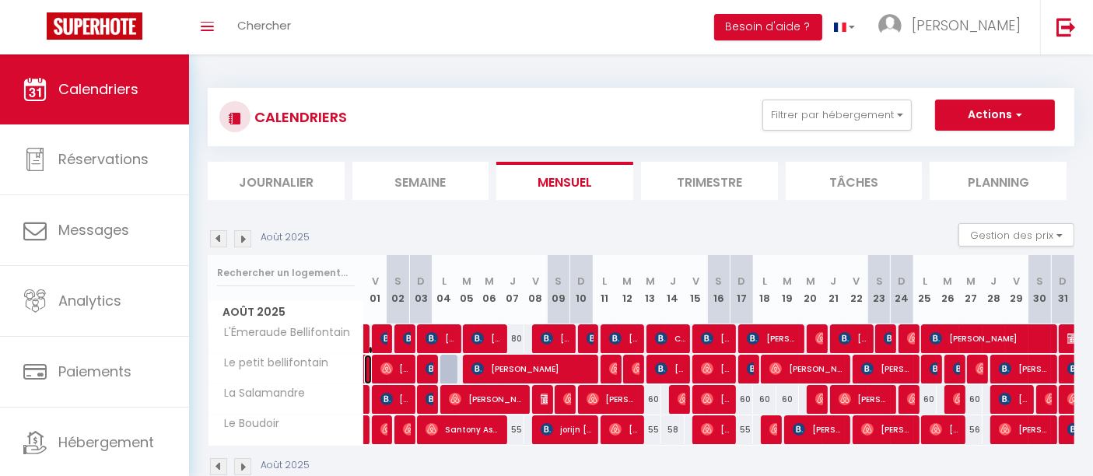
click at [369, 372] on link "[PERSON_NAME] pendu" at bounding box center [368, 370] width 8 height 30
select select "KO"
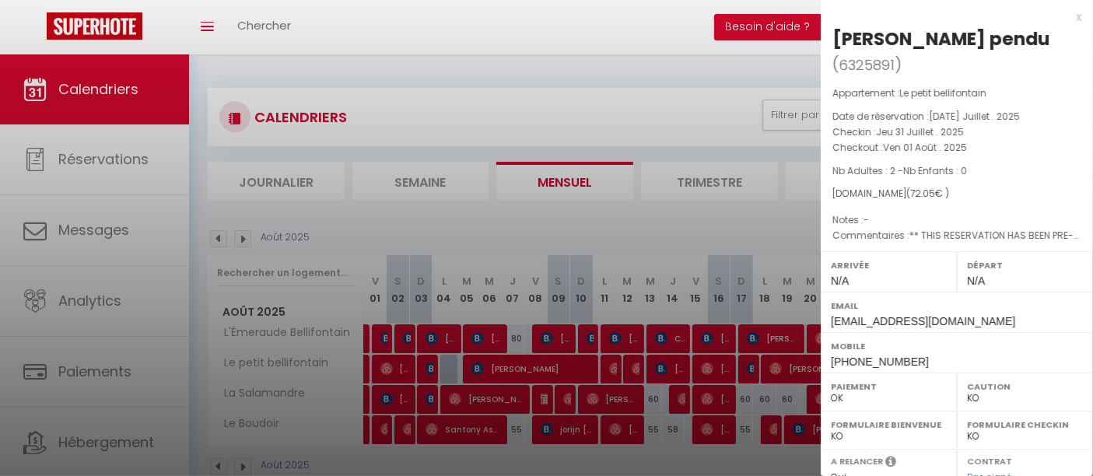
click at [369, 372] on div at bounding box center [546, 238] width 1093 height 476
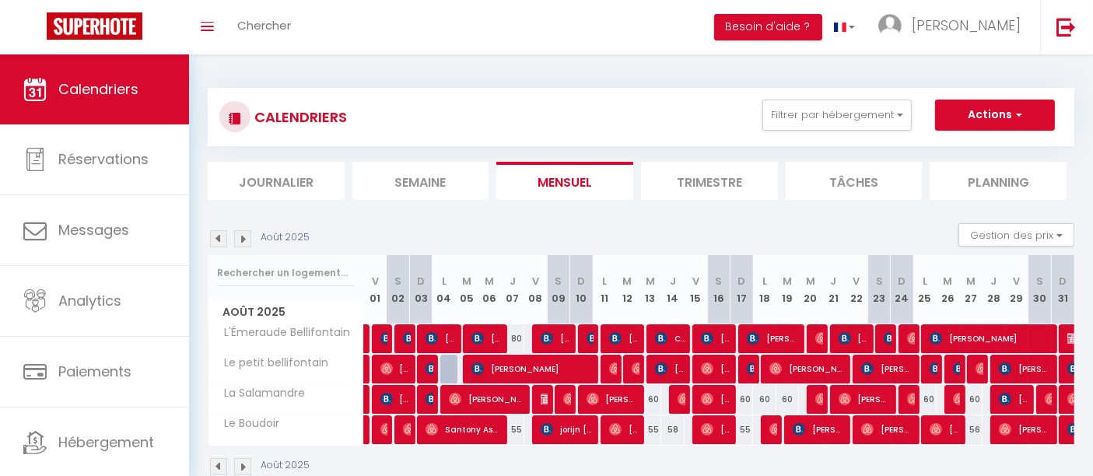
click at [223, 235] on img at bounding box center [218, 238] width 17 height 17
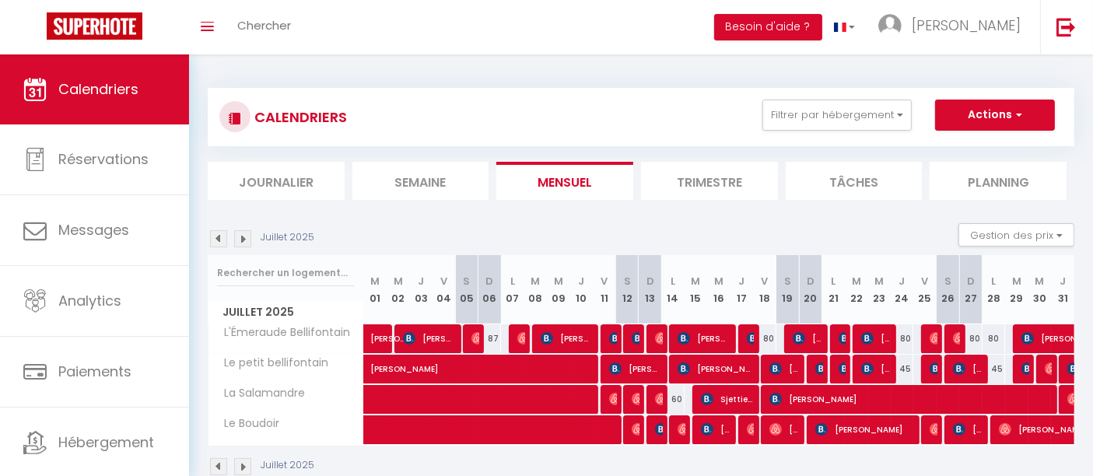
click at [1066, 364] on div at bounding box center [1070, 370] width 23 height 30
click at [1069, 368] on img at bounding box center [1073, 369] width 12 height 12
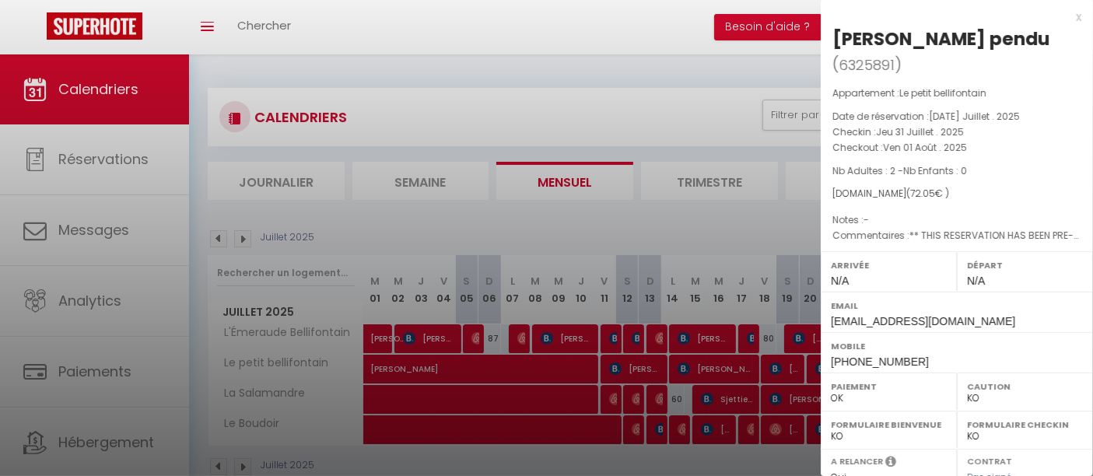
click at [664, 341] on div at bounding box center [546, 238] width 1093 height 476
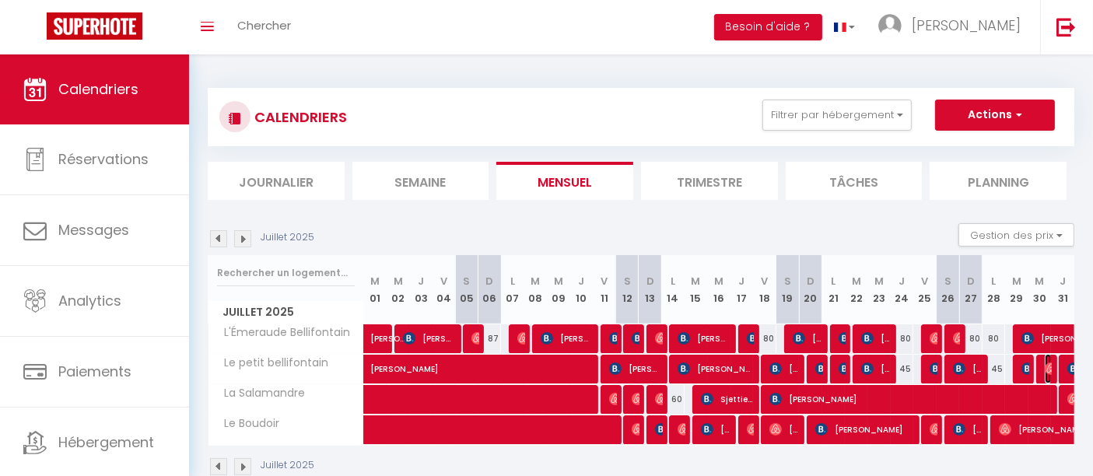
click at [1046, 367] on img at bounding box center [1051, 369] width 12 height 12
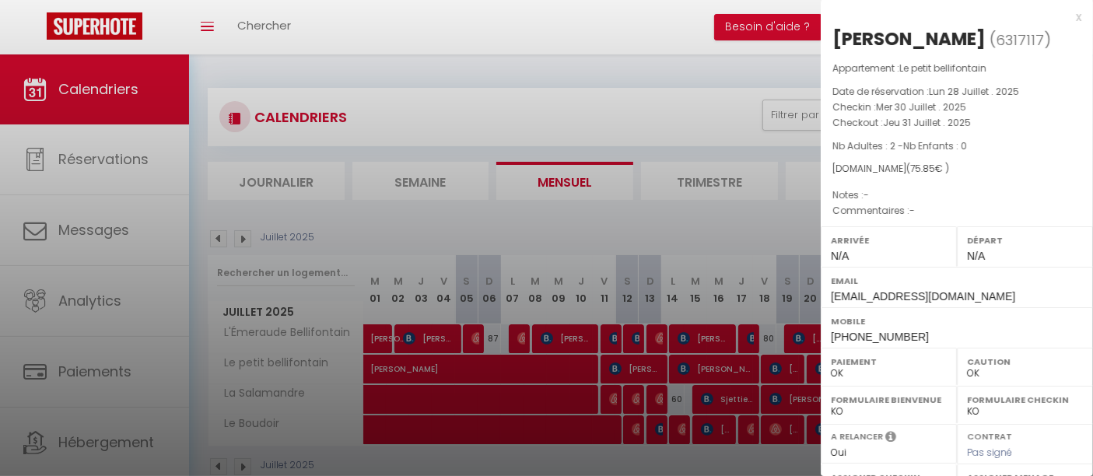
click at [707, 385] on div at bounding box center [546, 238] width 1093 height 476
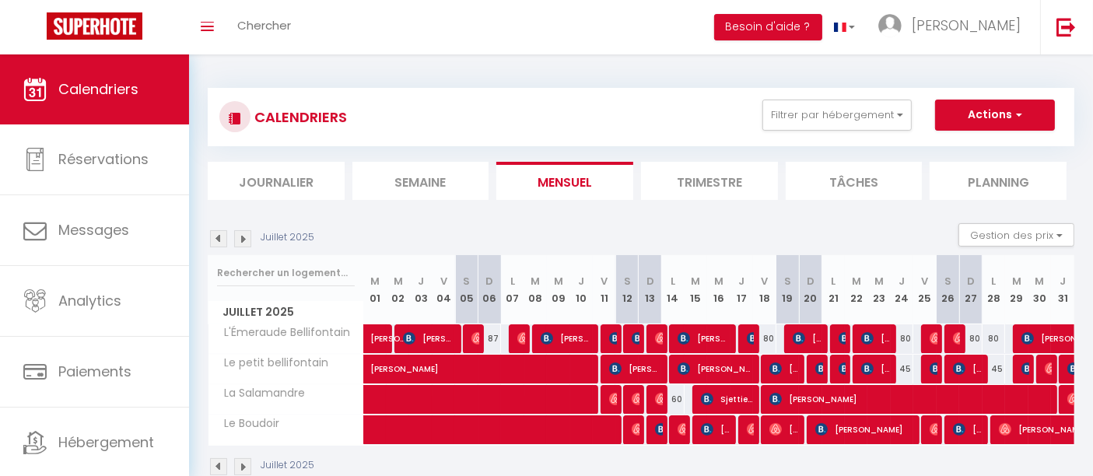
click at [1021, 372] on td "45 [PERSON_NAME]" at bounding box center [1016, 369] width 23 height 30
click at [1021, 372] on img at bounding box center [1027, 369] width 12 height 12
select select "KO"
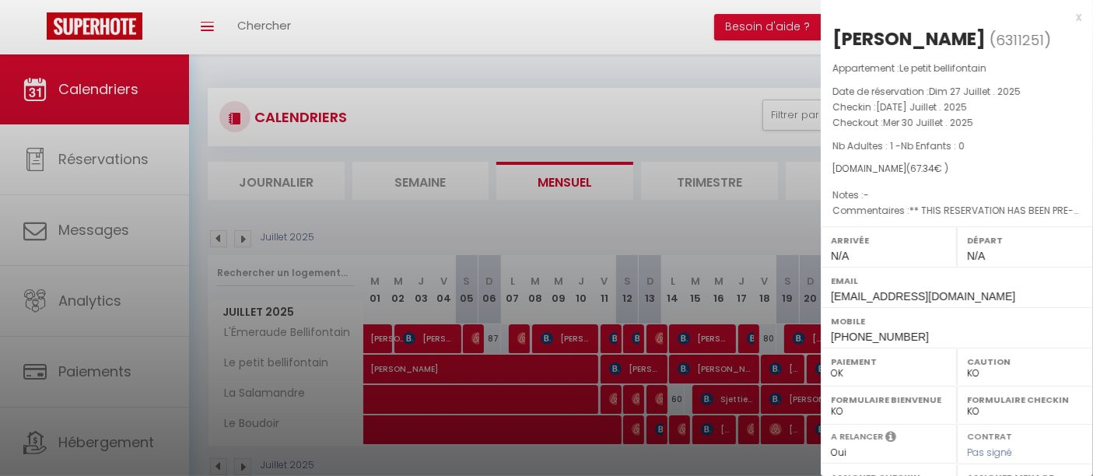
click at [714, 377] on div at bounding box center [546, 238] width 1093 height 476
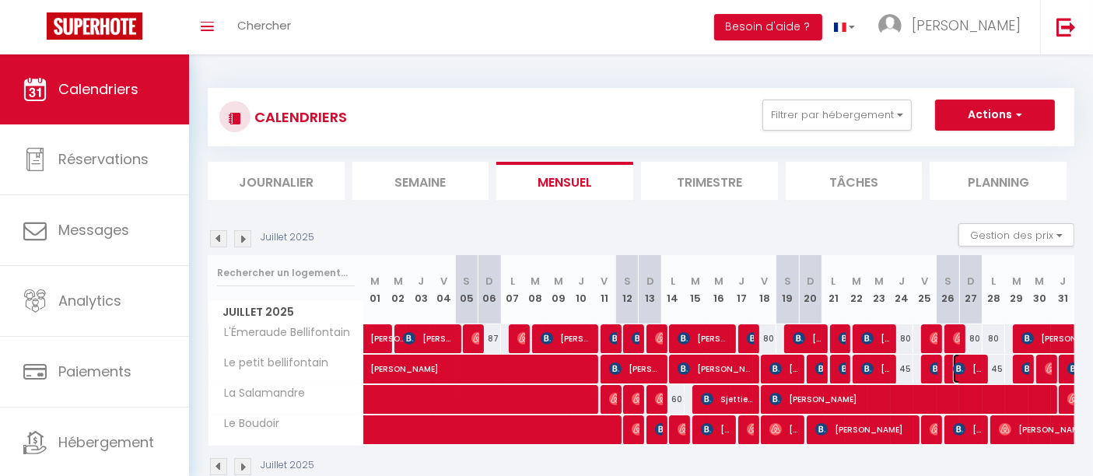
click at [965, 370] on img at bounding box center [959, 369] width 12 height 12
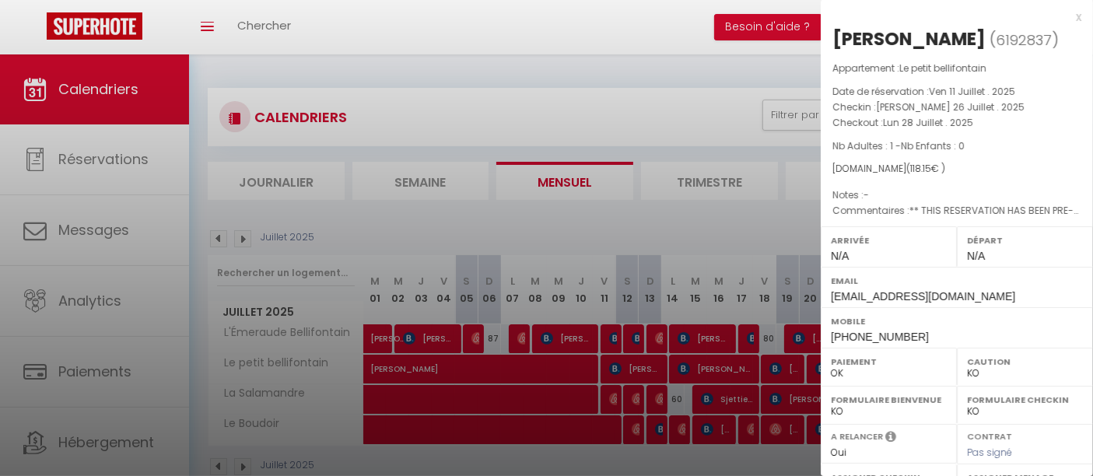
click at [756, 370] on div at bounding box center [546, 238] width 1093 height 476
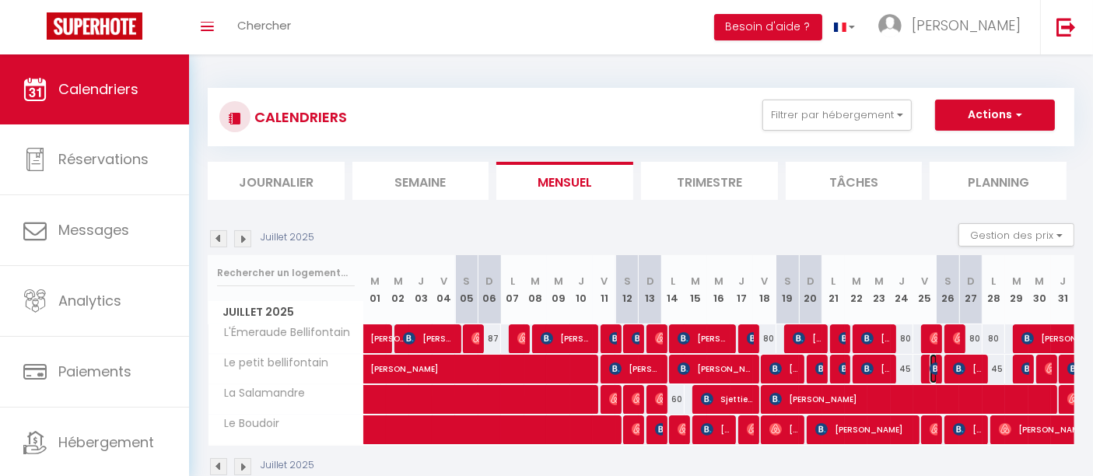
click at [932, 366] on img at bounding box center [936, 369] width 12 height 12
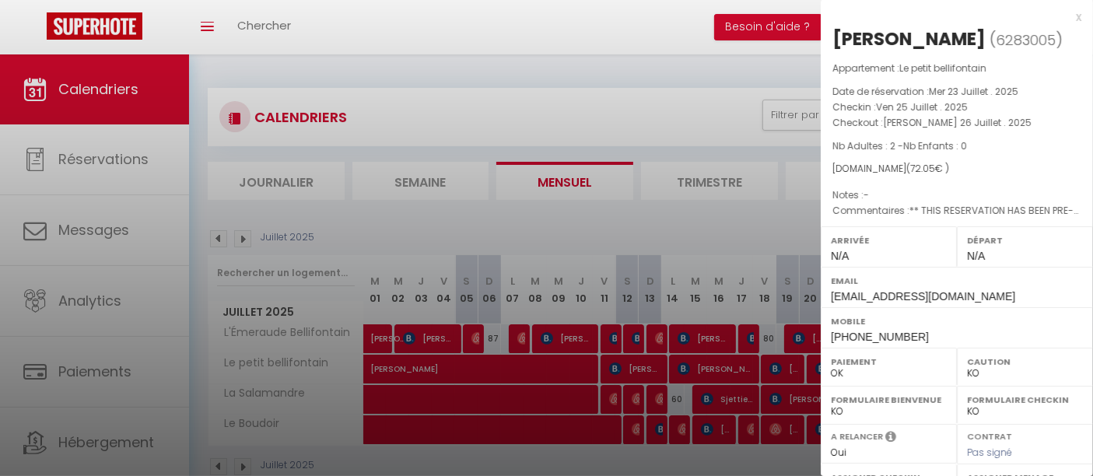
click at [724, 373] on div at bounding box center [546, 238] width 1093 height 476
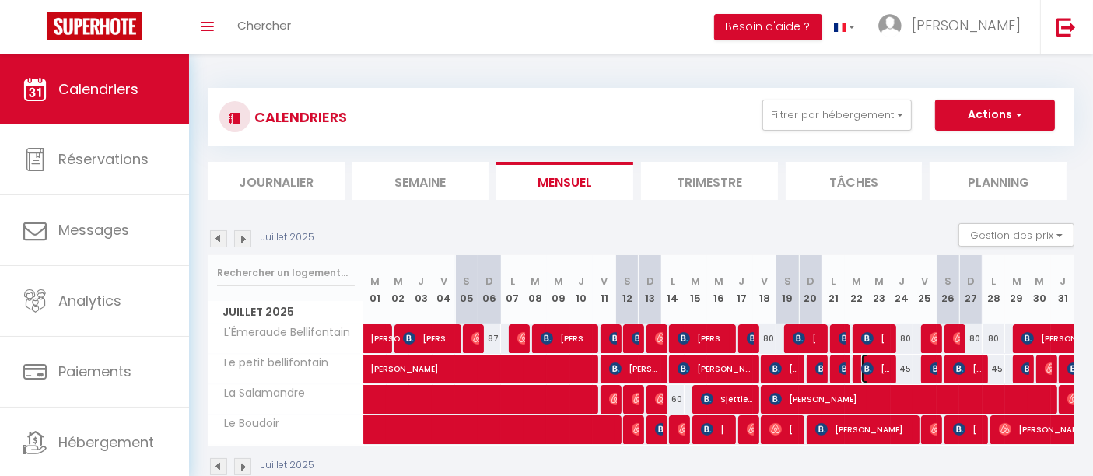
click at [875, 363] on span "[PERSON_NAME]" at bounding box center [876, 369] width 30 height 30
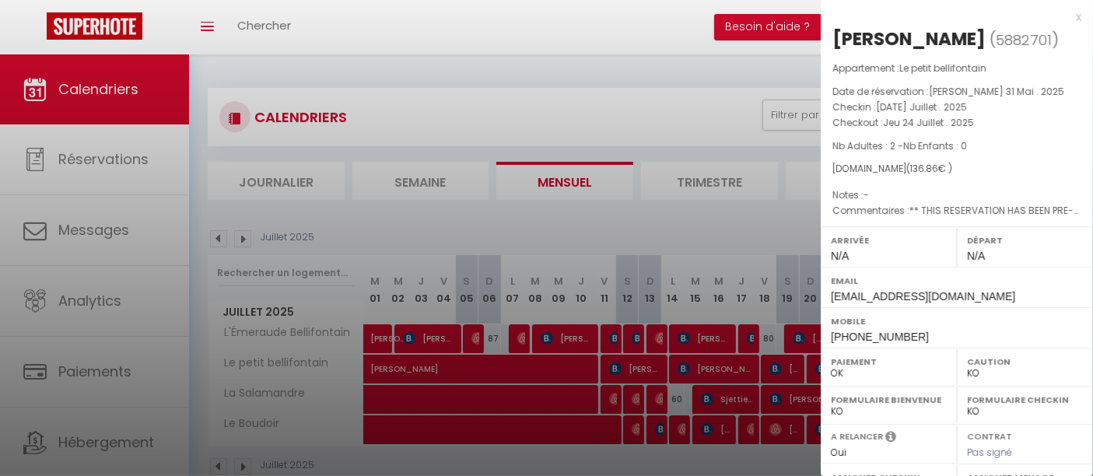
click at [691, 371] on div at bounding box center [546, 238] width 1093 height 476
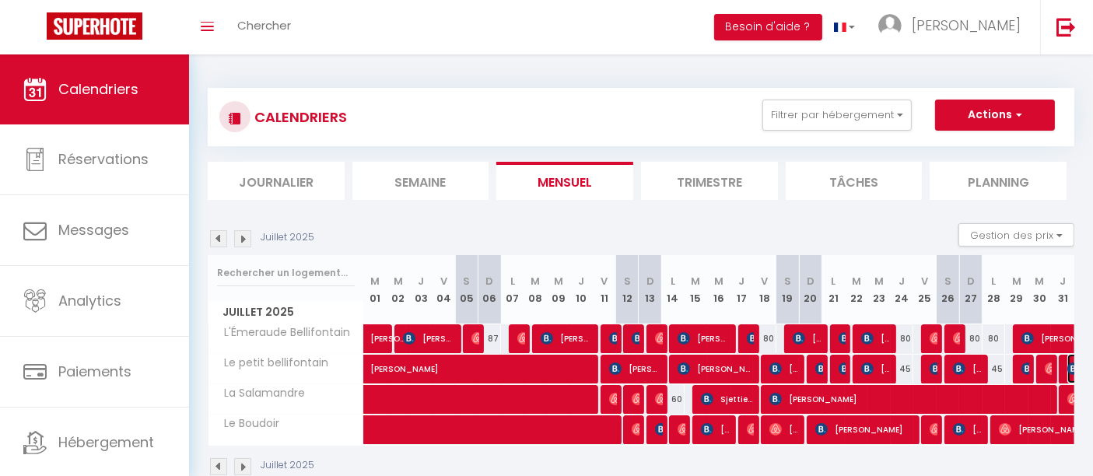
click at [1069, 370] on img at bounding box center [1073, 369] width 12 height 12
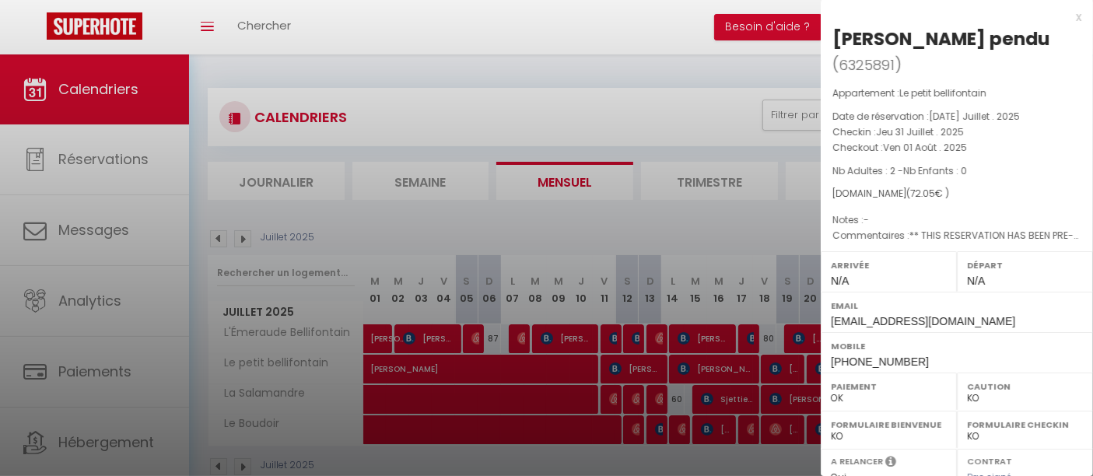
click at [485, 212] on div at bounding box center [546, 238] width 1093 height 476
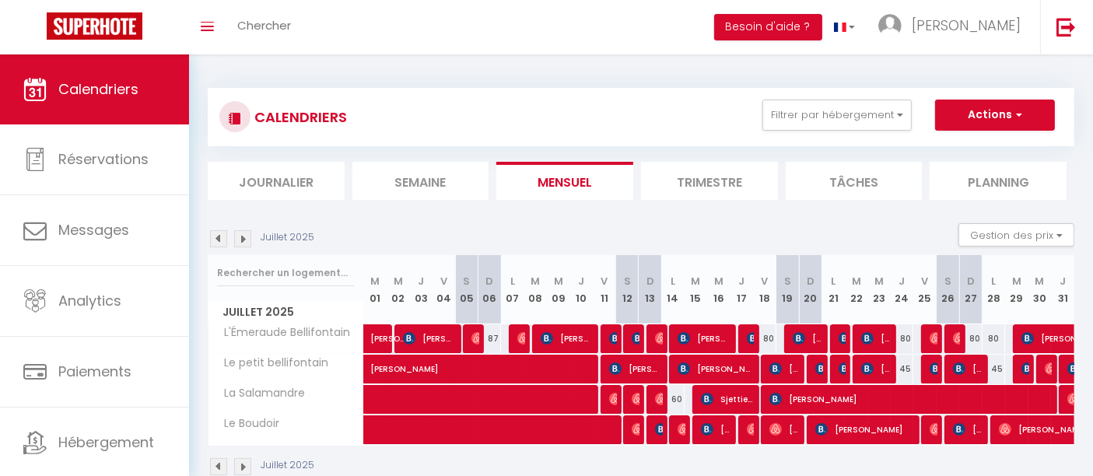
click at [258, 232] on div "Juillet 2025" at bounding box center [263, 238] width 111 height 17
click at [244, 237] on img at bounding box center [242, 238] width 17 height 17
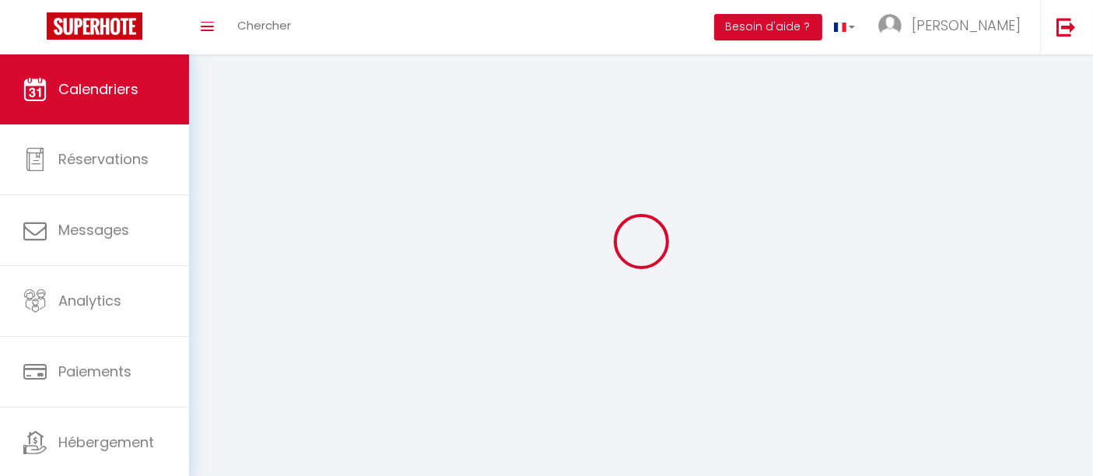
select select "KO"
select select "0"
select select "23001"
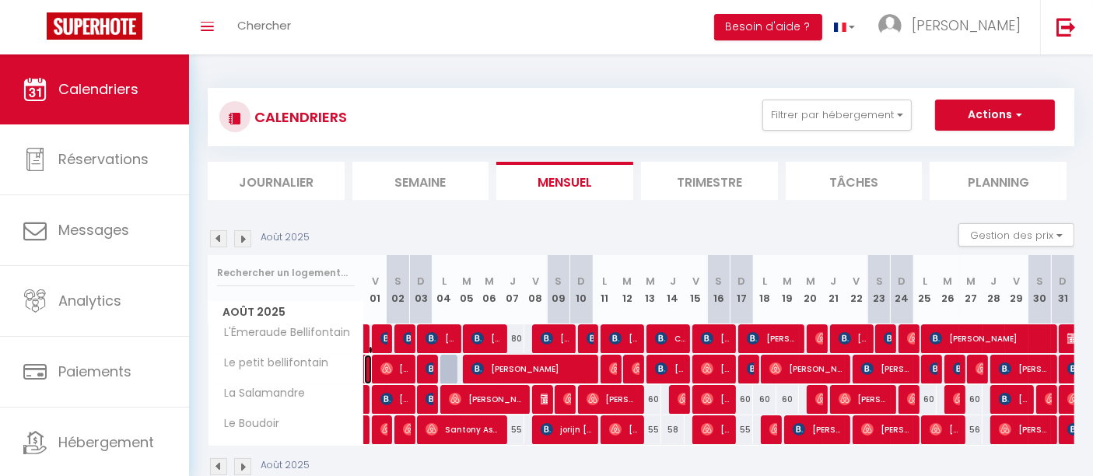
click at [369, 366] on link "[PERSON_NAME] pendu" at bounding box center [368, 370] width 8 height 30
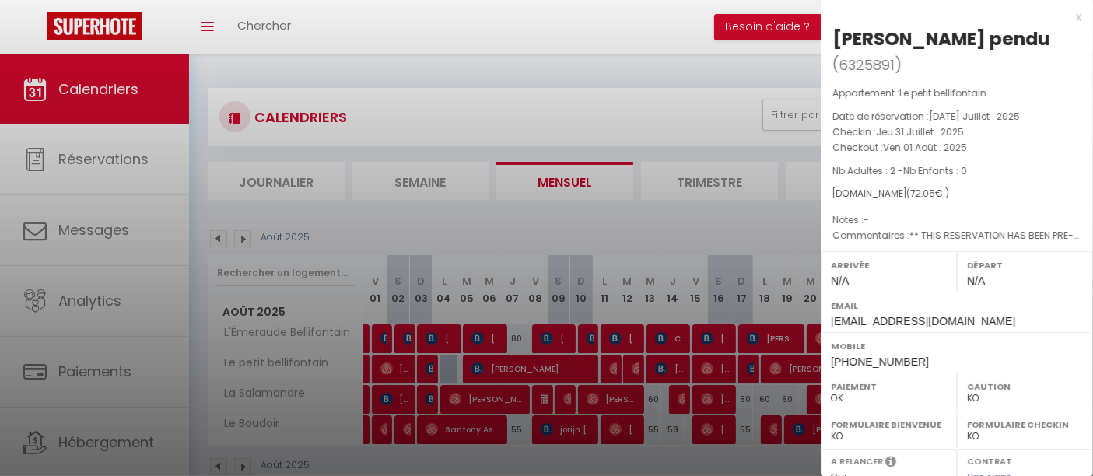
click at [342, 387] on div at bounding box center [546, 238] width 1093 height 476
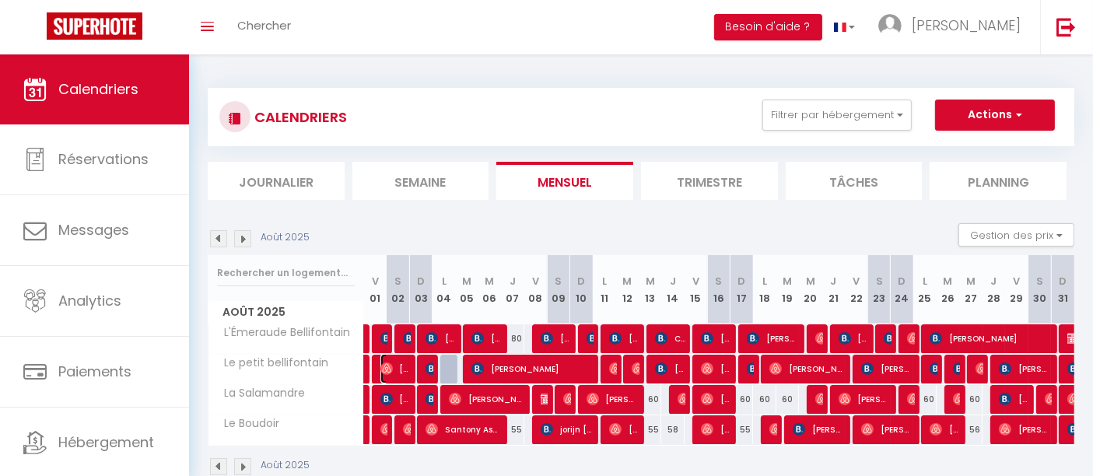
click at [402, 363] on span "[PERSON_NAME]" at bounding box center [395, 369] width 30 height 30
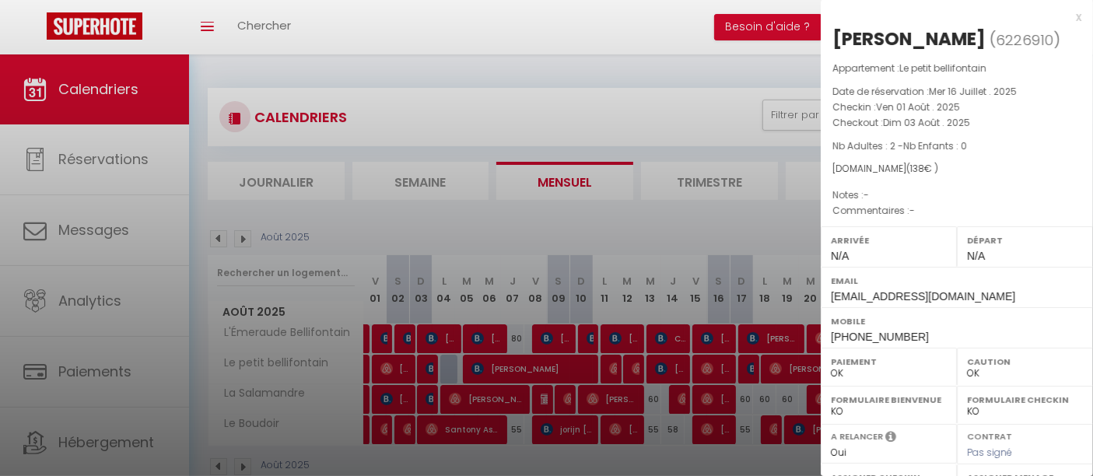
click at [431, 369] on div at bounding box center [546, 238] width 1093 height 476
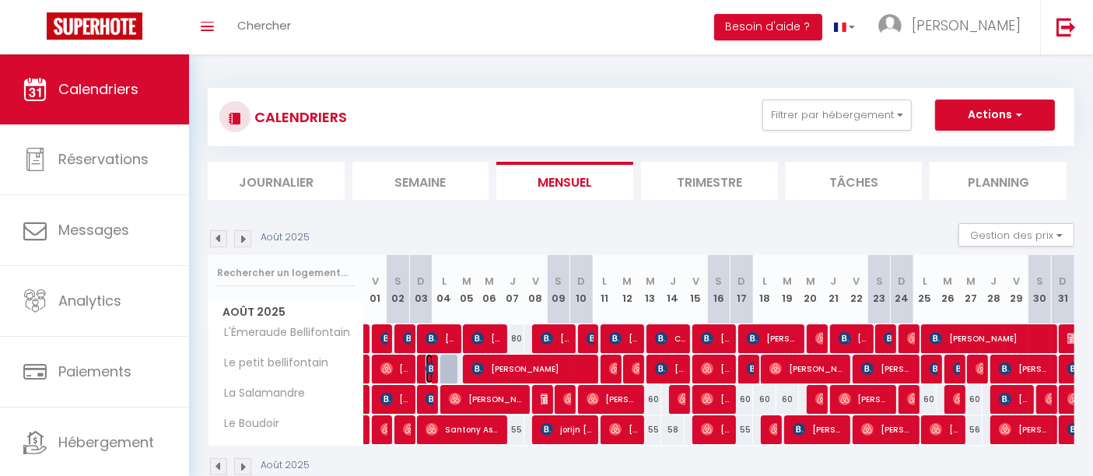
click at [431, 369] on img at bounding box center [432, 369] width 12 height 12
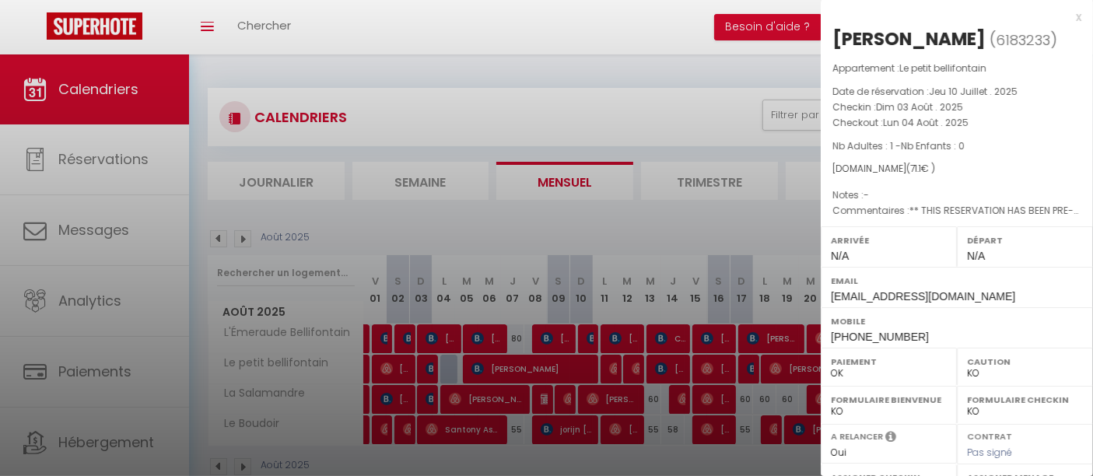
click at [431, 369] on div at bounding box center [546, 238] width 1093 height 476
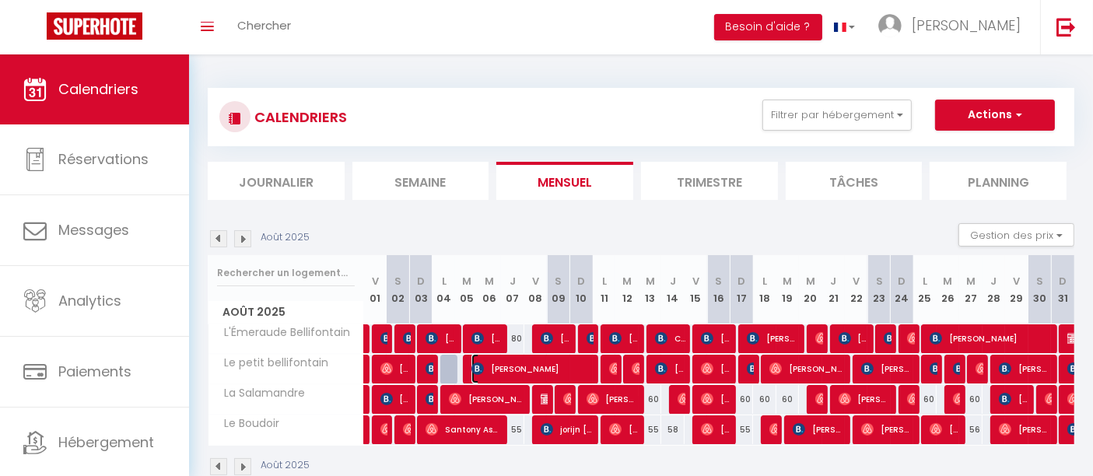
click at [542, 368] on span "[PERSON_NAME]" at bounding box center [531, 369] width 121 height 30
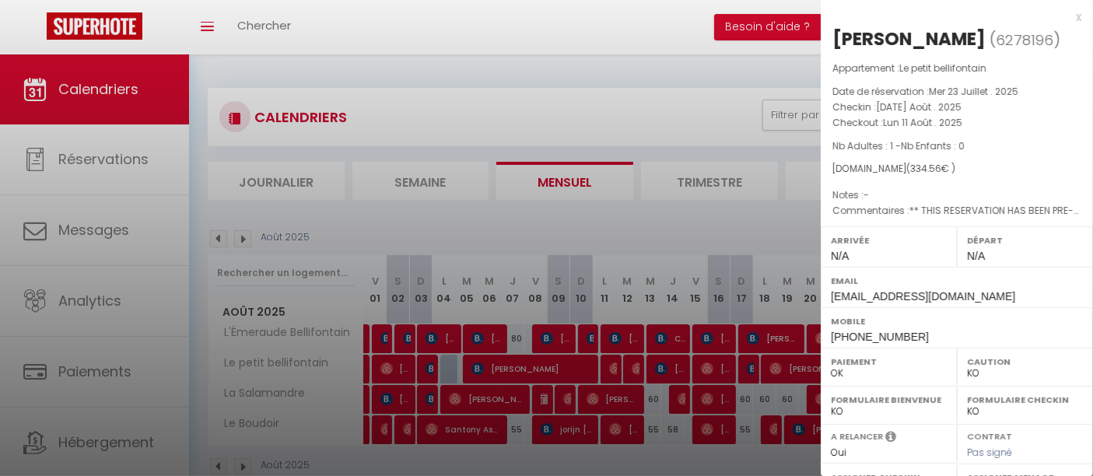
click at [549, 370] on div at bounding box center [546, 238] width 1093 height 476
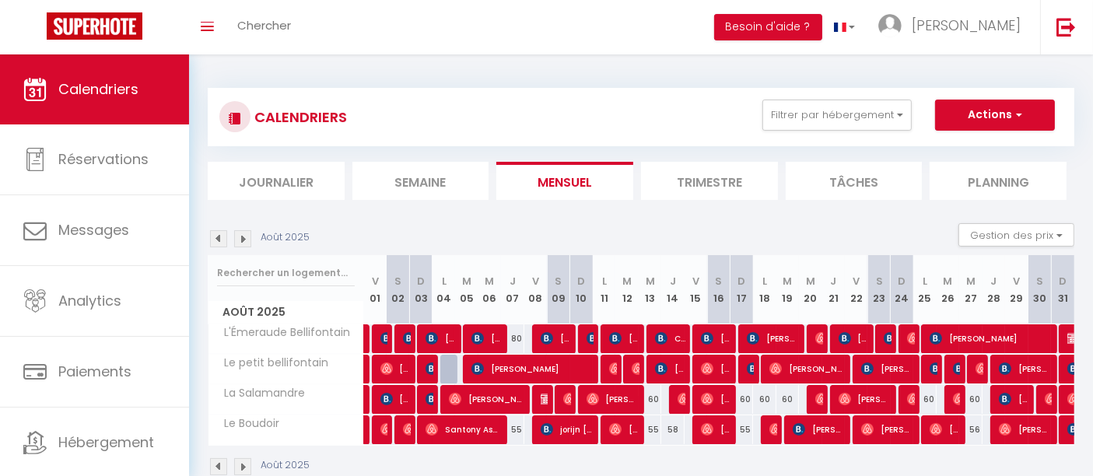
click at [754, 376] on div at bounding box center [747, 370] width 23 height 30
click at [753, 371] on img at bounding box center [753, 369] width 12 height 12
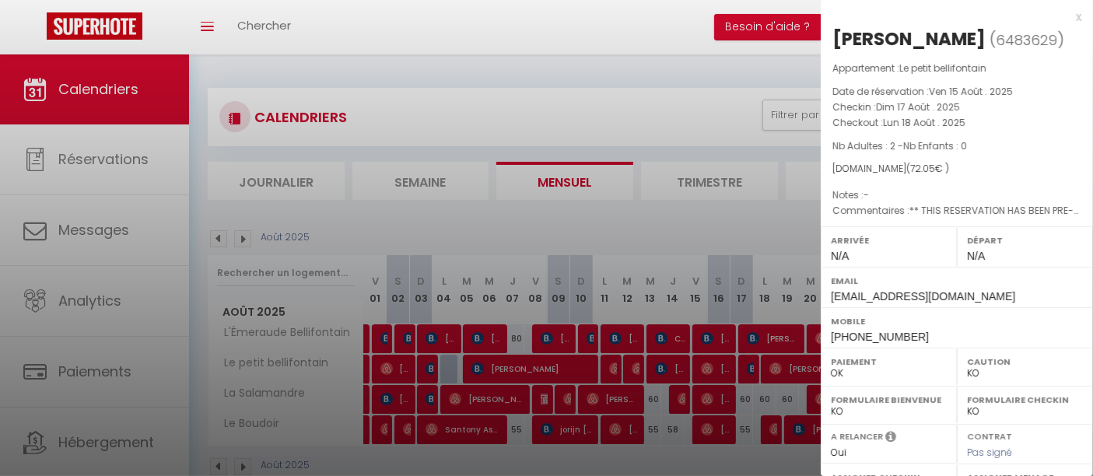
click at [750, 370] on div at bounding box center [546, 238] width 1093 height 476
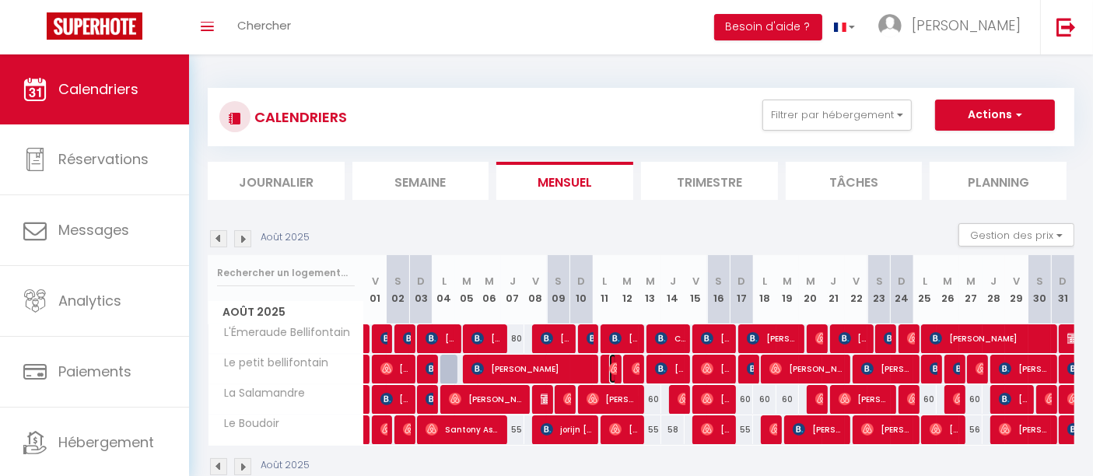
click at [610, 370] on img at bounding box center [615, 369] width 12 height 12
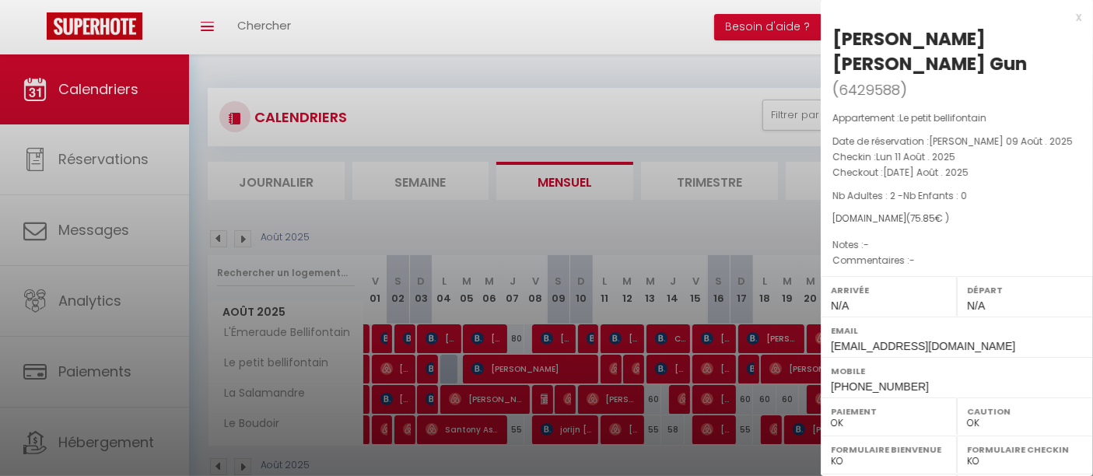
click at [610, 370] on div at bounding box center [546, 238] width 1093 height 476
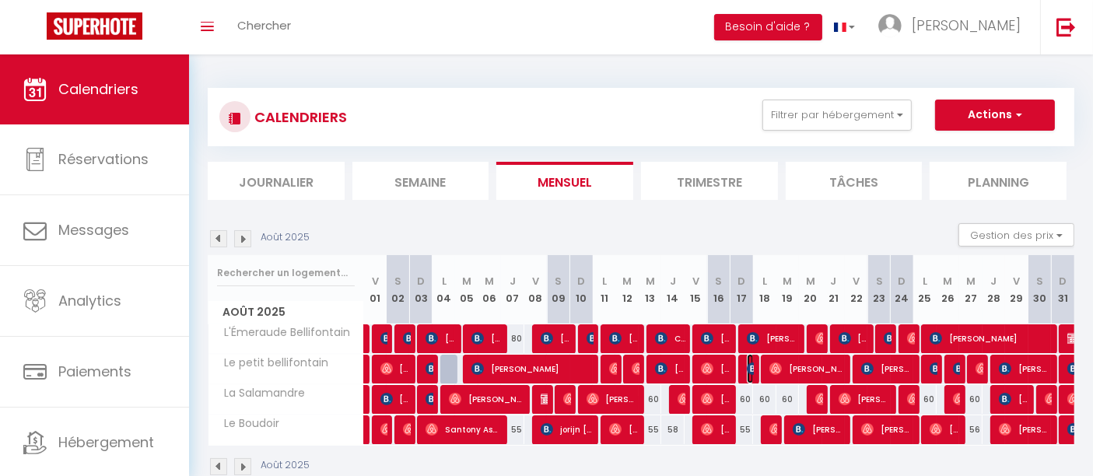
click at [748, 370] on img at bounding box center [753, 369] width 12 height 12
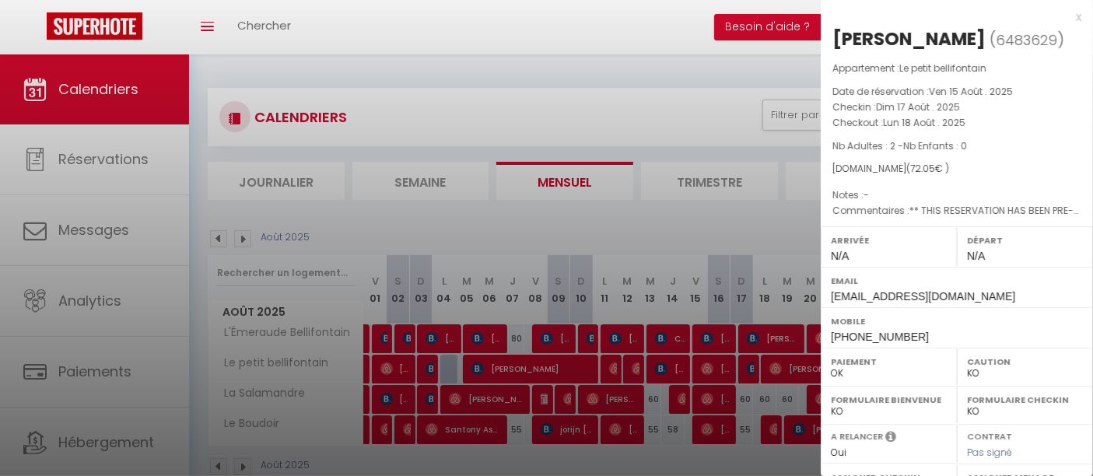
click at [752, 370] on div at bounding box center [546, 238] width 1093 height 476
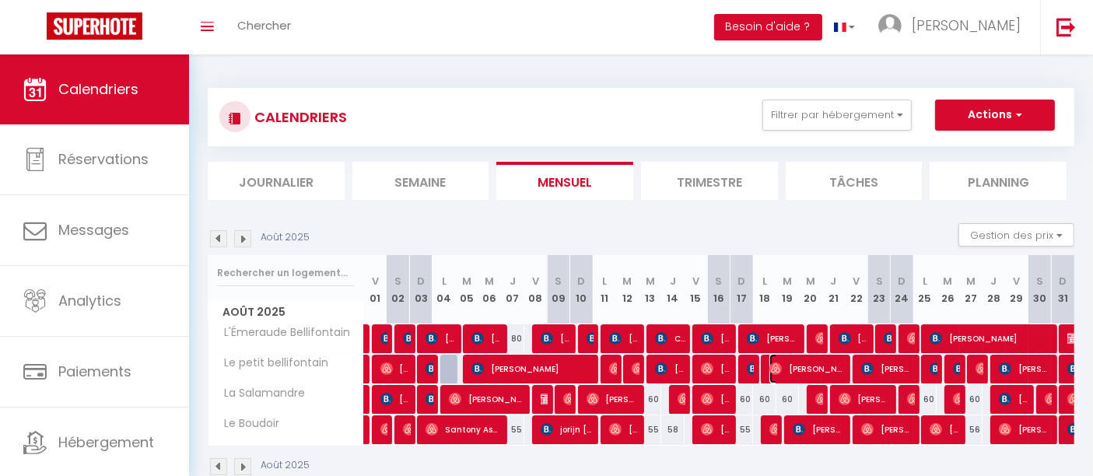
click at [776, 370] on img at bounding box center [775, 369] width 12 height 12
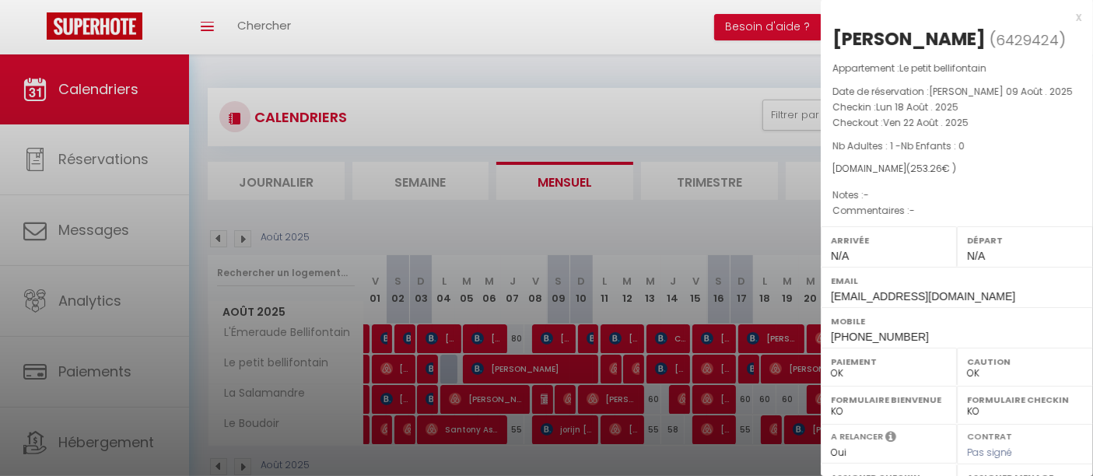
click at [776, 370] on div at bounding box center [546, 238] width 1093 height 476
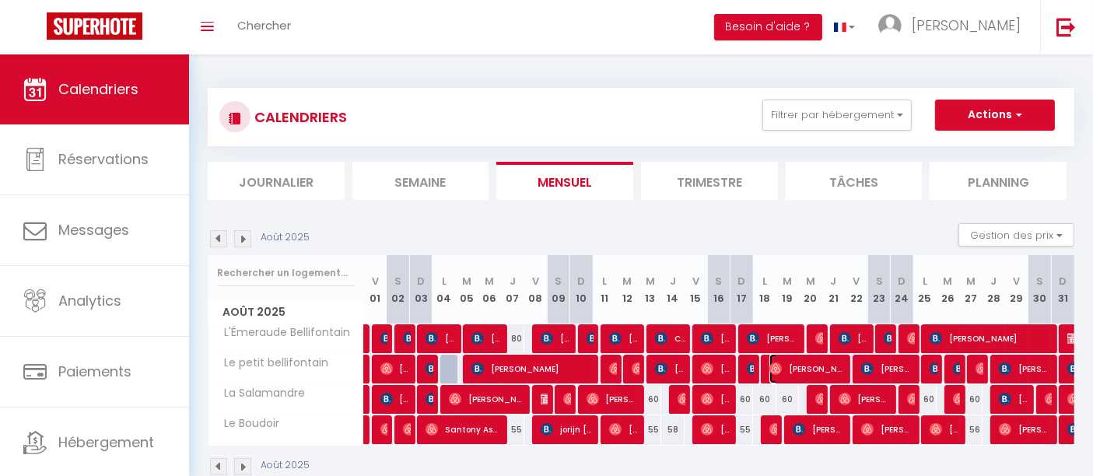
click at [776, 370] on img at bounding box center [775, 369] width 12 height 12
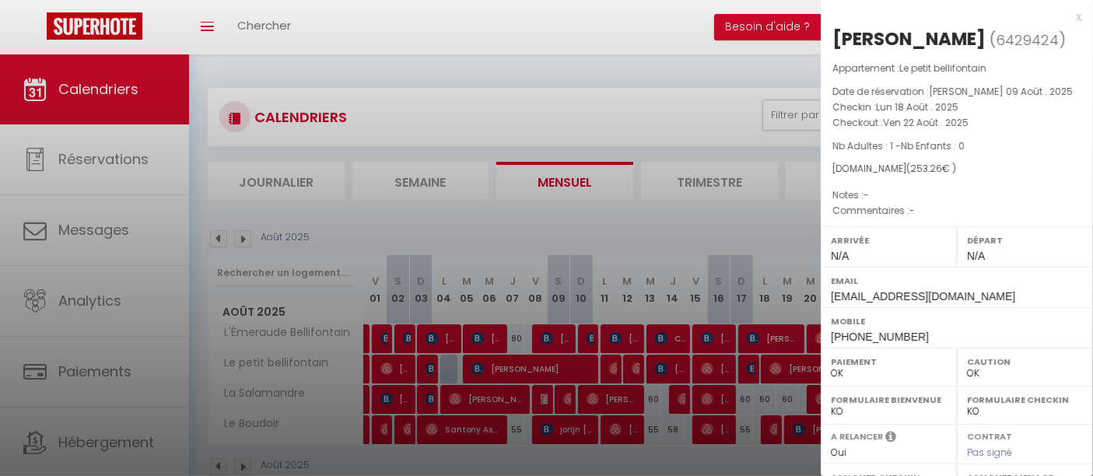
click at [776, 370] on div at bounding box center [546, 238] width 1093 height 476
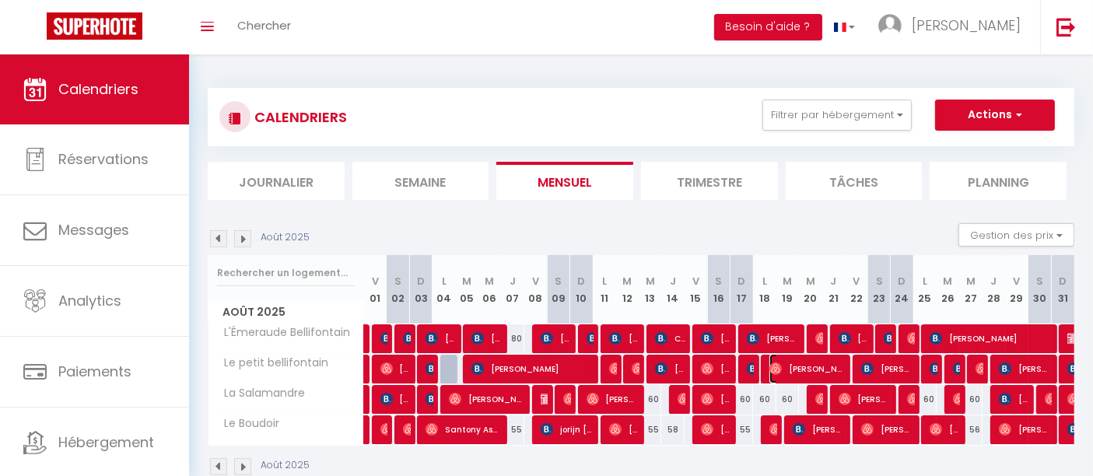
click at [774, 360] on span "[PERSON_NAME]" at bounding box center [806, 369] width 75 height 30
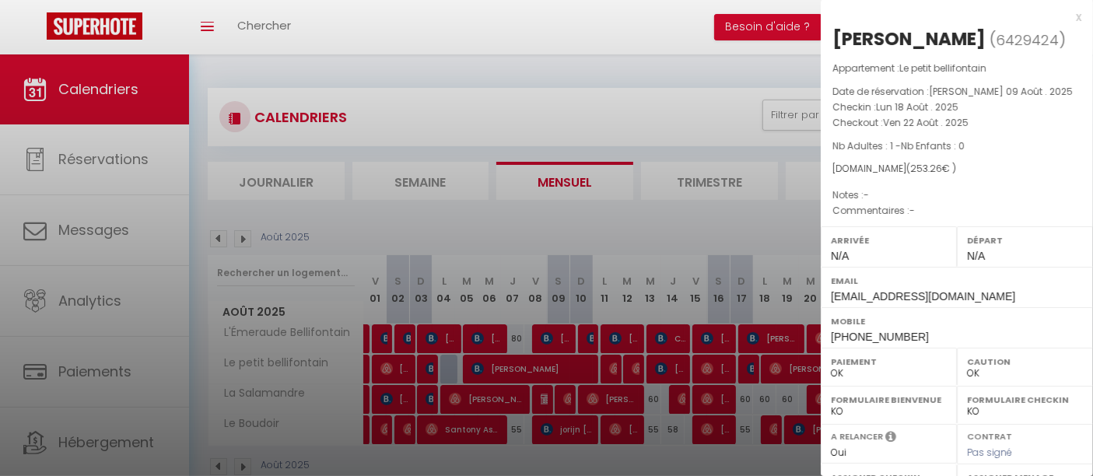
click at [774, 360] on div at bounding box center [546, 238] width 1093 height 476
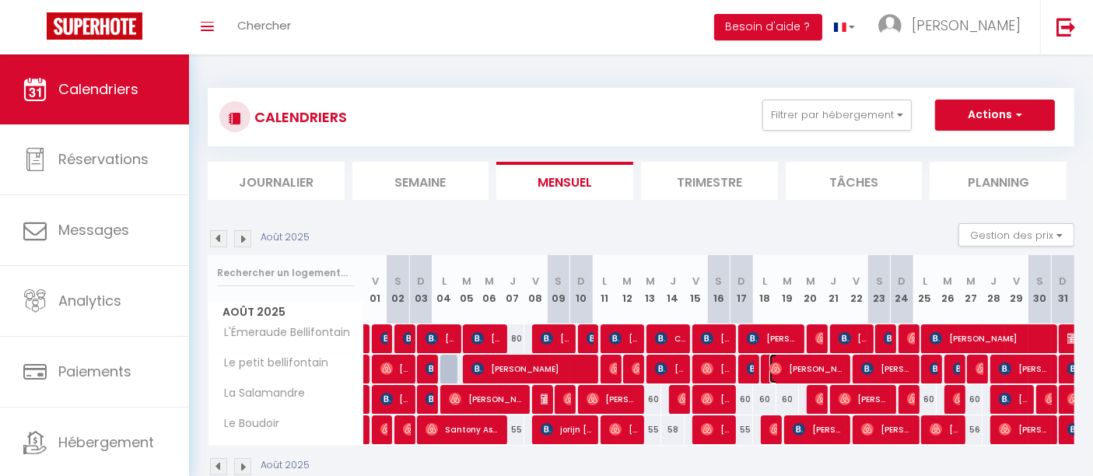
click at [774, 360] on span "[PERSON_NAME]" at bounding box center [806, 369] width 75 height 30
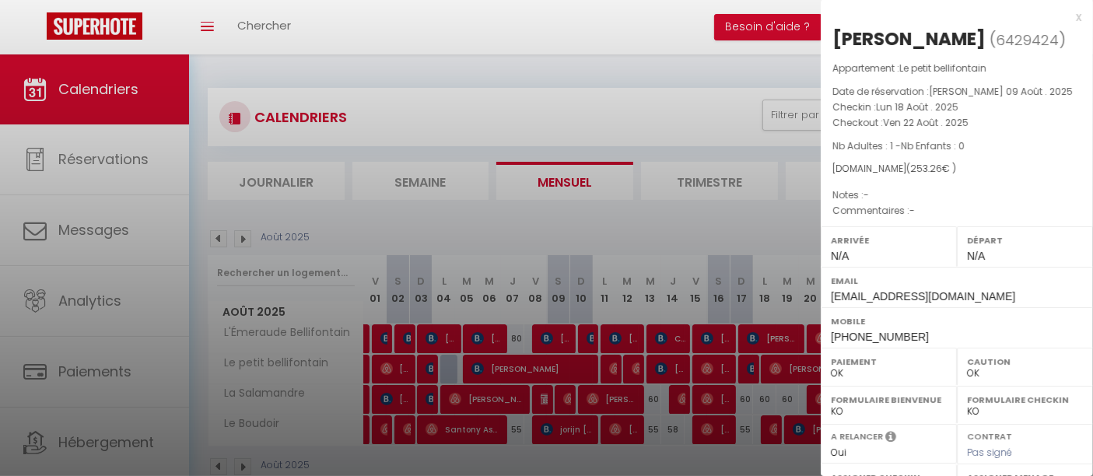
click at [774, 360] on div at bounding box center [546, 238] width 1093 height 476
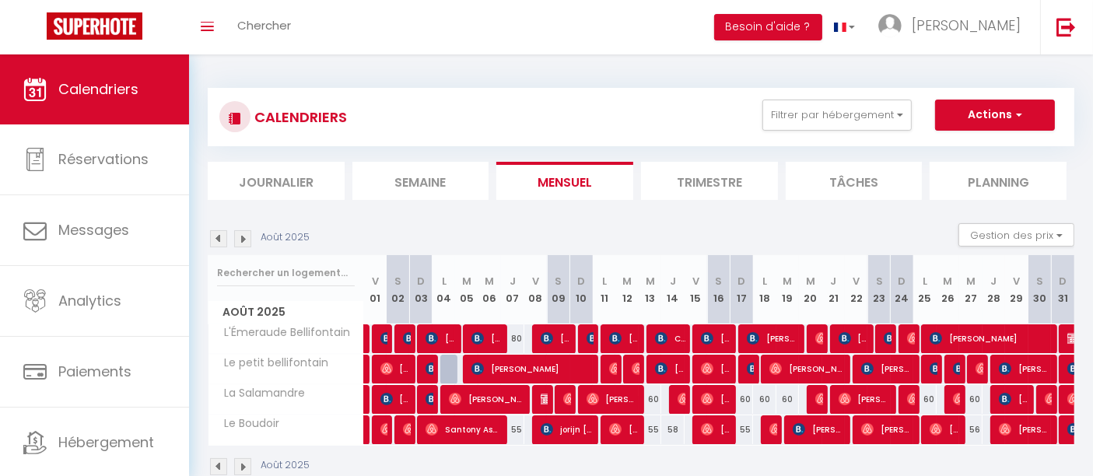
click at [606, 372] on div at bounding box center [612, 370] width 23 height 30
click at [611, 370] on img at bounding box center [615, 369] width 12 height 12
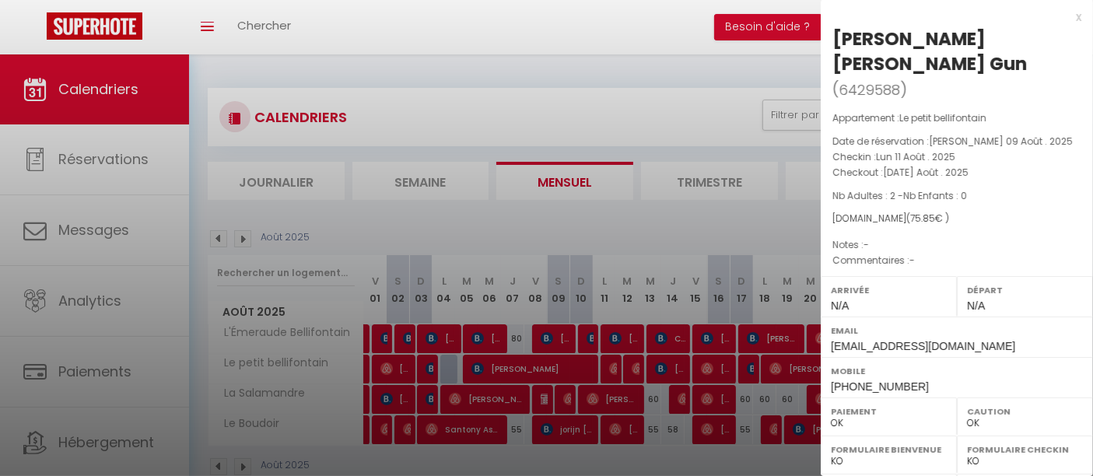
click at [586, 366] on div at bounding box center [546, 238] width 1093 height 476
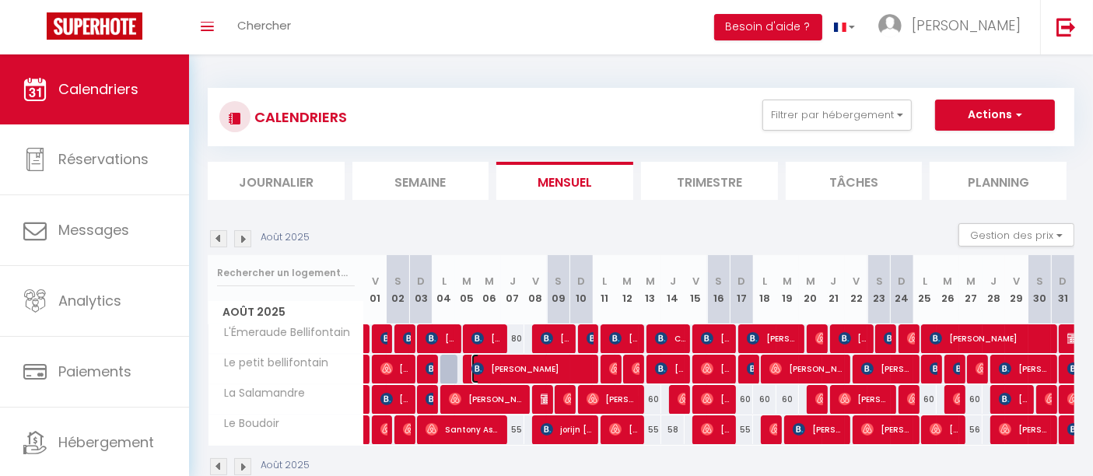
click at [586, 366] on span "[PERSON_NAME]" at bounding box center [531, 369] width 121 height 30
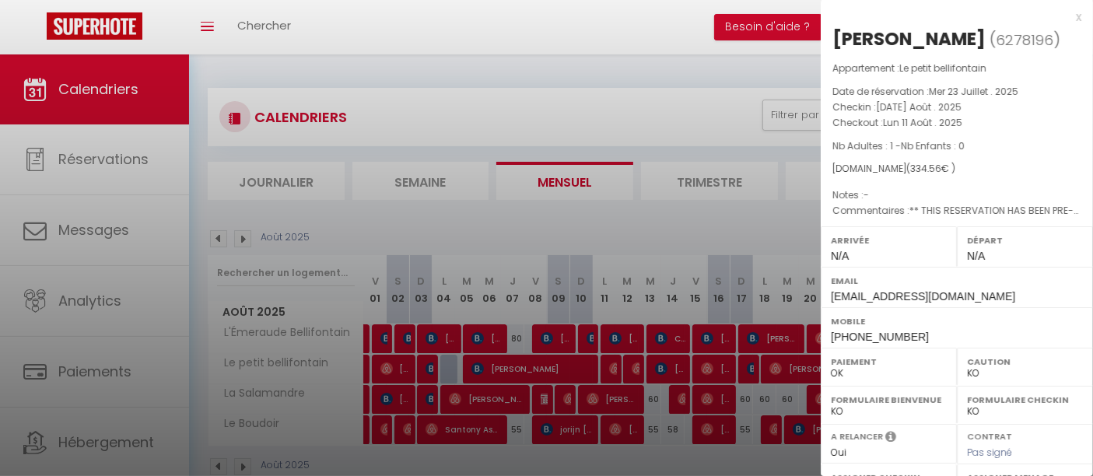
click at [586, 366] on div at bounding box center [546, 238] width 1093 height 476
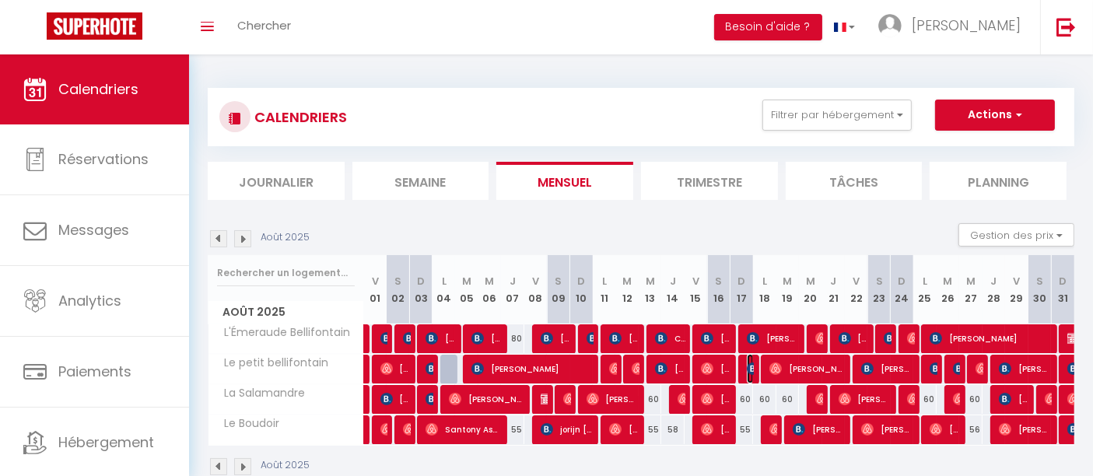
click at [752, 370] on img at bounding box center [753, 369] width 12 height 12
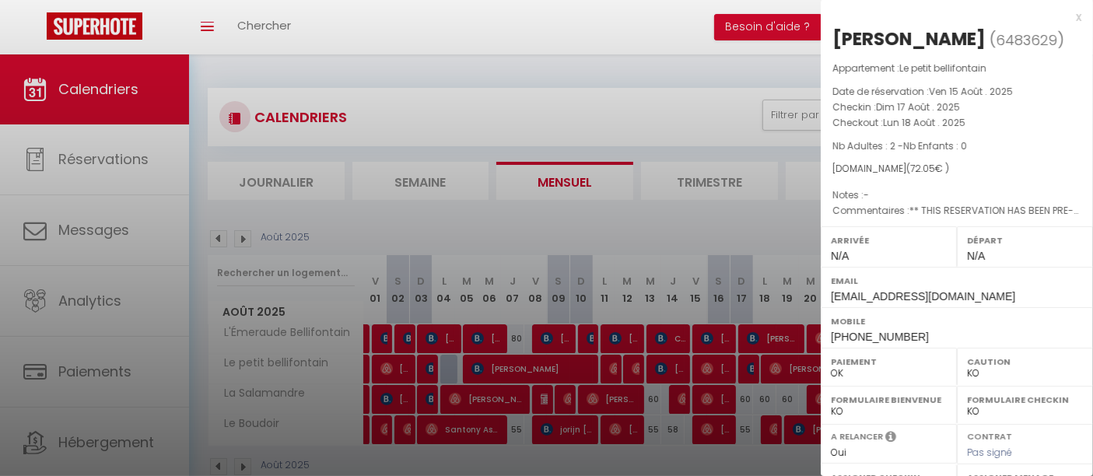
click at [752, 370] on div at bounding box center [546, 238] width 1093 height 476
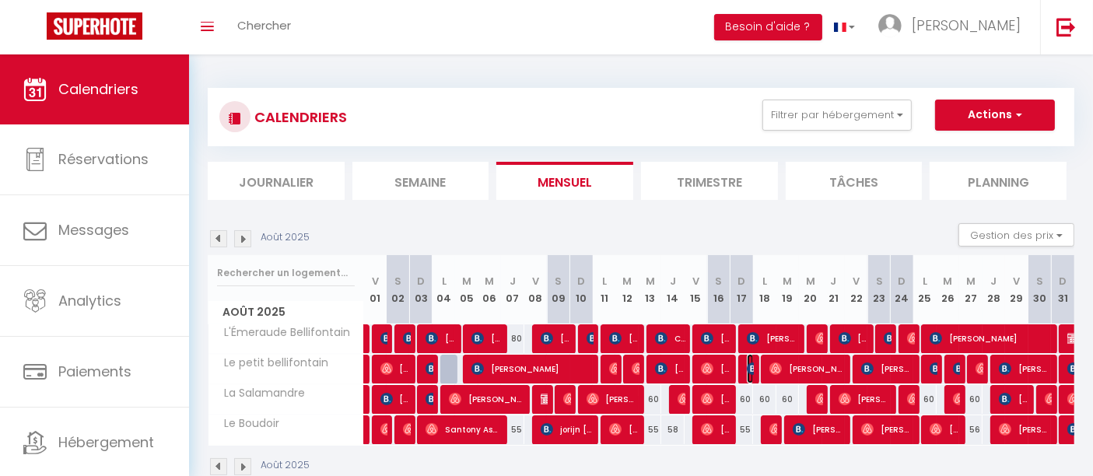
click at [752, 370] on img at bounding box center [753, 369] width 12 height 12
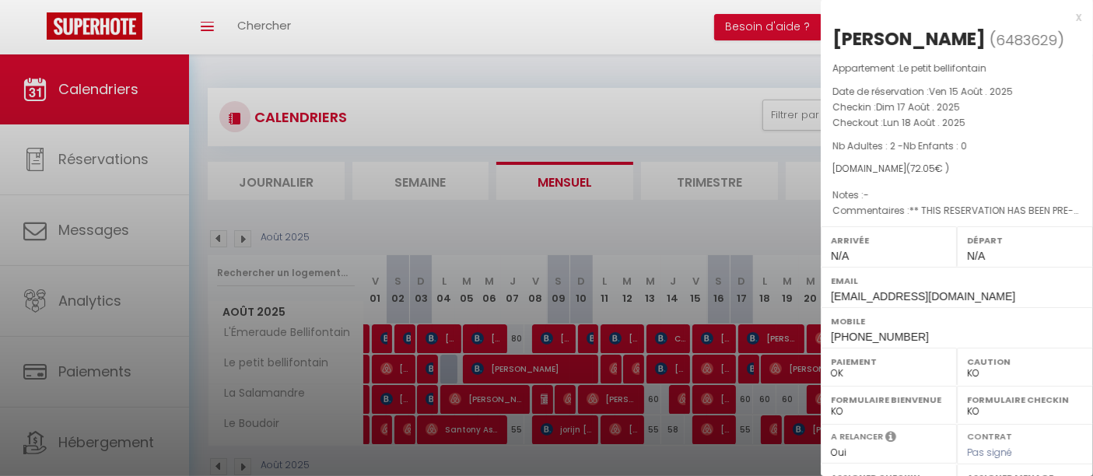
click at [653, 372] on div at bounding box center [546, 238] width 1093 height 476
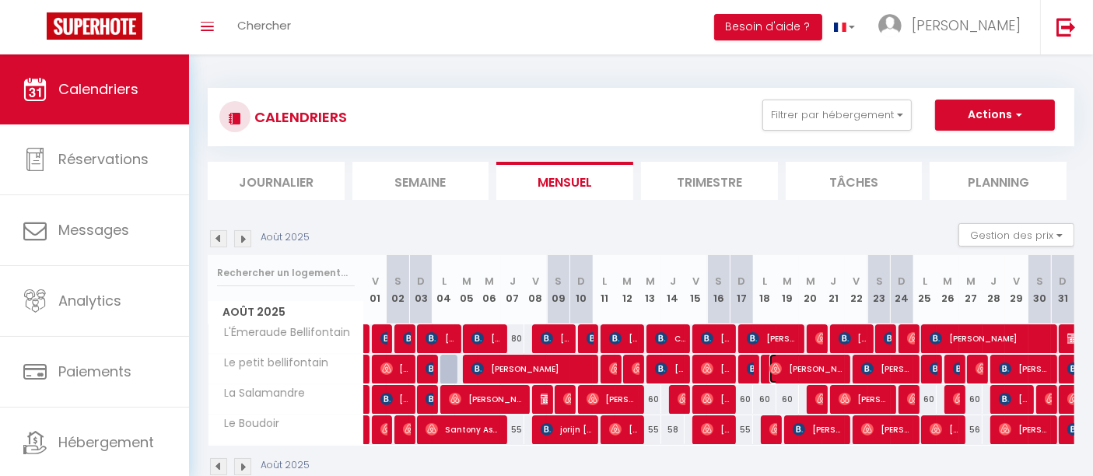
click at [774, 371] on img at bounding box center [775, 369] width 12 height 12
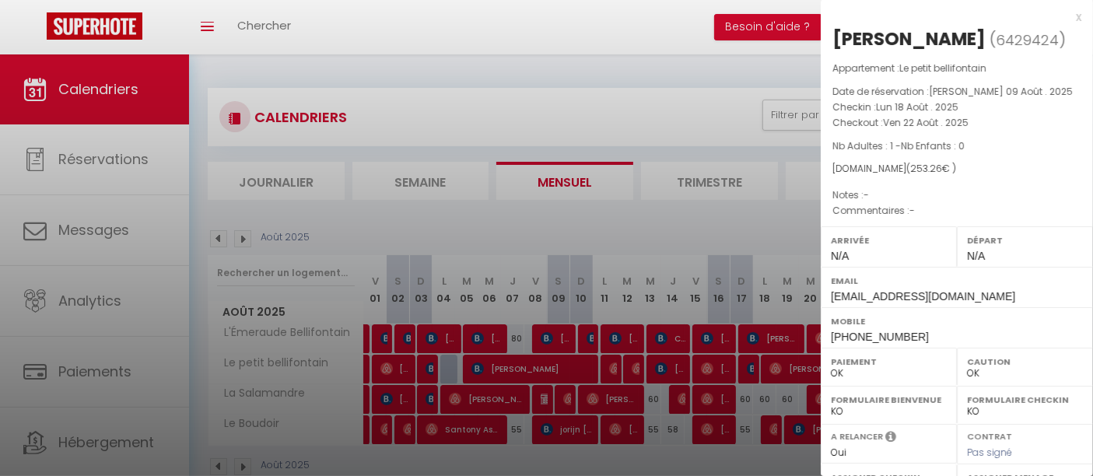
click at [779, 374] on div at bounding box center [546, 238] width 1093 height 476
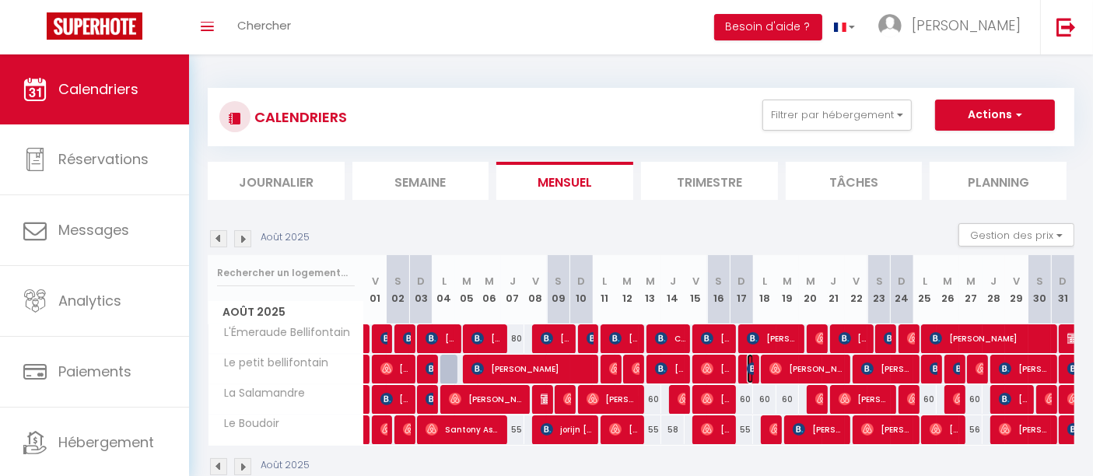
click at [750, 372] on img at bounding box center [753, 369] width 12 height 12
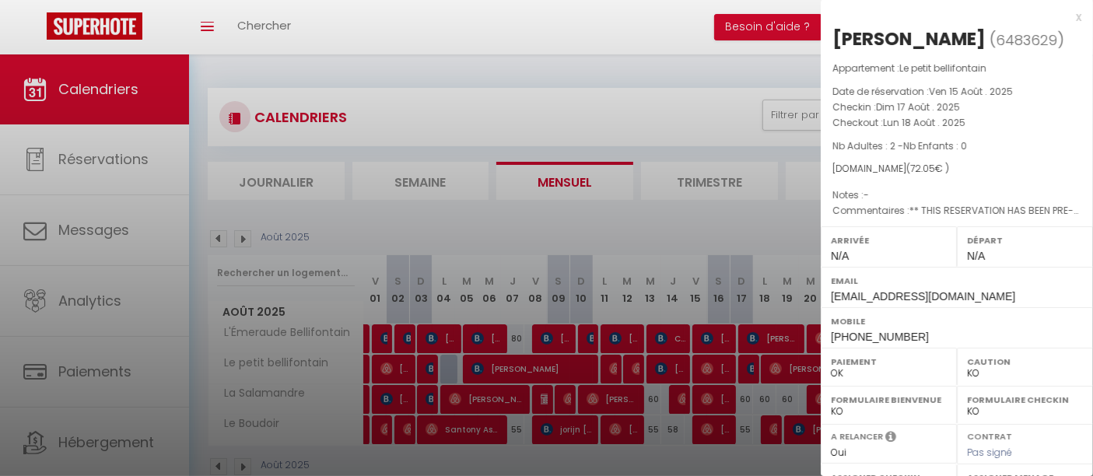
click at [750, 372] on div at bounding box center [546, 238] width 1093 height 476
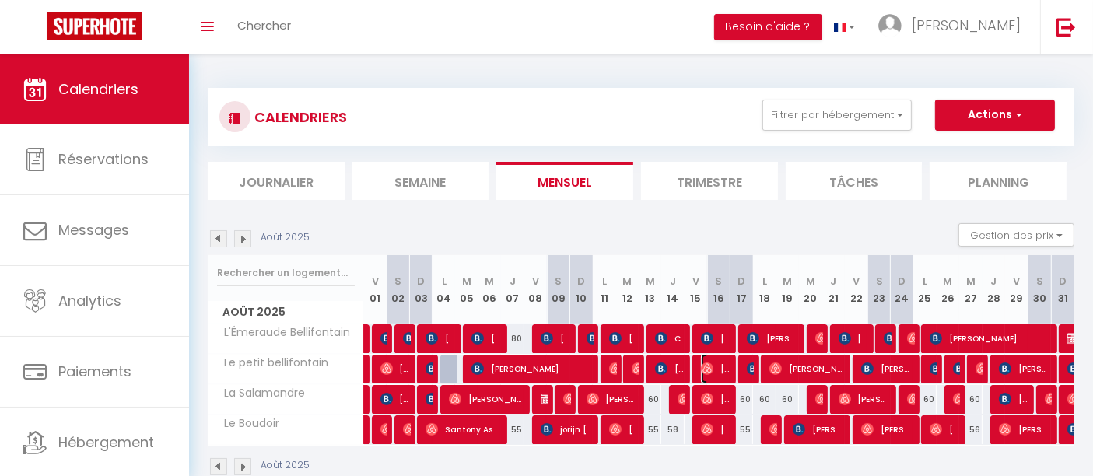
click at [702, 365] on img at bounding box center [707, 369] width 12 height 12
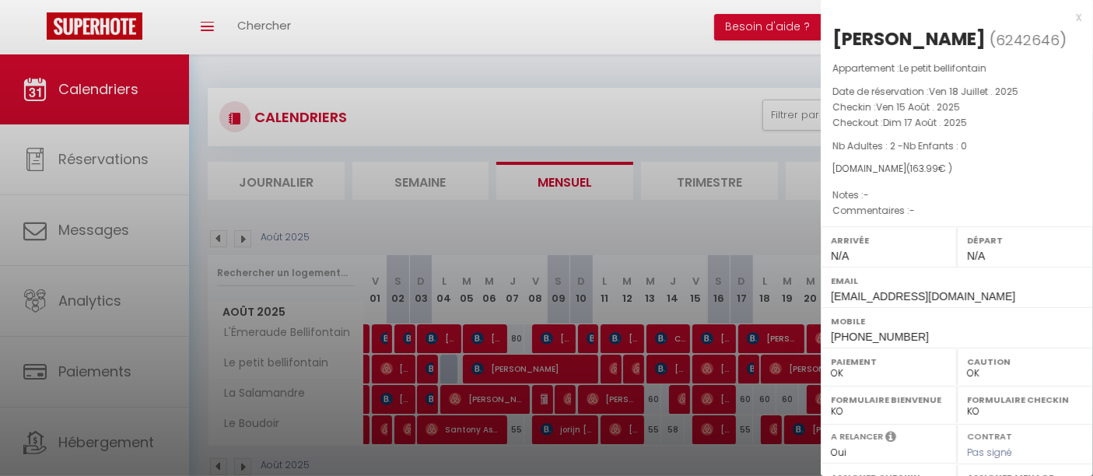
click at [704, 366] on div at bounding box center [546, 238] width 1093 height 476
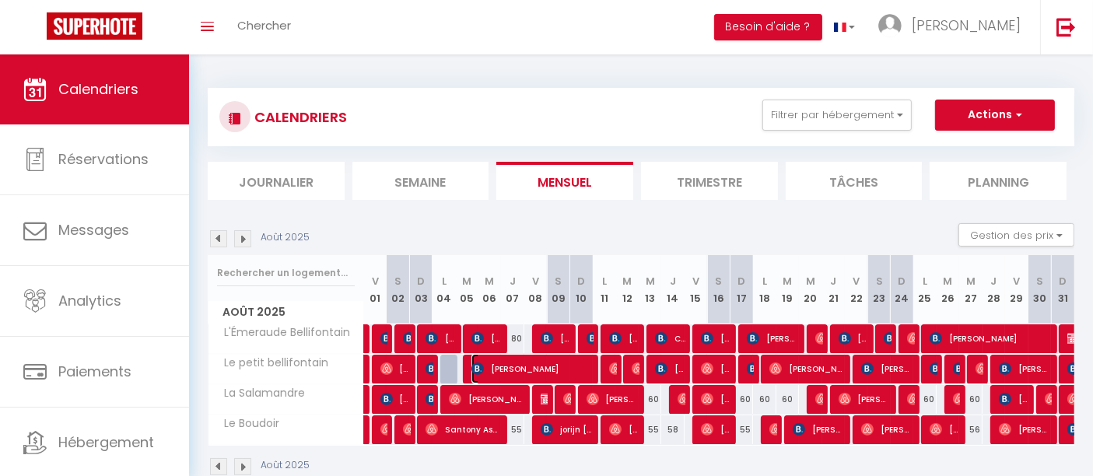
click at [545, 364] on span "[PERSON_NAME]" at bounding box center [531, 369] width 121 height 30
select select "KO"
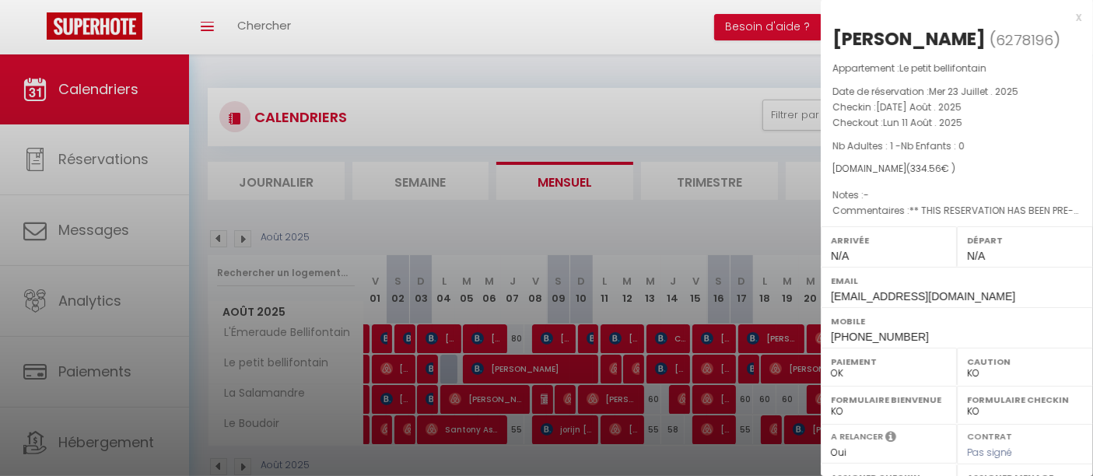
drag, startPoint x: 881, startPoint y: 121, endPoint x: 969, endPoint y: 121, distance: 87.1
click at [969, 121] on p "Checkout : Lun 11 Août . 2025" at bounding box center [956, 123] width 249 height 16
click at [498, 361] on div at bounding box center [546, 238] width 1093 height 476
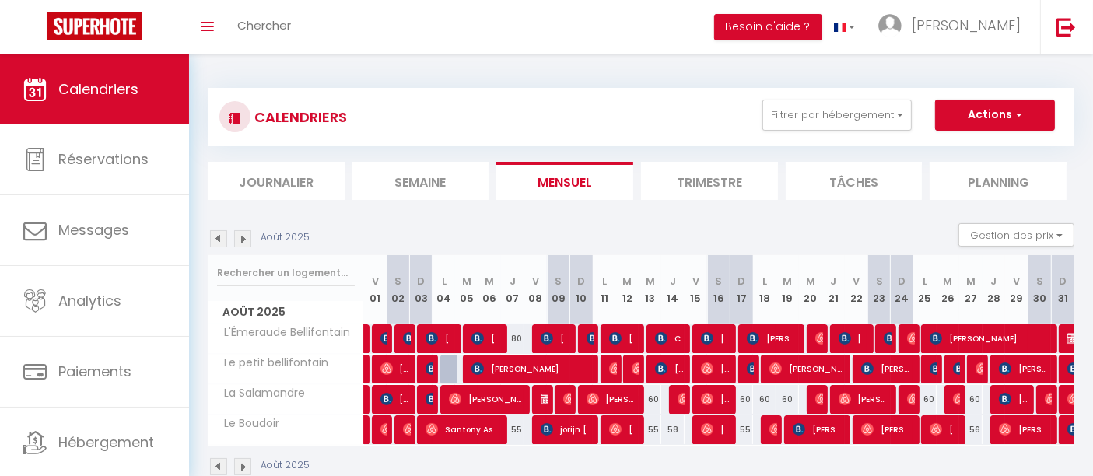
click at [433, 368] on div at bounding box center [426, 370] width 23 height 30
type input "45"
type input "Lun 04 Août 2025"
type input "[DATE] Août 2025"
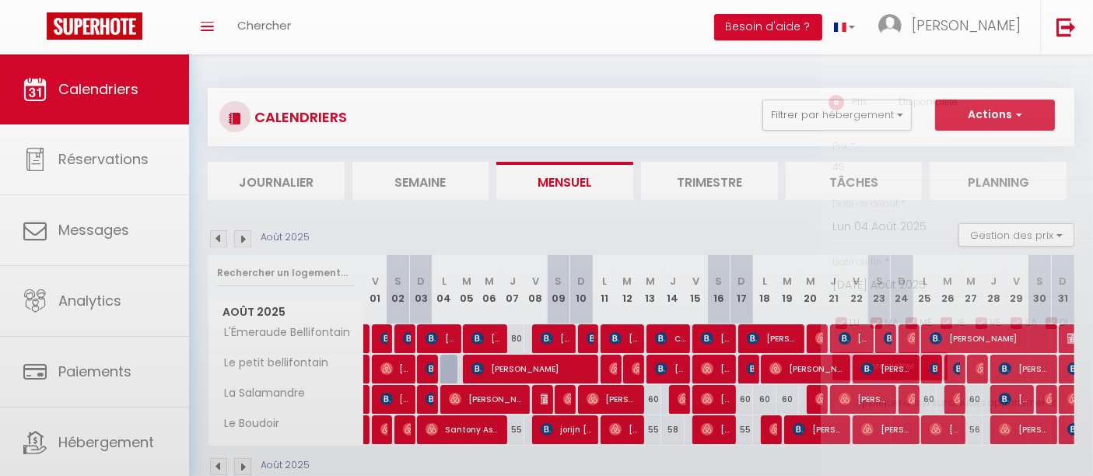
click at [431, 370] on div at bounding box center [546, 238] width 1093 height 476
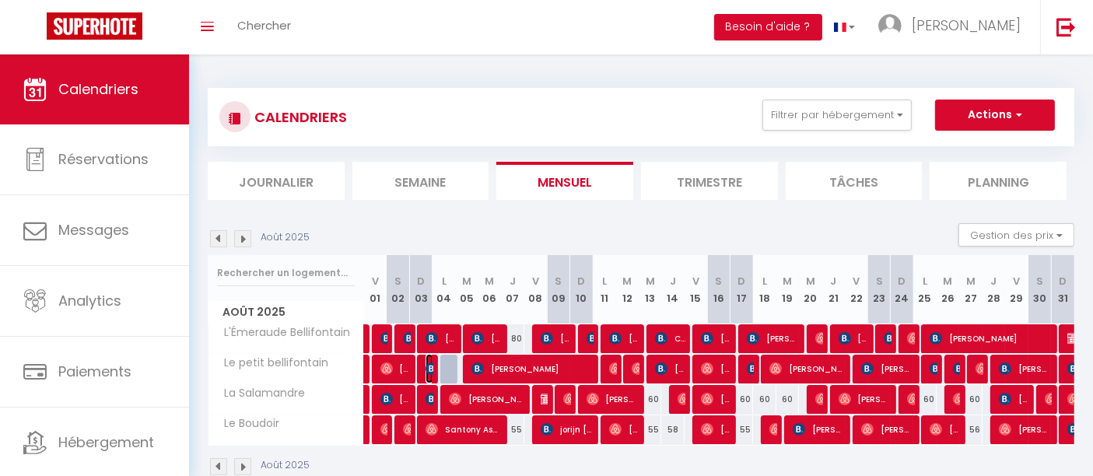
click at [431, 370] on img at bounding box center [432, 369] width 12 height 12
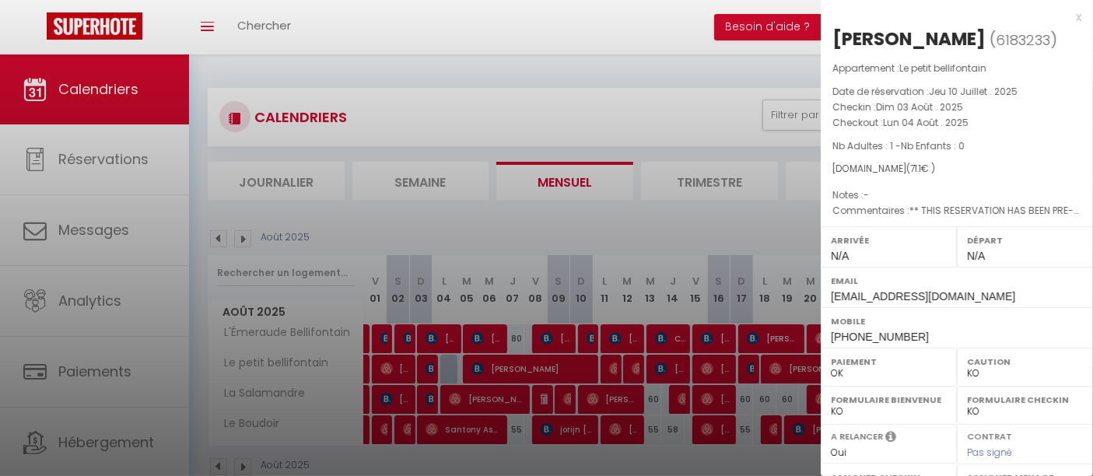
click at [431, 370] on div at bounding box center [546, 238] width 1093 height 476
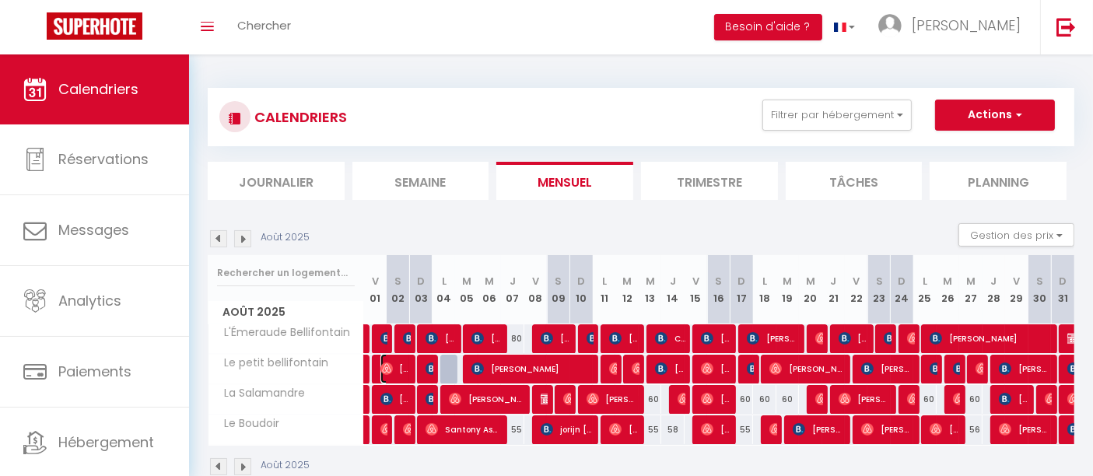
click at [400, 368] on span "[PERSON_NAME]" at bounding box center [395, 369] width 30 height 30
select select "OK"
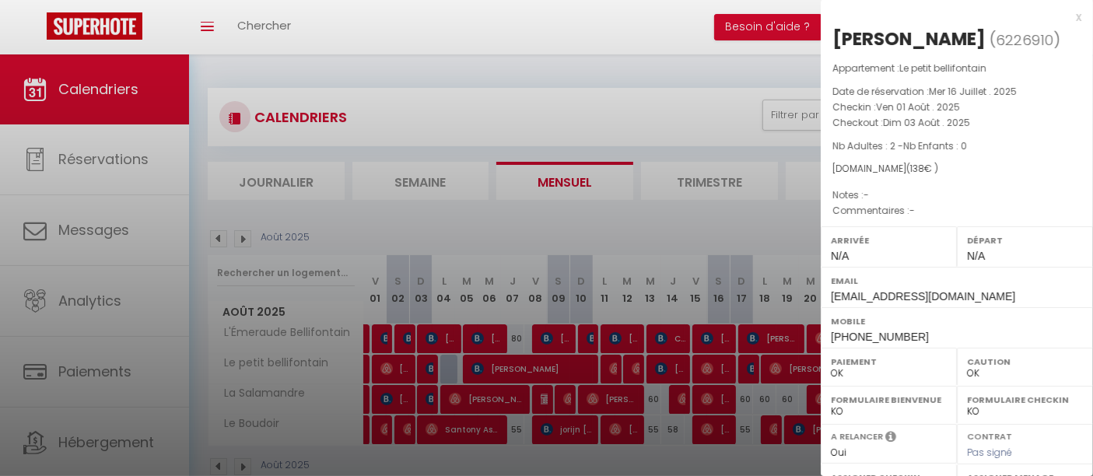
click at [400, 367] on div at bounding box center [546, 238] width 1093 height 476
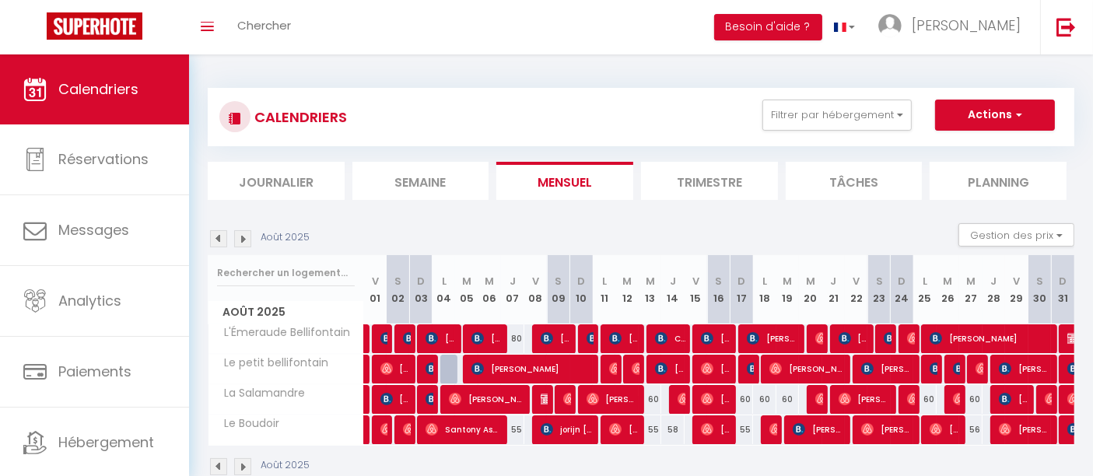
click at [227, 240] on div "Août 2025" at bounding box center [261, 238] width 107 height 17
click at [221, 239] on img at bounding box center [218, 238] width 17 height 17
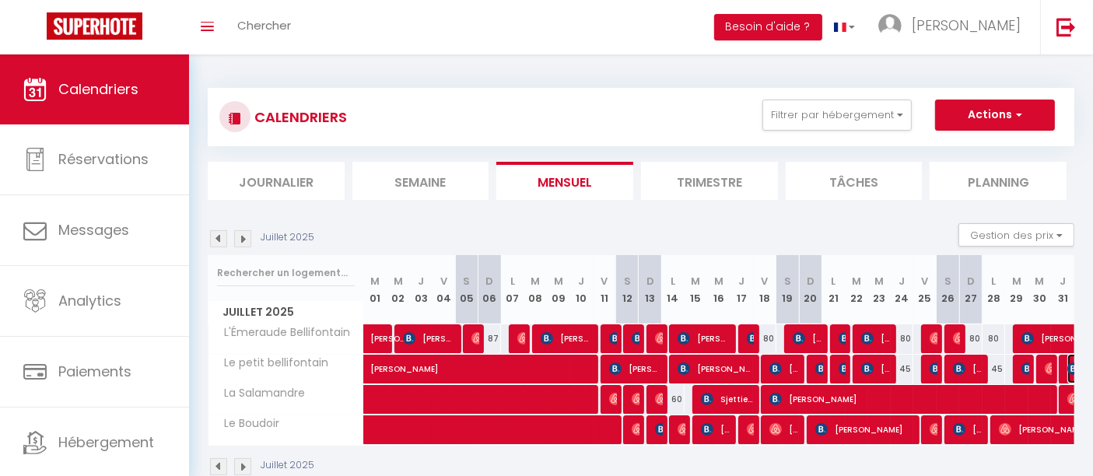
click at [1071, 367] on img at bounding box center [1073, 369] width 12 height 12
select select "KO"
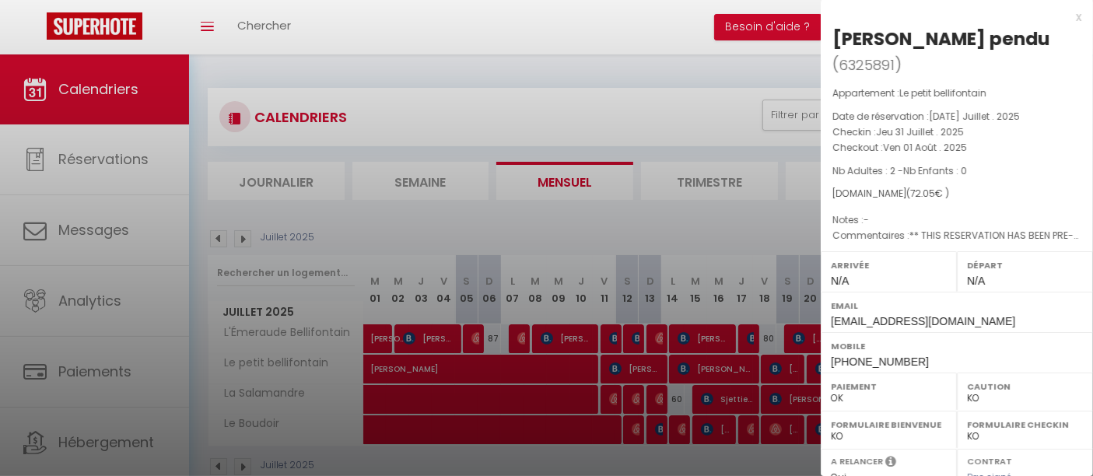
click at [682, 206] on div at bounding box center [546, 238] width 1093 height 476
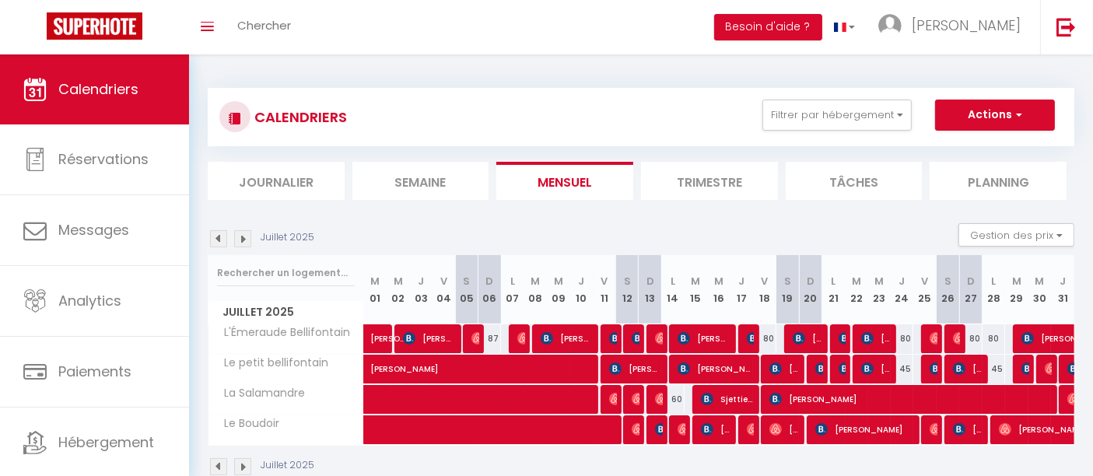
click at [242, 242] on img at bounding box center [242, 238] width 17 height 17
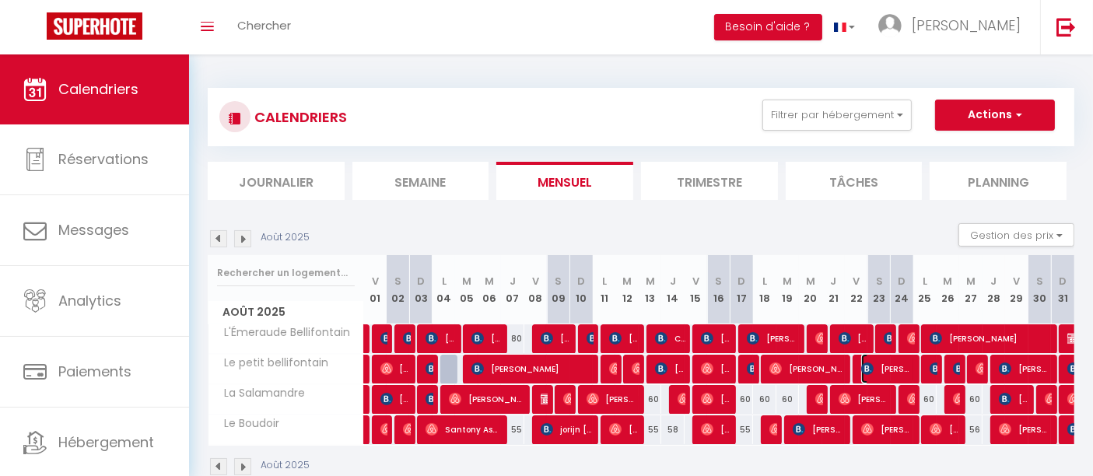
click at [902, 366] on span "[PERSON_NAME]" at bounding box center [887, 369] width 53 height 30
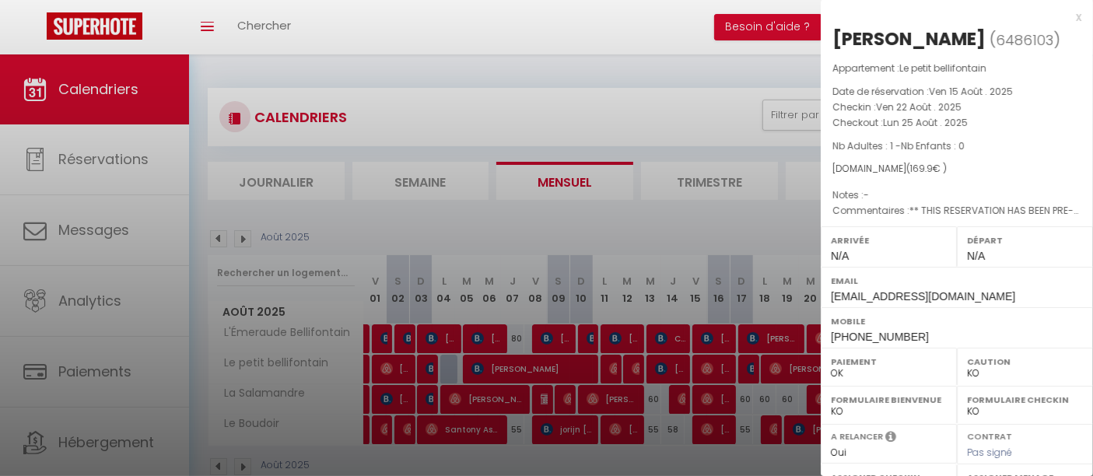
click at [769, 375] on div at bounding box center [546, 238] width 1093 height 476
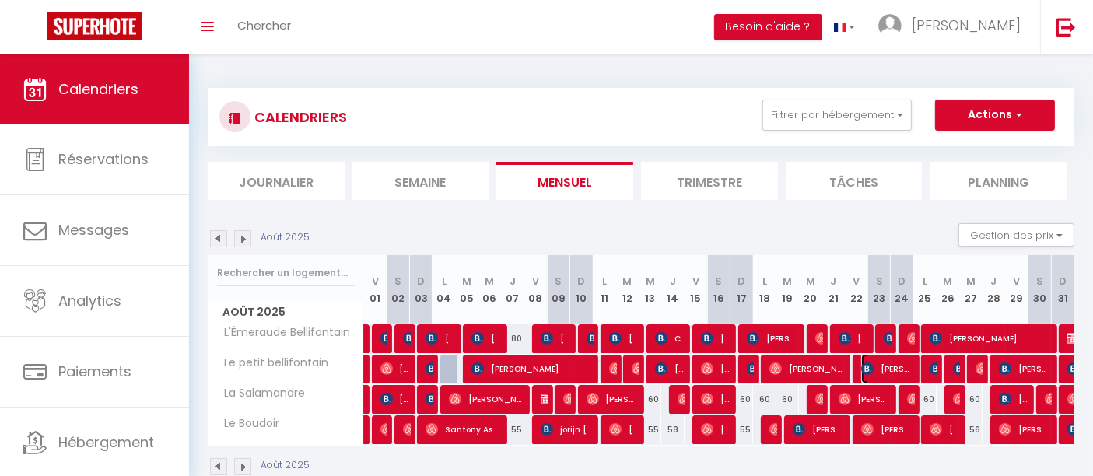
click at [906, 371] on span "[PERSON_NAME]" at bounding box center [887, 369] width 53 height 30
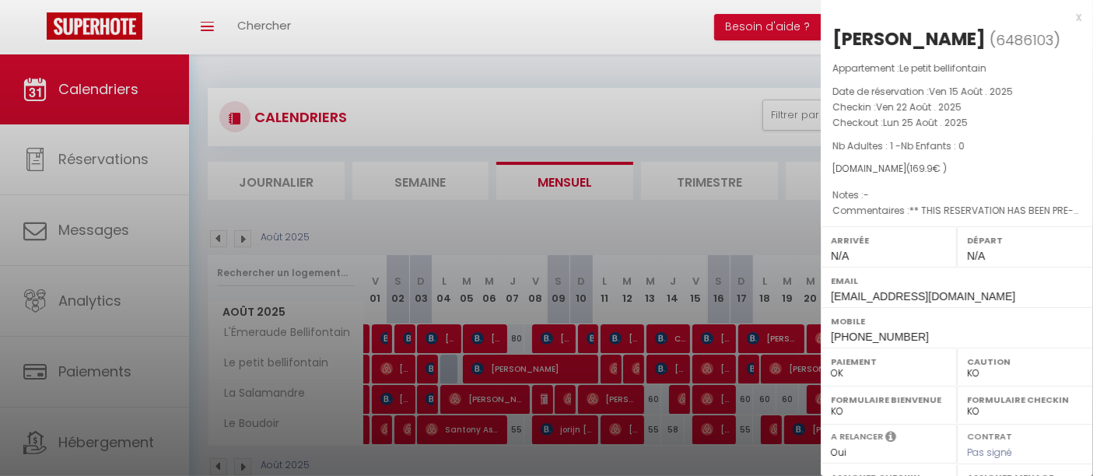
click at [791, 371] on div at bounding box center [546, 238] width 1093 height 476
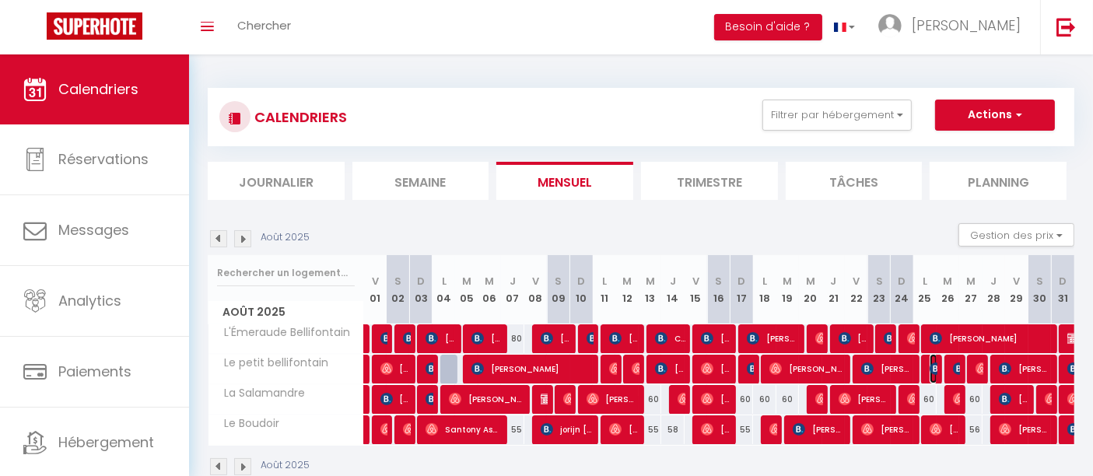
click at [934, 366] on img at bounding box center [936, 369] width 12 height 12
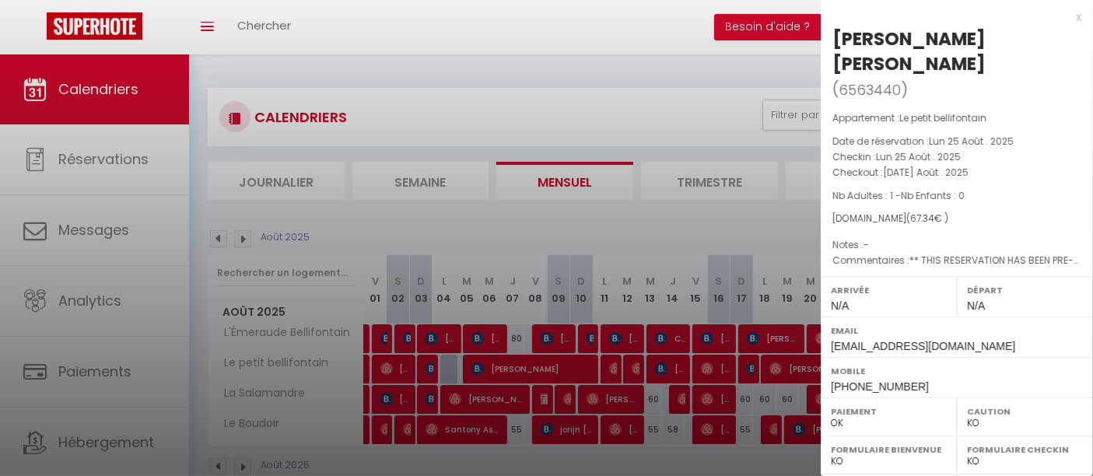
click at [748, 374] on div at bounding box center [546, 238] width 1093 height 476
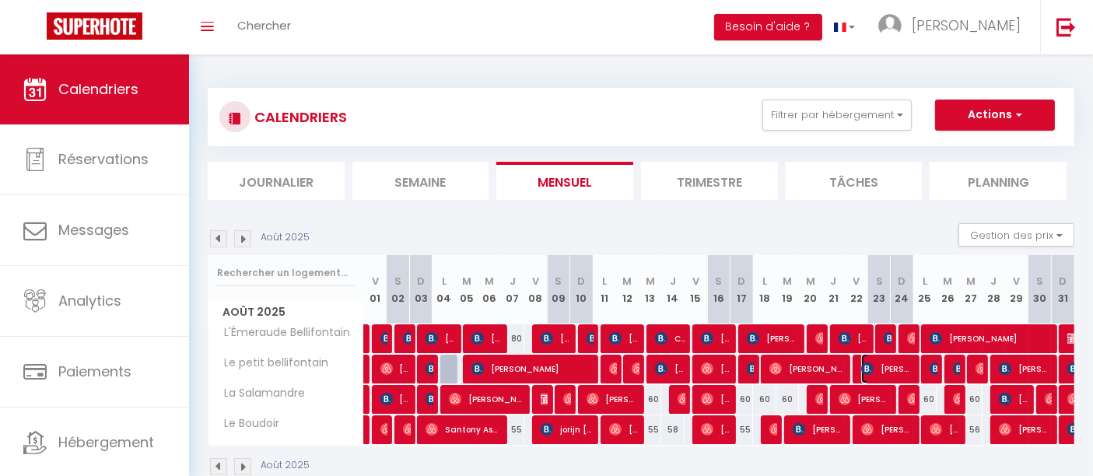
click at [901, 370] on span "[PERSON_NAME]" at bounding box center [887, 369] width 53 height 30
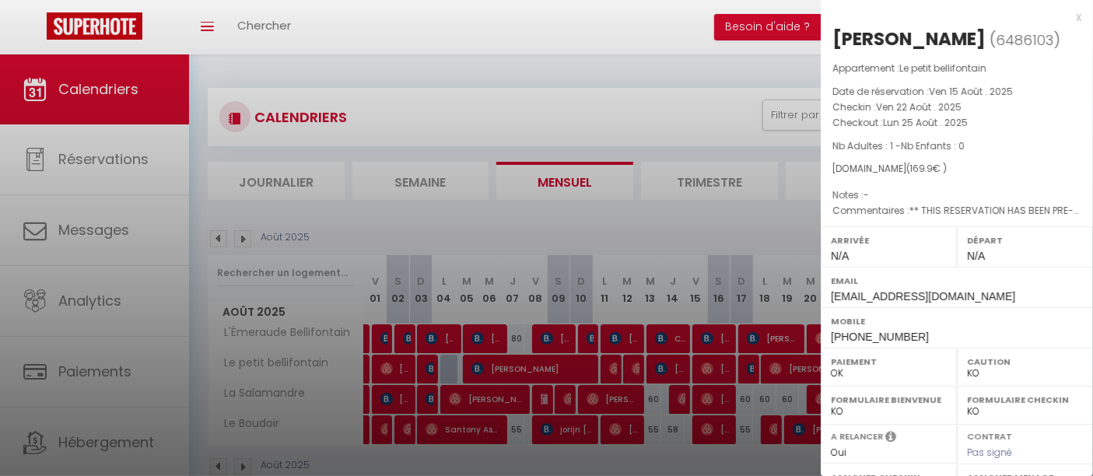
click at [773, 368] on div at bounding box center [546, 238] width 1093 height 476
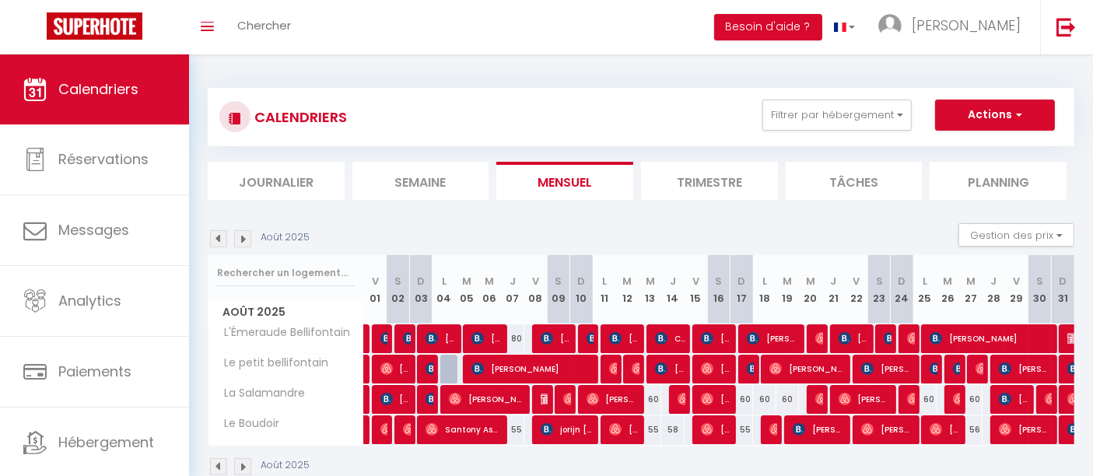
scroll to position [54, 0]
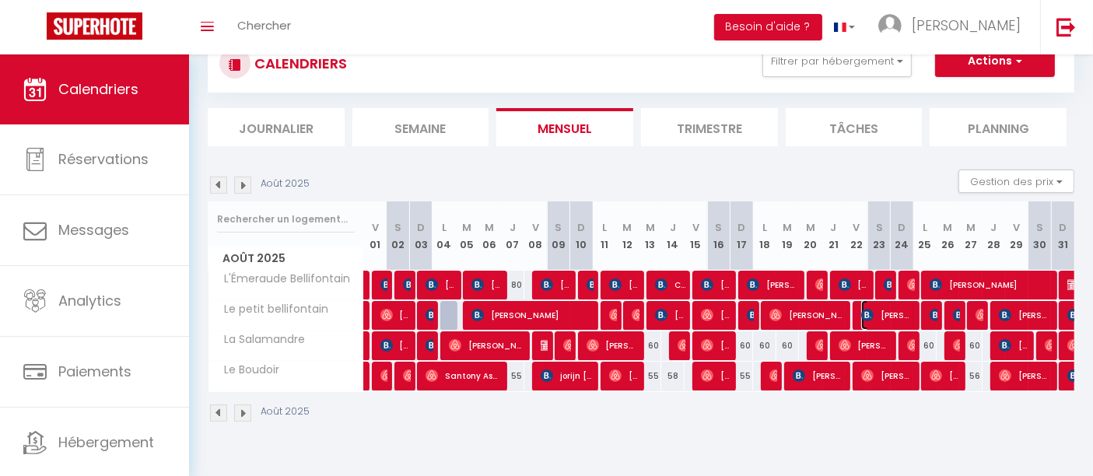
click at [902, 314] on span "[PERSON_NAME]" at bounding box center [887, 315] width 53 height 30
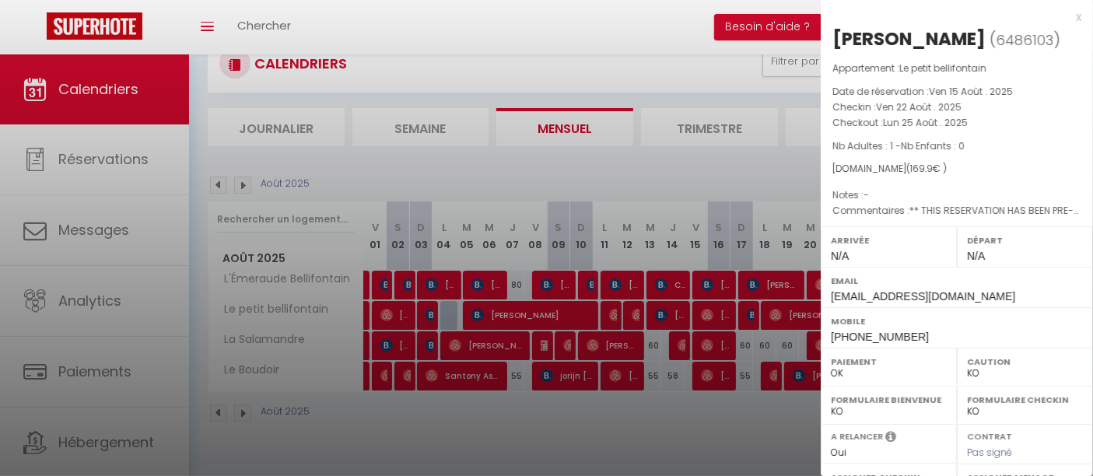
click at [771, 319] on div at bounding box center [546, 238] width 1093 height 476
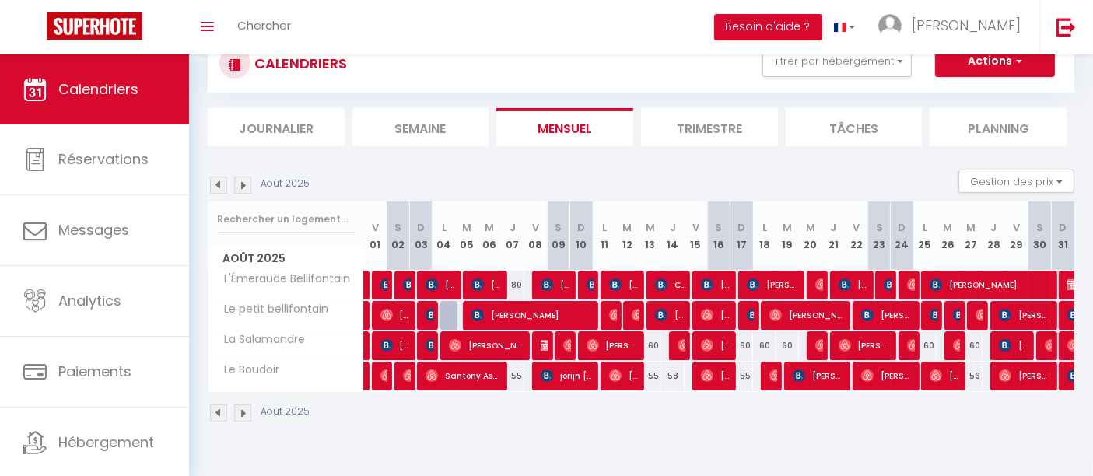
click at [215, 187] on img at bounding box center [218, 185] width 17 height 17
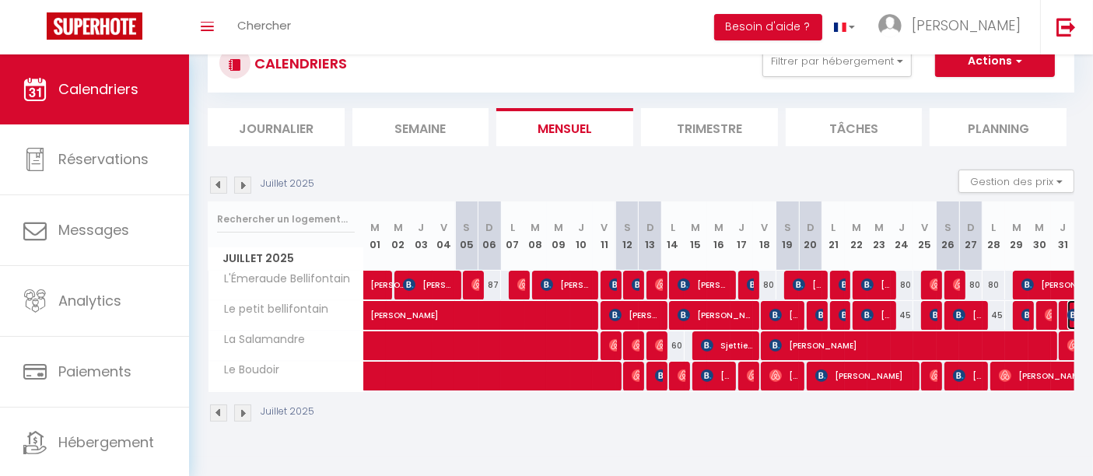
click at [1071, 313] on img at bounding box center [1073, 315] width 12 height 12
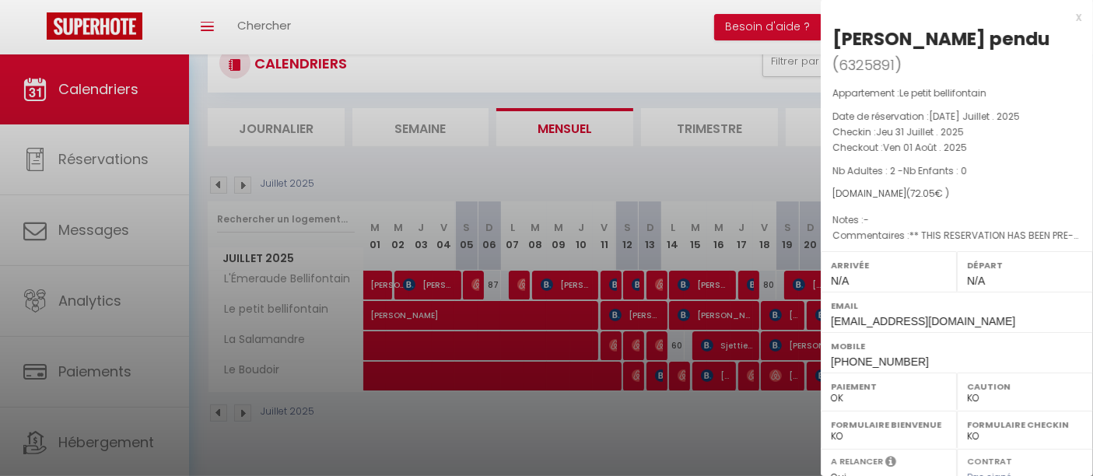
click at [542, 439] on div at bounding box center [546, 238] width 1093 height 476
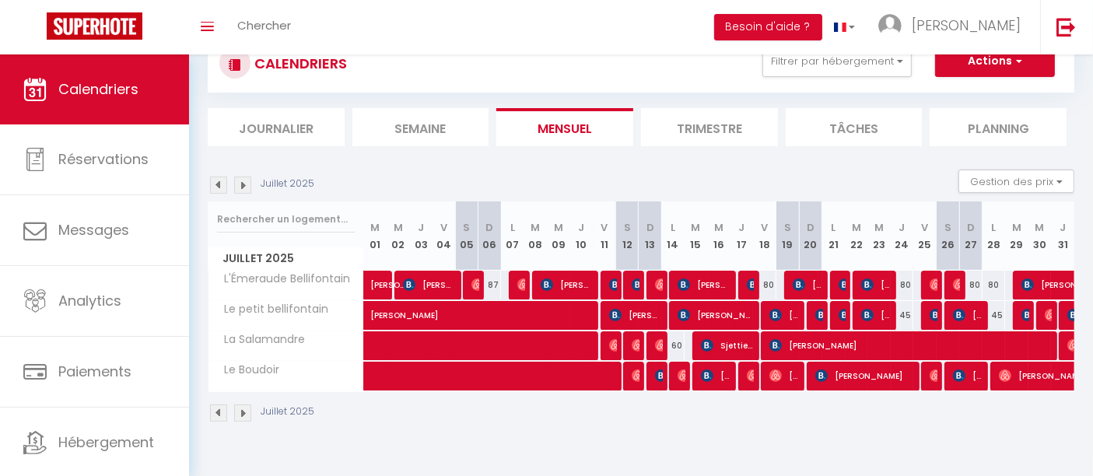
click at [244, 179] on img at bounding box center [242, 185] width 17 height 17
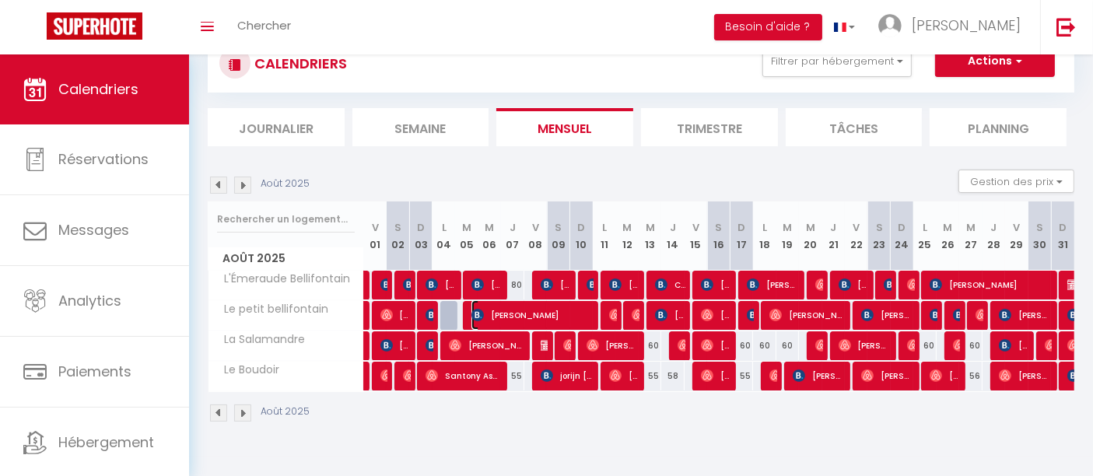
click at [562, 314] on span "[PERSON_NAME]" at bounding box center [531, 315] width 121 height 30
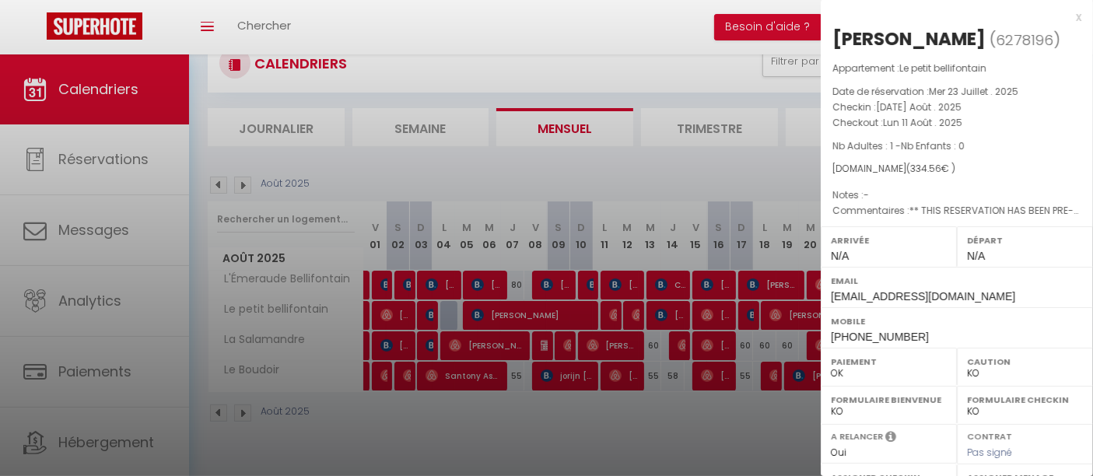
click at [562, 314] on div at bounding box center [546, 238] width 1093 height 476
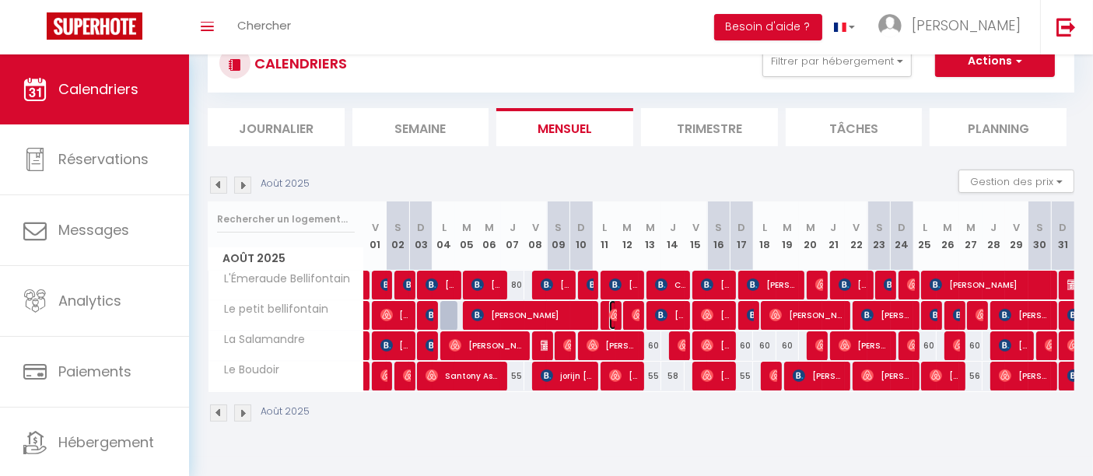
click at [611, 314] on img at bounding box center [615, 315] width 12 height 12
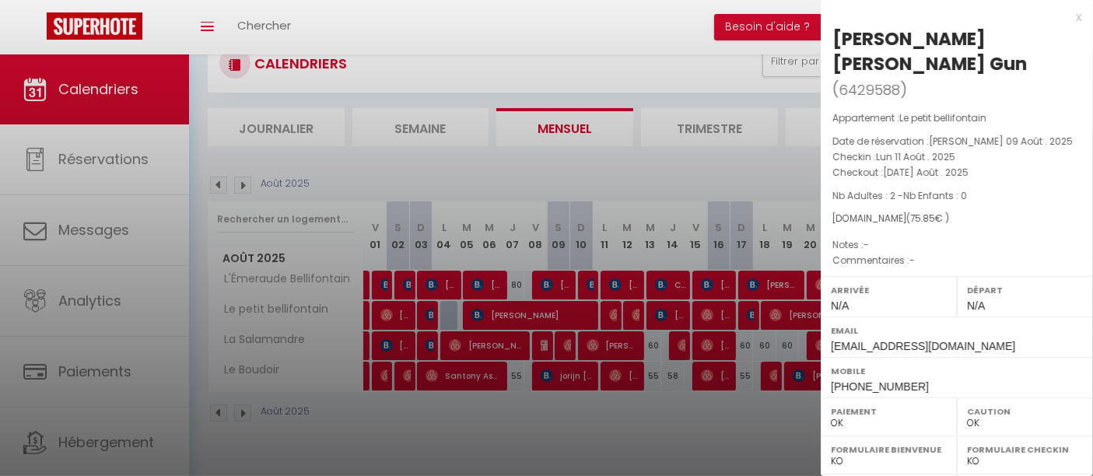
click at [611, 314] on div at bounding box center [546, 238] width 1093 height 476
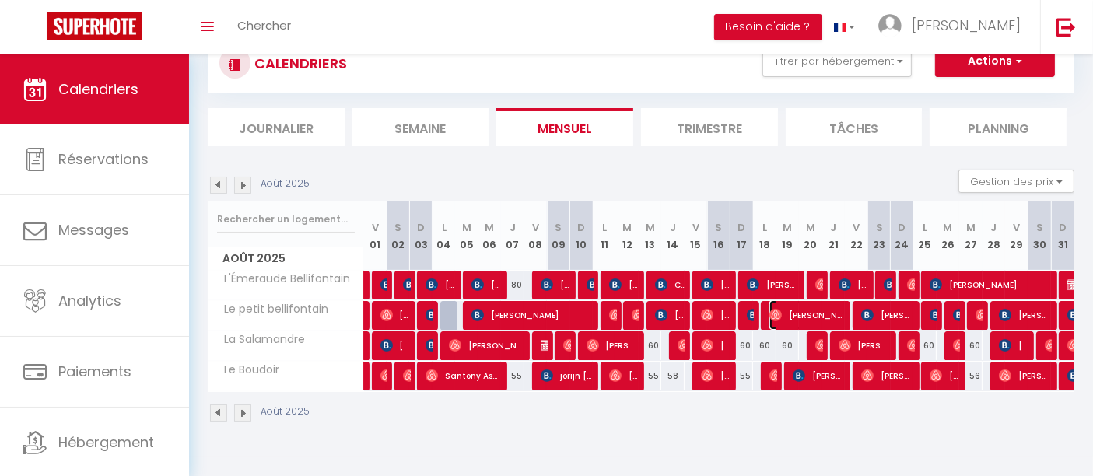
click at [838, 311] on span "[PERSON_NAME]" at bounding box center [806, 315] width 75 height 30
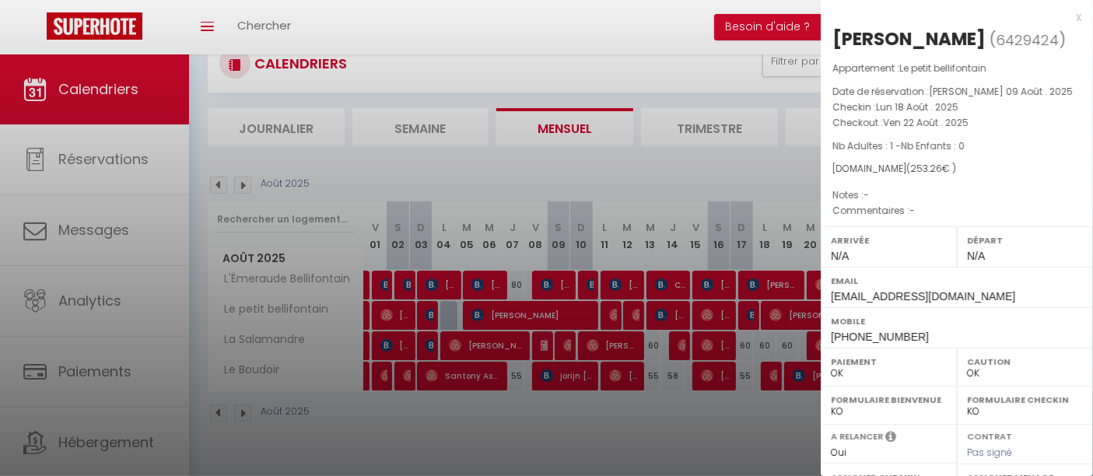
click at [798, 314] on div at bounding box center [546, 238] width 1093 height 476
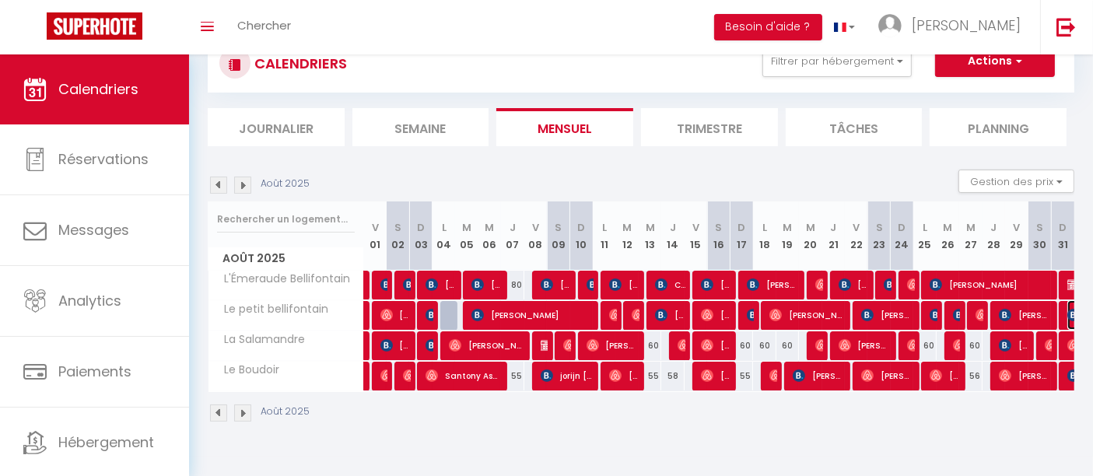
click at [1072, 314] on img at bounding box center [1073, 315] width 12 height 12
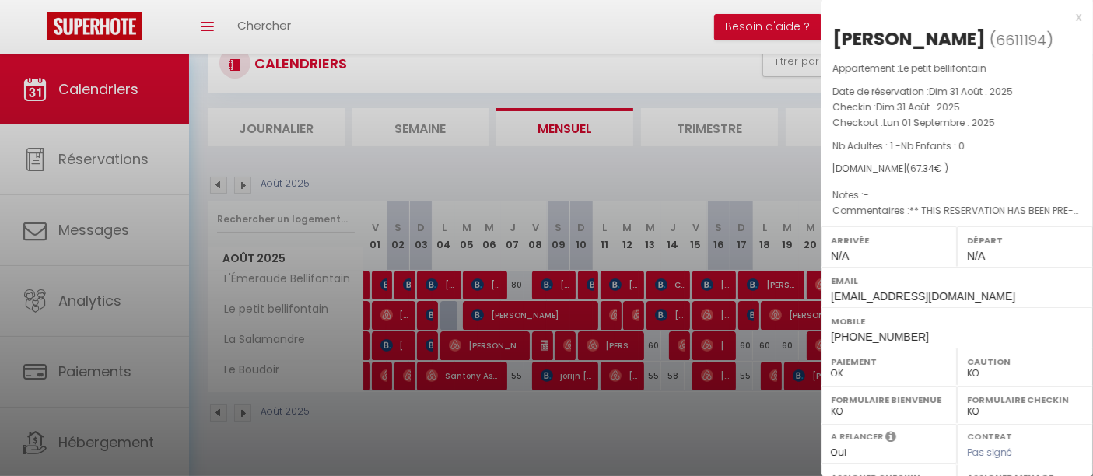
click at [671, 432] on div at bounding box center [546, 238] width 1093 height 476
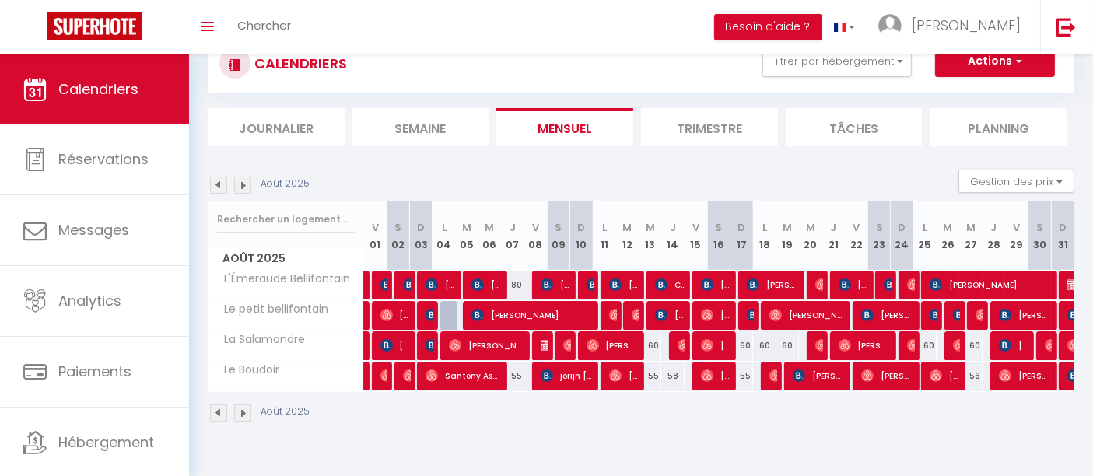
click at [754, 314] on div at bounding box center [747, 316] width 23 height 30
click at [745, 314] on div at bounding box center [749, 316] width 23 height 30
click at [748, 314] on img at bounding box center [753, 315] width 12 height 12
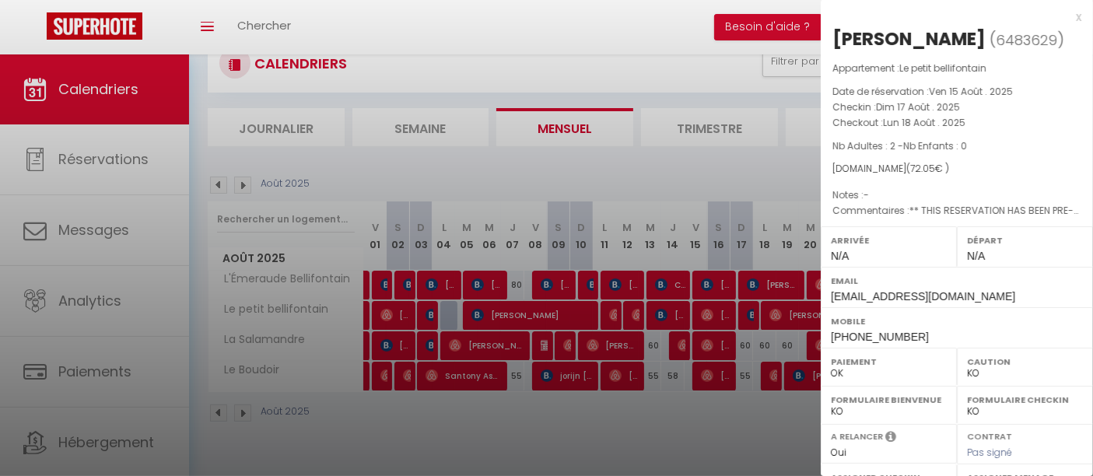
click at [748, 314] on div at bounding box center [546, 238] width 1093 height 476
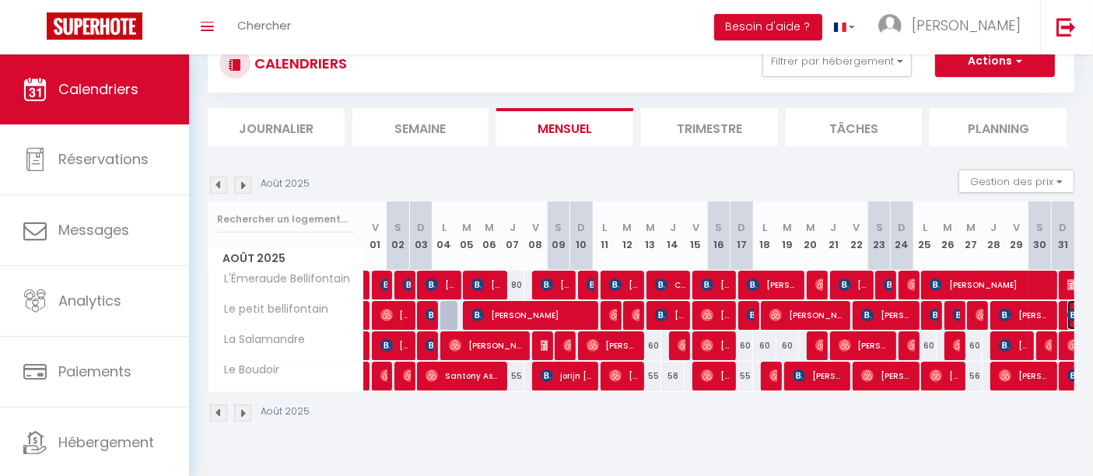
click at [1069, 313] on img at bounding box center [1073, 315] width 12 height 12
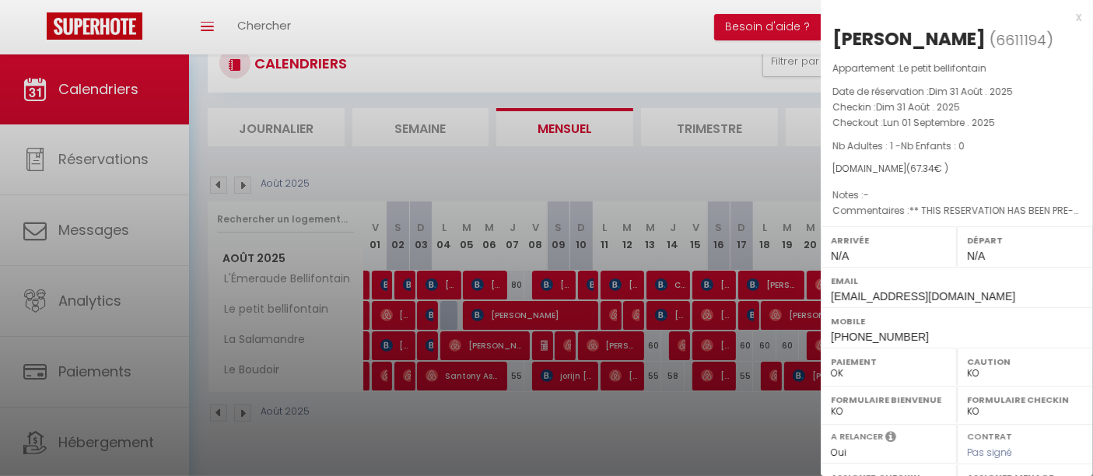
click at [713, 325] on div at bounding box center [546, 238] width 1093 height 476
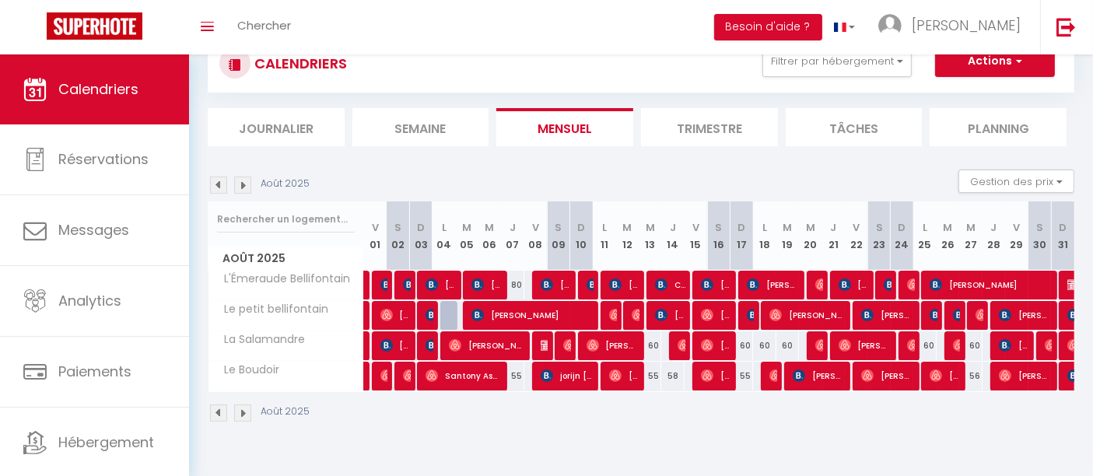
click at [754, 312] on div at bounding box center [747, 316] width 23 height 30
click at [769, 313] on div at bounding box center [772, 316] width 23 height 30
click at [810, 316] on span "[PERSON_NAME]" at bounding box center [806, 315] width 75 height 30
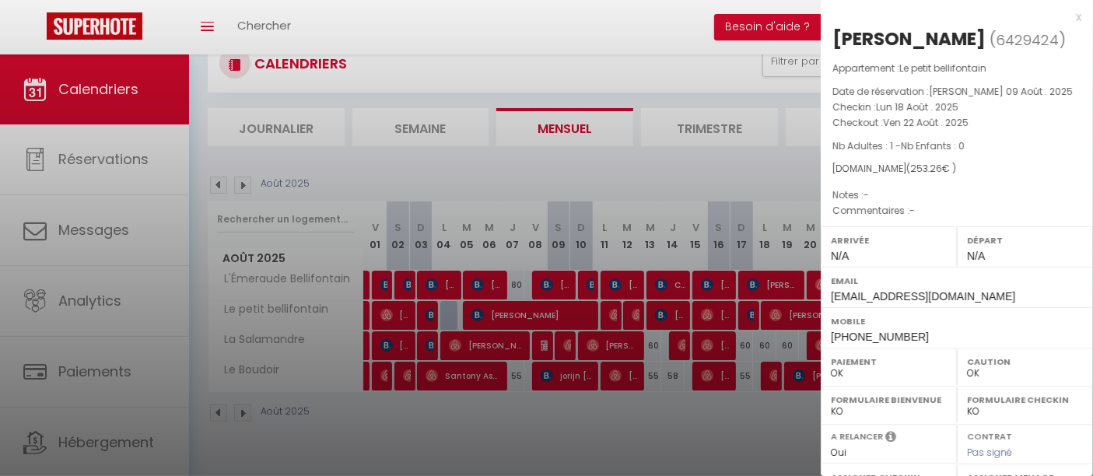
click at [810, 316] on div at bounding box center [546, 238] width 1093 height 476
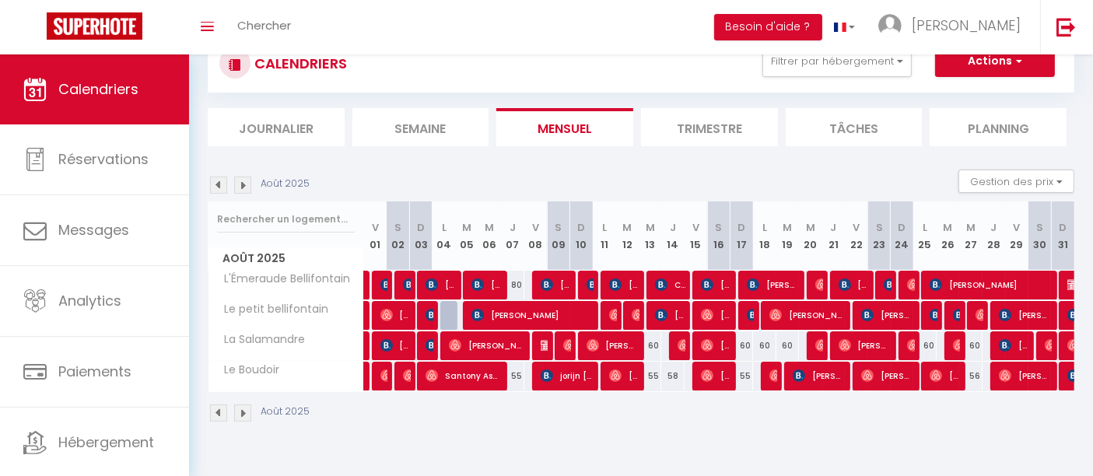
click at [745, 310] on div at bounding box center [749, 316] width 23 height 30
click at [747, 313] on img at bounding box center [753, 315] width 12 height 12
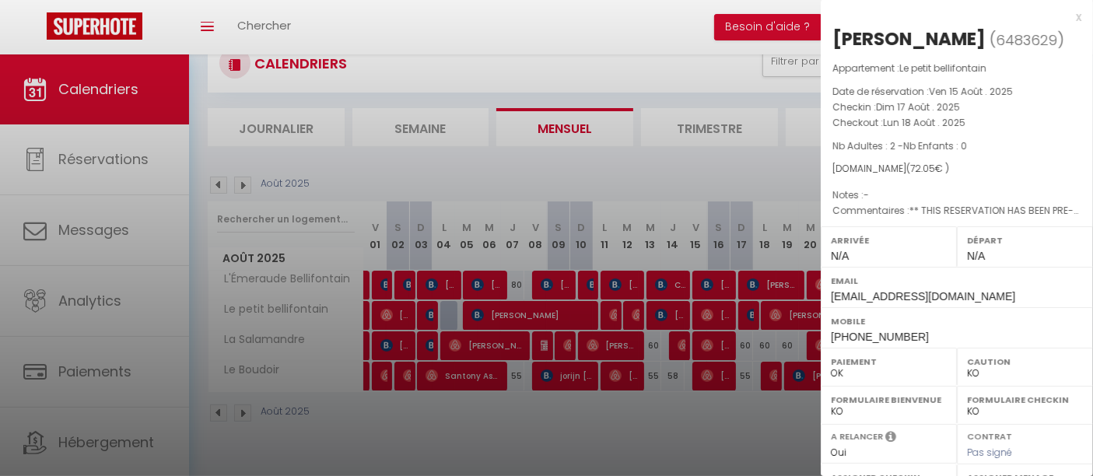
click at [746, 313] on div at bounding box center [546, 238] width 1093 height 476
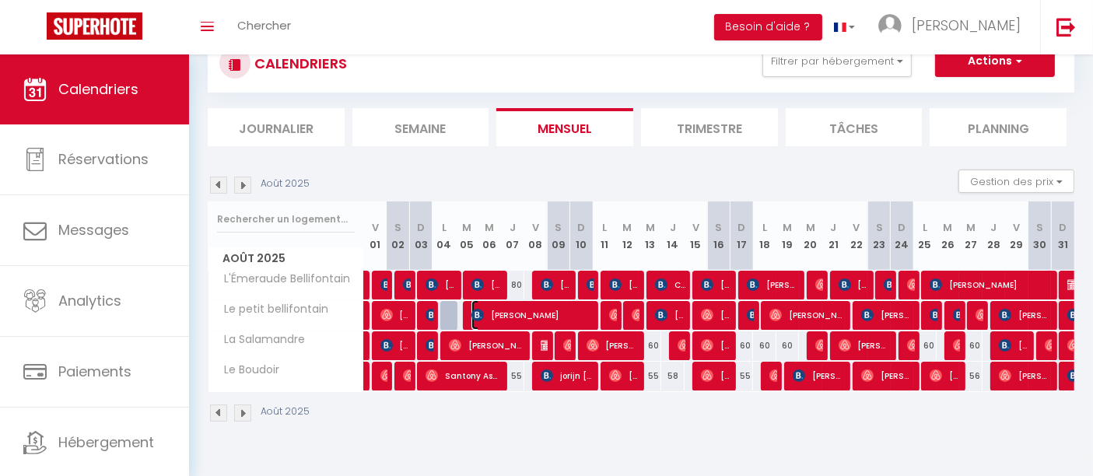
click at [513, 312] on span "[PERSON_NAME]" at bounding box center [531, 315] width 121 height 30
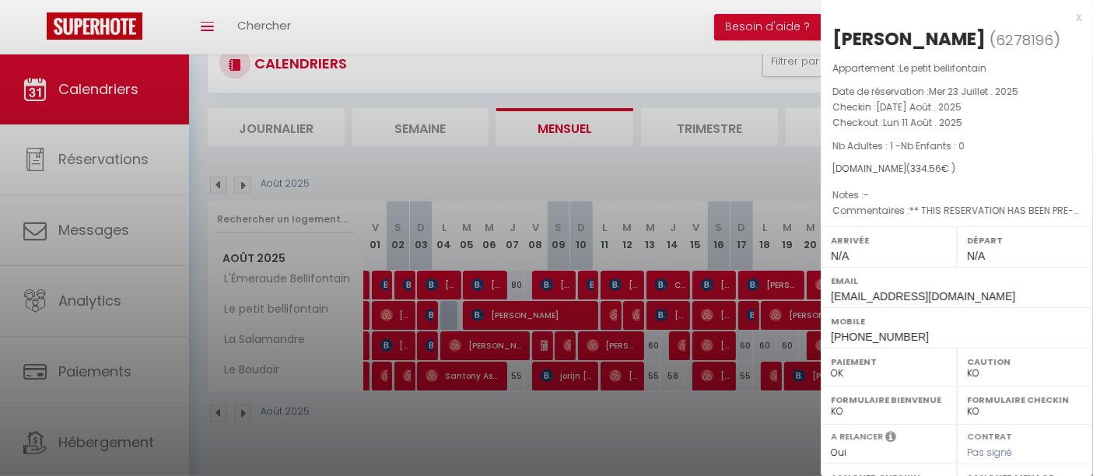
click at [513, 312] on div at bounding box center [546, 238] width 1093 height 476
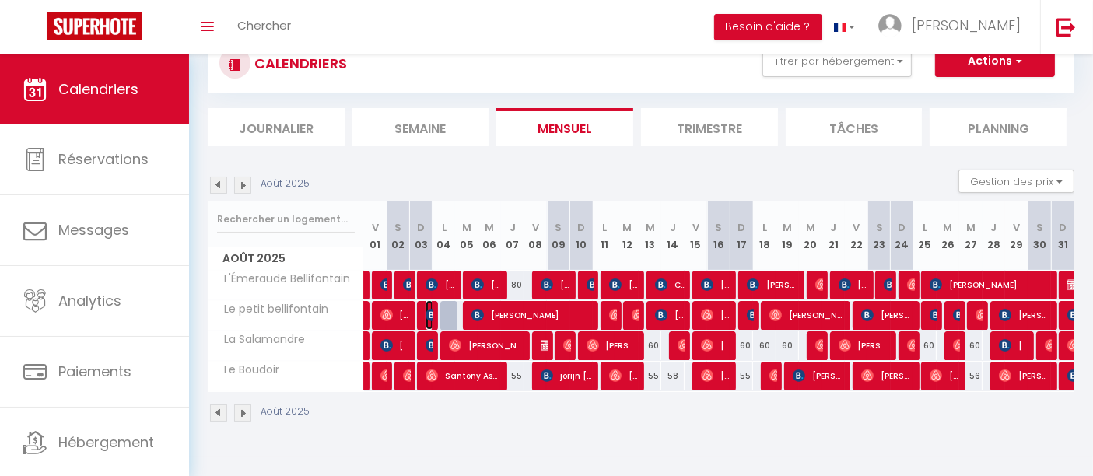
click at [428, 309] on img at bounding box center [432, 315] width 12 height 12
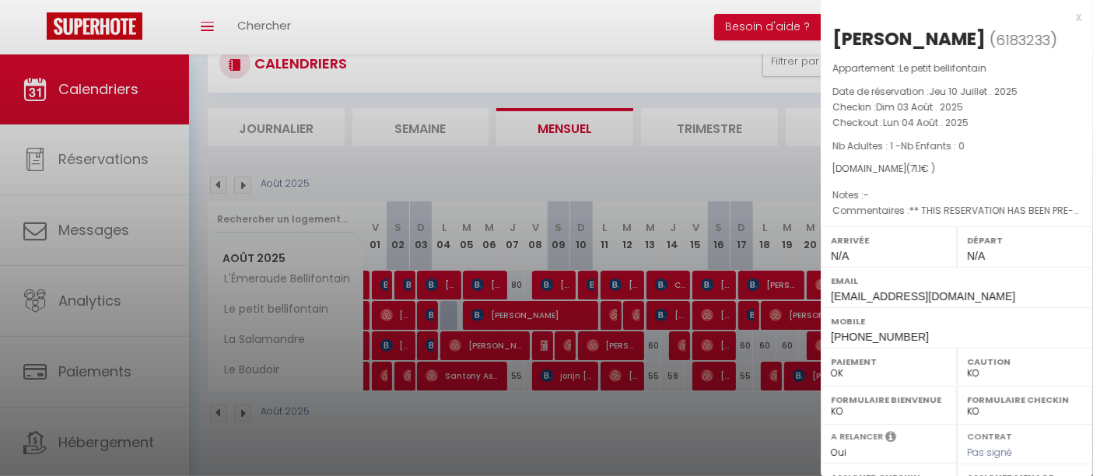
click at [428, 309] on div at bounding box center [546, 238] width 1093 height 476
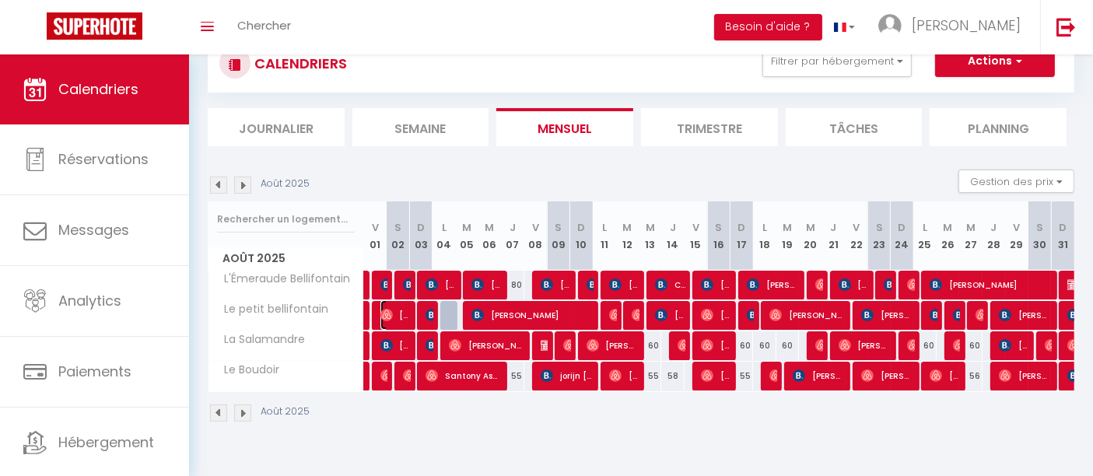
click at [389, 309] on img at bounding box center [386, 315] width 12 height 12
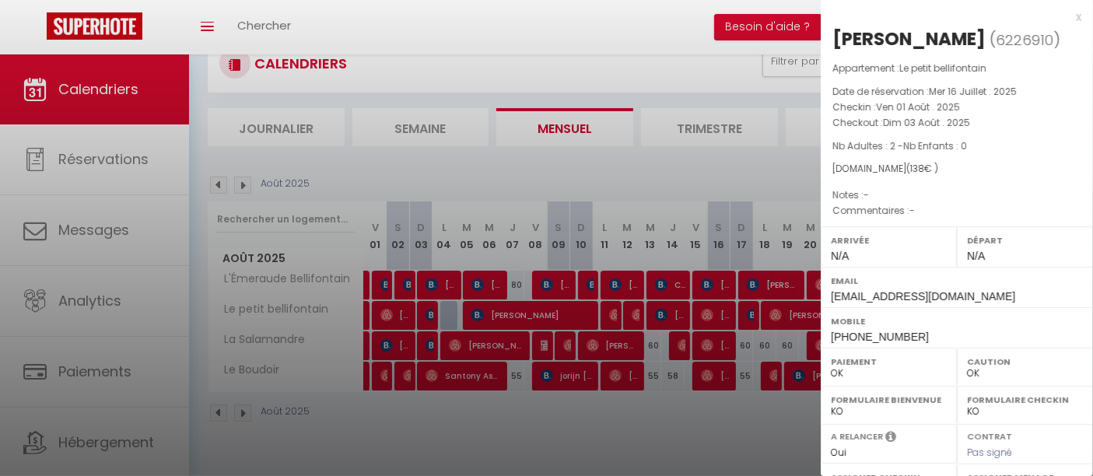
click at [389, 307] on div at bounding box center [546, 238] width 1093 height 476
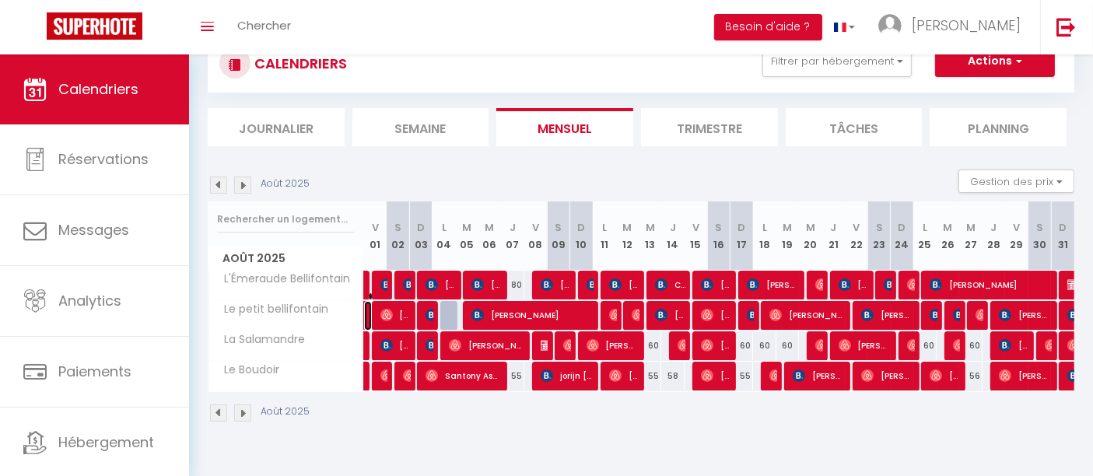
click at [364, 311] on link "[PERSON_NAME] pendu" at bounding box center [368, 316] width 8 height 30
select select "KO"
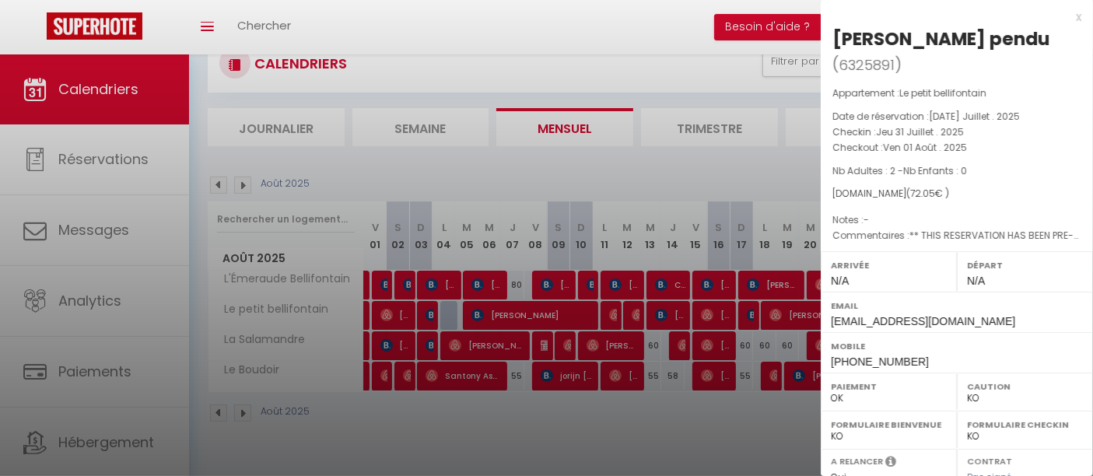
click at [364, 311] on div at bounding box center [546, 238] width 1093 height 476
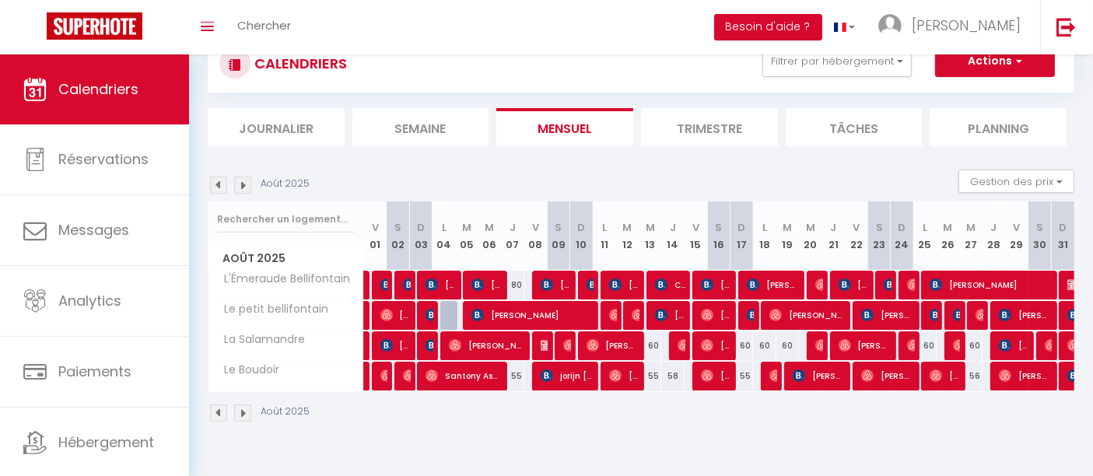
click at [216, 185] on img at bounding box center [218, 185] width 17 height 17
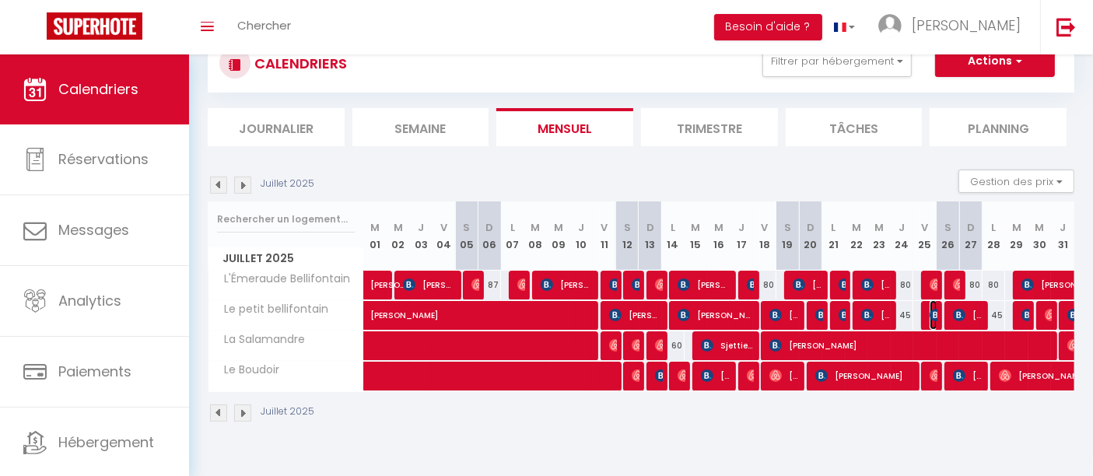
click at [931, 310] on img at bounding box center [936, 315] width 12 height 12
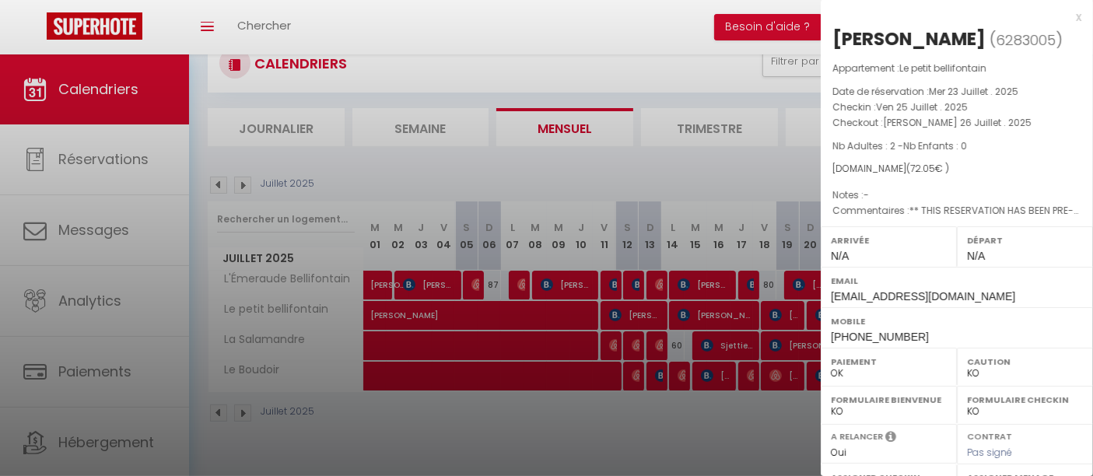
click at [783, 430] on div at bounding box center [546, 238] width 1093 height 476
